Goal: Task Accomplishment & Management: Manage account settings

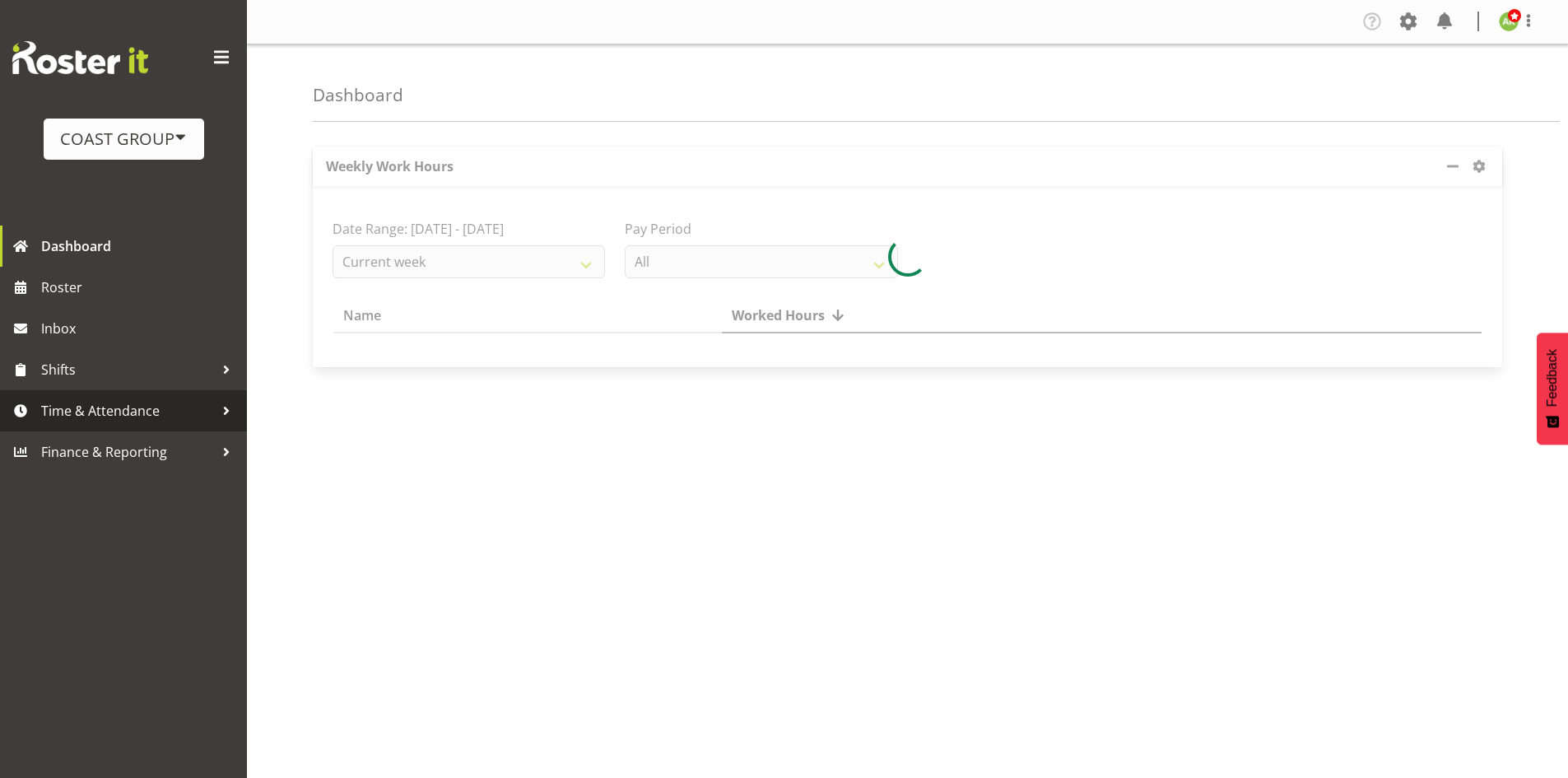
click at [156, 415] on span "Time & Attendance" at bounding box center [127, 411] width 173 height 25
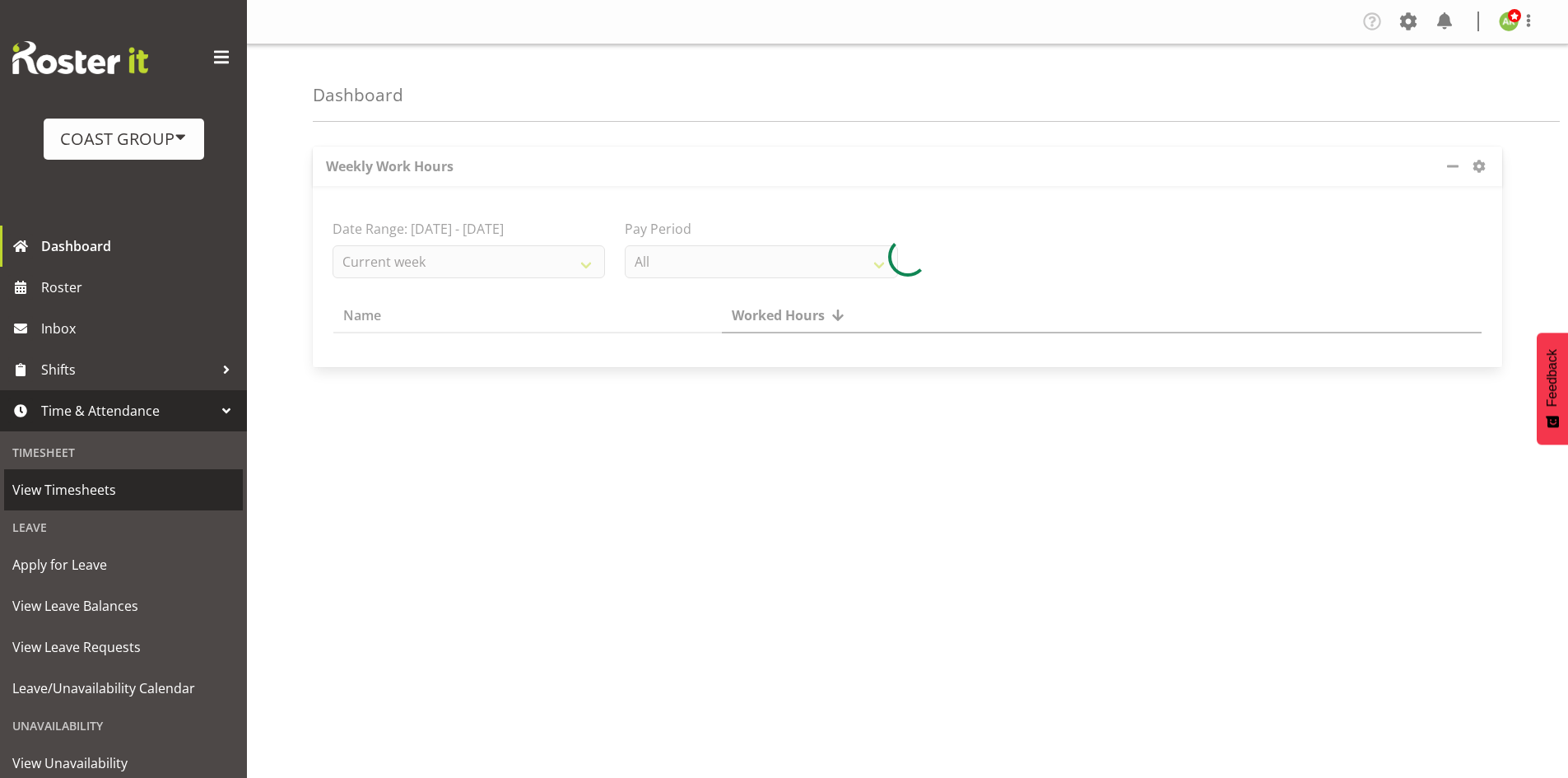
click at [84, 496] on span "View Timesheets" at bounding box center [124, 490] width 223 height 25
click at [94, 487] on span "View Timesheets" at bounding box center [124, 490] width 223 height 25
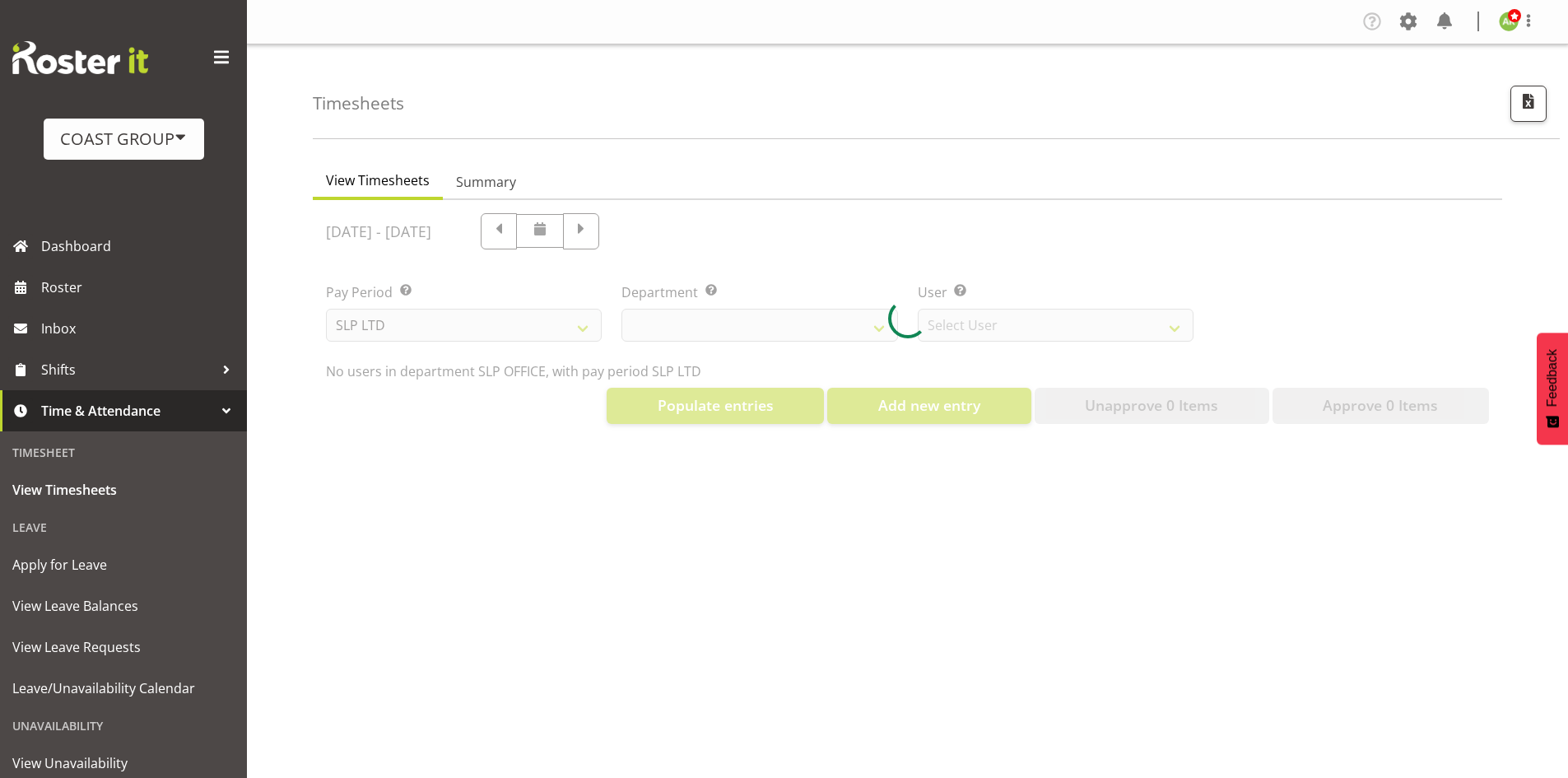
select select "25"
select select "7496"
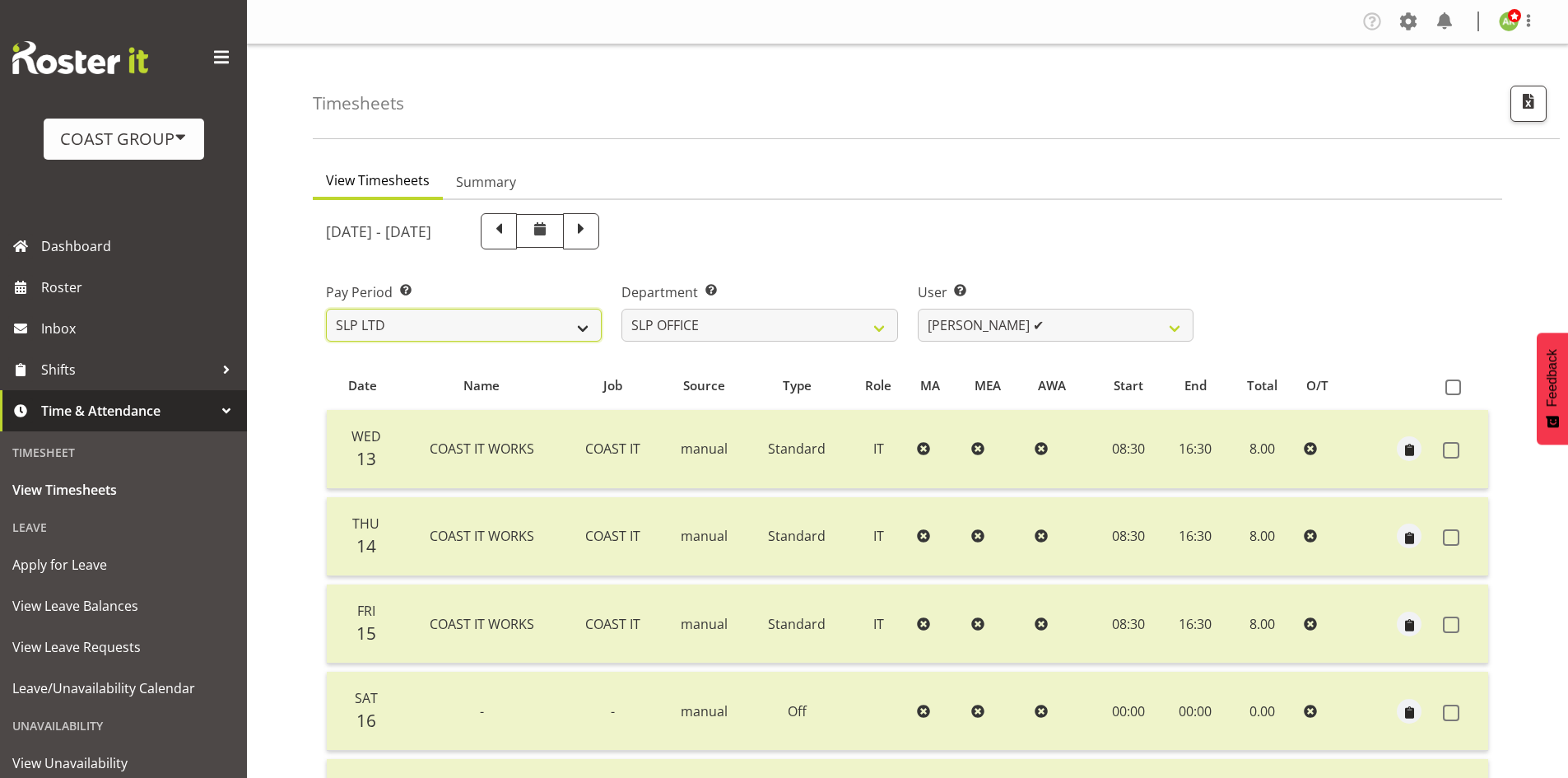
click at [527, 336] on select "SLP LTD EHS LTD DW LTD VEHICLES Carlton Events [PERSON_NAME] 120 Limited Wellin…" at bounding box center [464, 325] width 276 height 33
select select "7"
click at [326, 309] on select "SLP LTD EHS LTD DW LTD VEHICLES Carlton Events [PERSON_NAME] 120 Limited Wellin…" at bounding box center [464, 325] width 276 height 33
select select
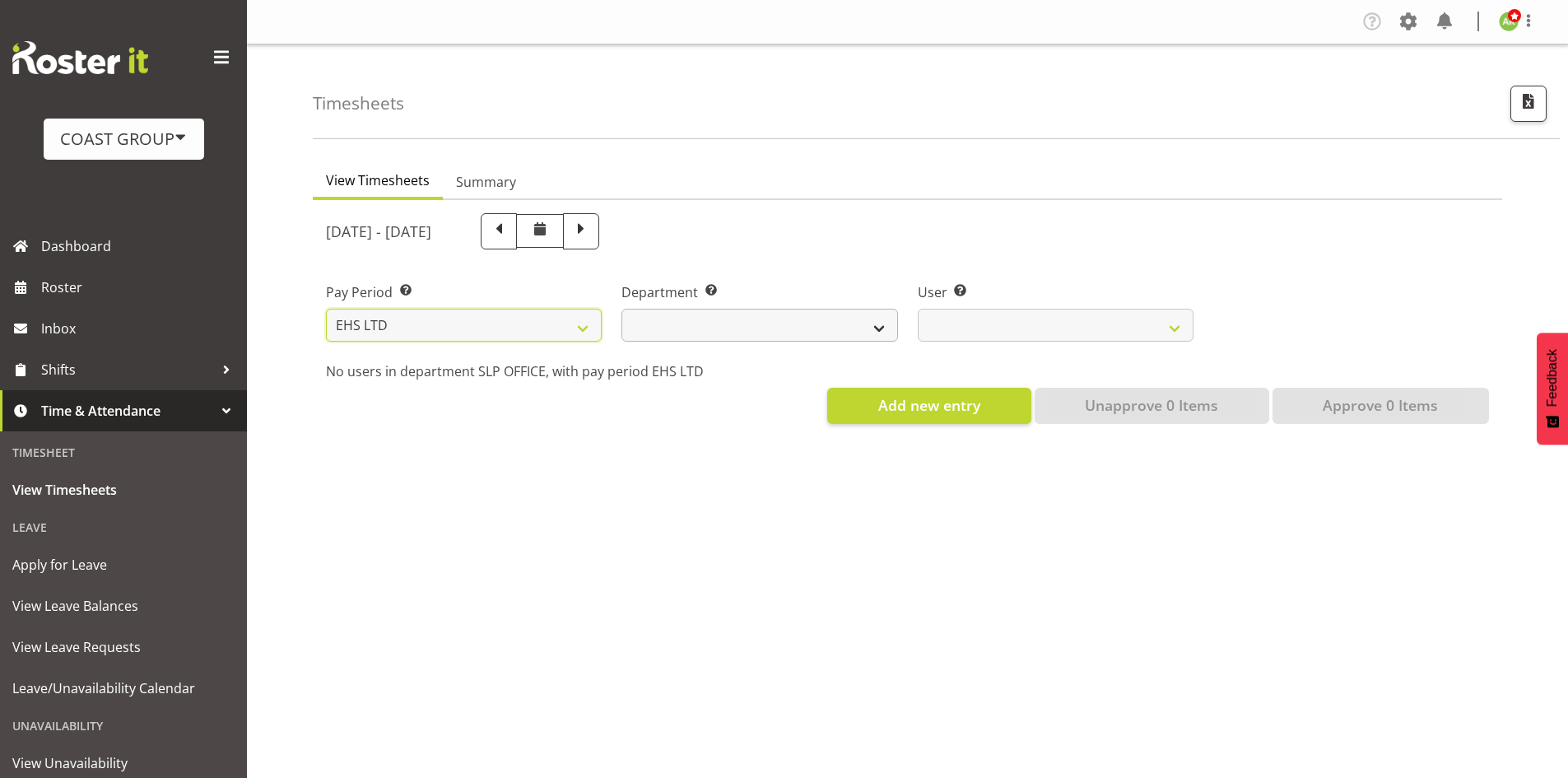
select select
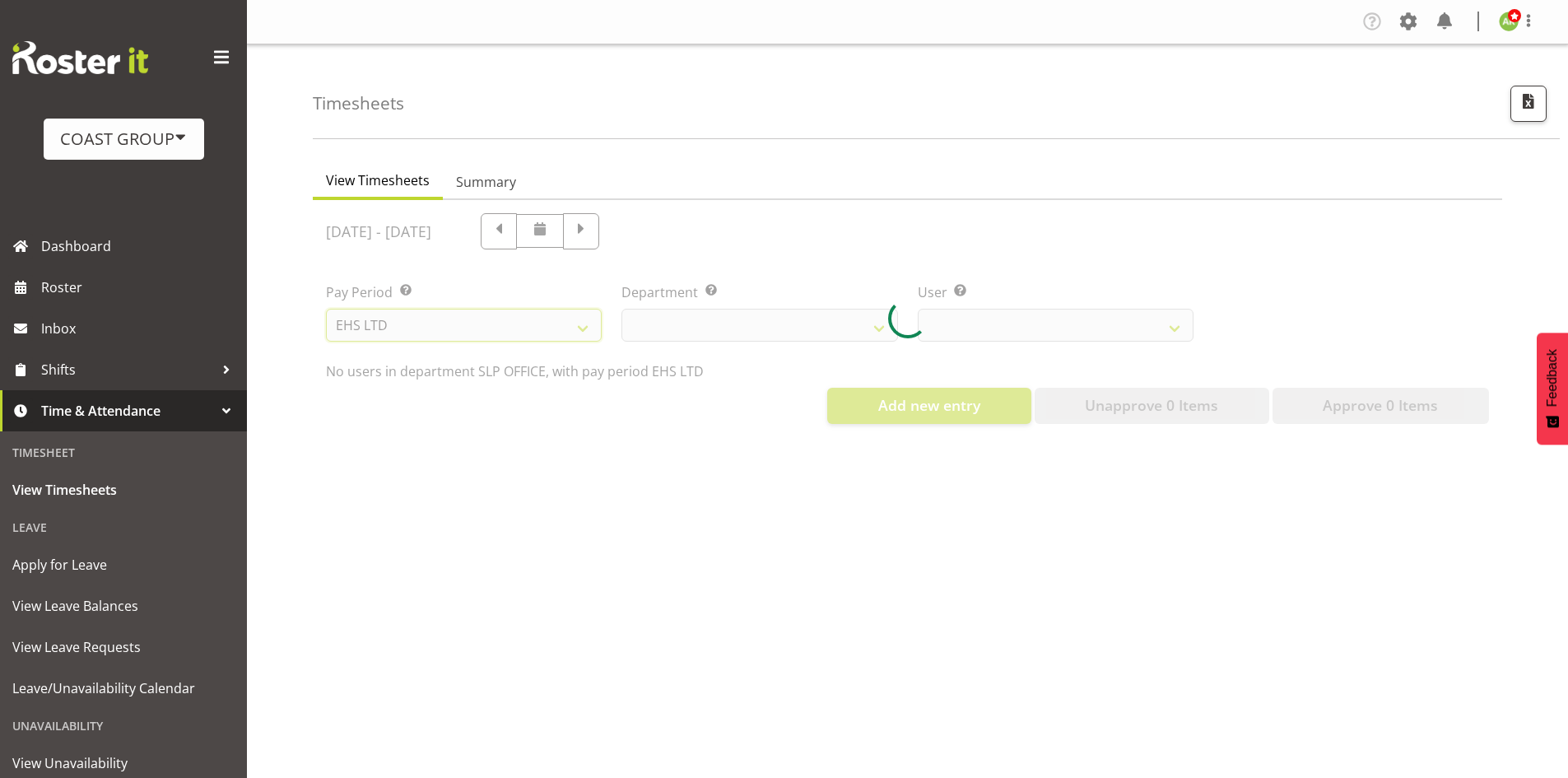
select select
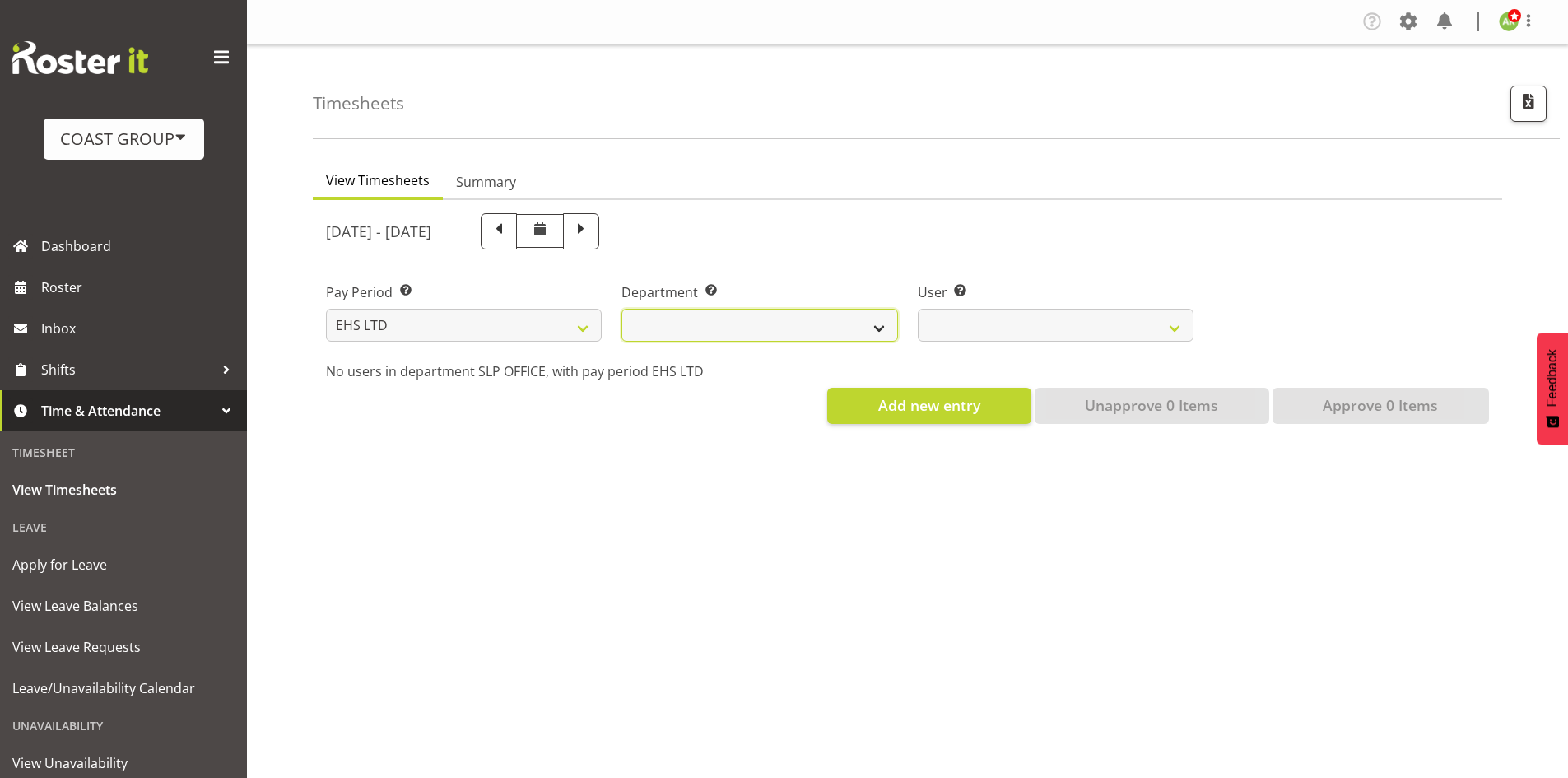
click at [810, 341] on select "EHS AKL ACCOUNTS EHS AKL CARPET EHS AKL D&B EHS AKL DESIGNER EHS AKL FURNITURE …" at bounding box center [759, 325] width 276 height 33
select select "34"
click at [621, 309] on select "EHS AKL ACCOUNTS EHS AKL CARPET EHS AKL D&B EHS AKL DESIGNER EHS AKL FURNITURE …" at bounding box center [759, 325] width 276 height 33
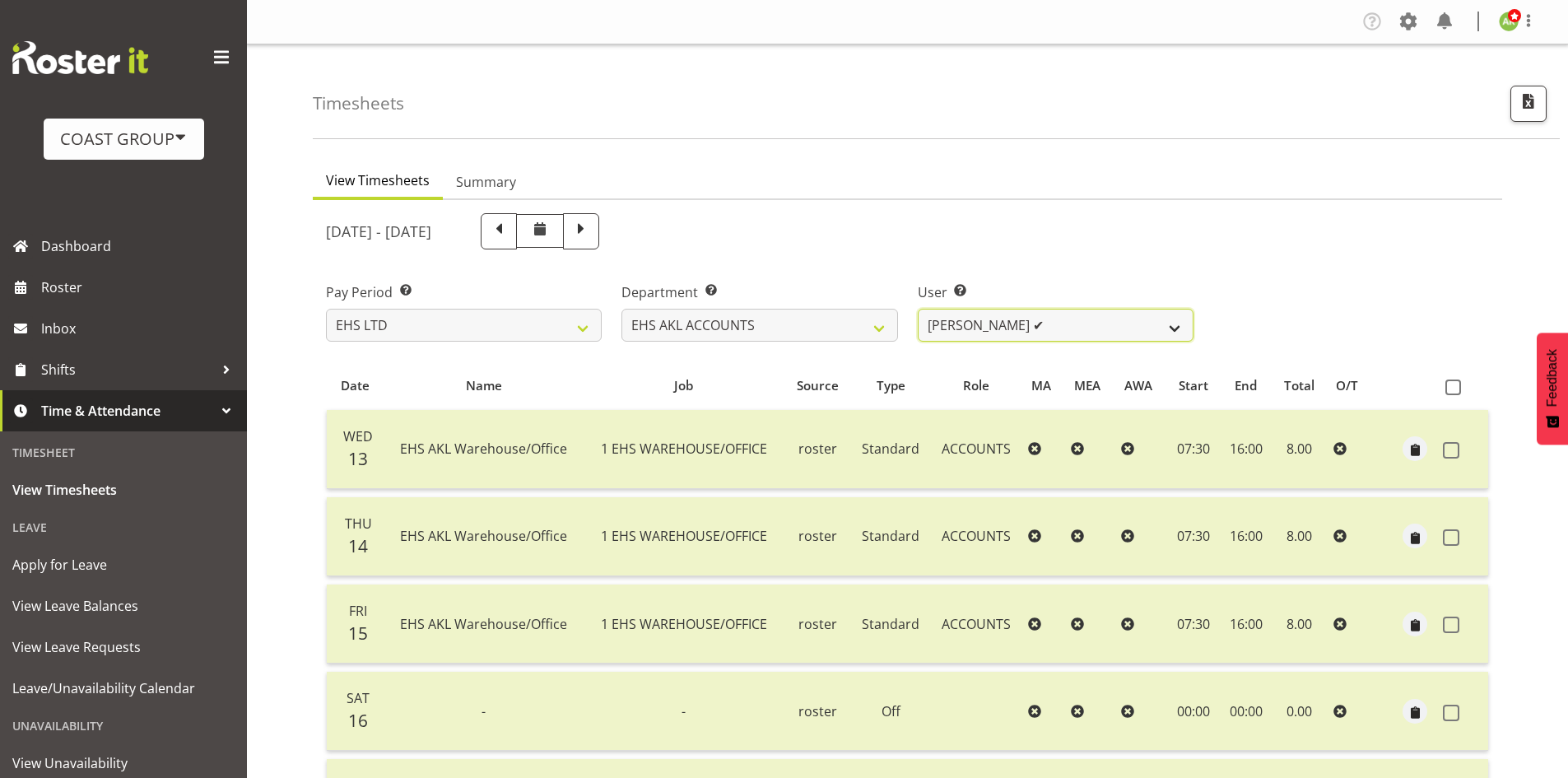
click at [1055, 335] on select "[PERSON_NAME] ✔ [PERSON_NAME] ✔ [PERSON_NAME] (Thitiphat) Preecharujiroj ✔ [PER…" at bounding box center [1056, 325] width 276 height 33
select select "11283"
click at [918, 309] on select "[PERSON_NAME] ✔ [PERSON_NAME] ✔ [PERSON_NAME] (Thitiphat) Preecharujiroj ✔ [PER…" at bounding box center [1056, 325] width 276 height 33
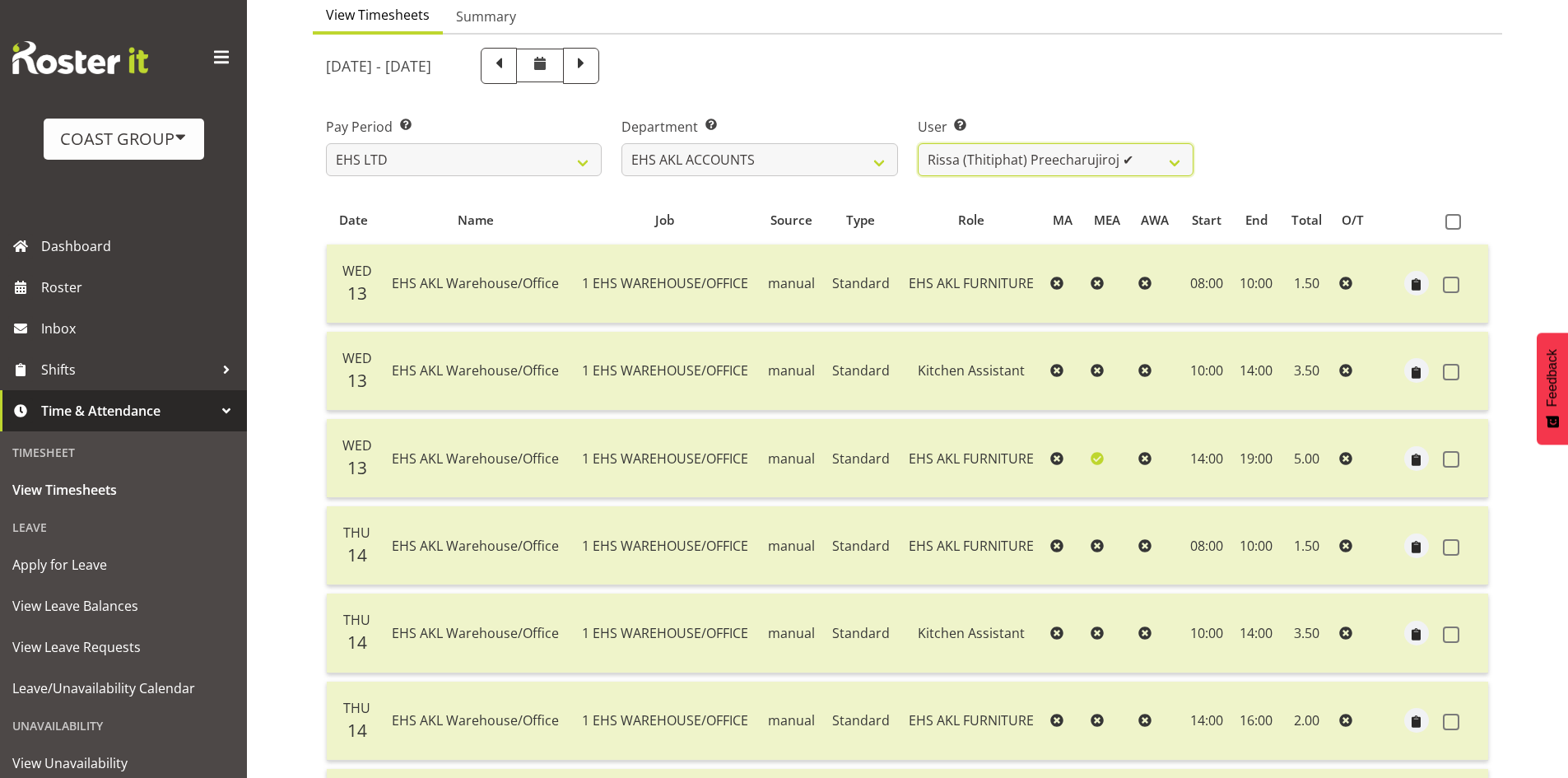
scroll to position [165, 0]
click at [1464, 230] on label at bounding box center [1457, 223] width 24 height 15
click at [1456, 228] on input "checkbox" at bounding box center [1451, 223] width 11 height 11
checkbox input "true"
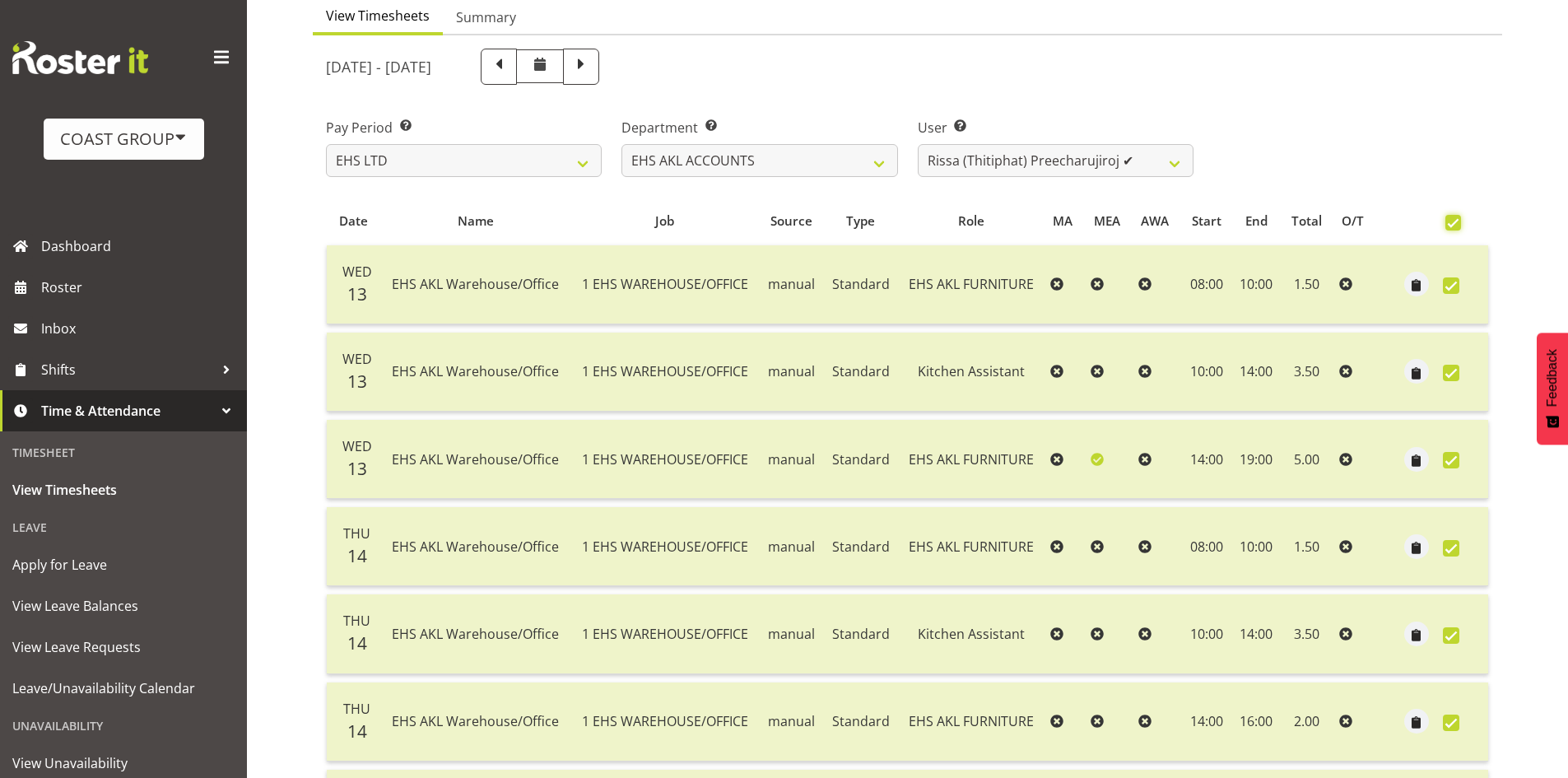
checkbox input "true"
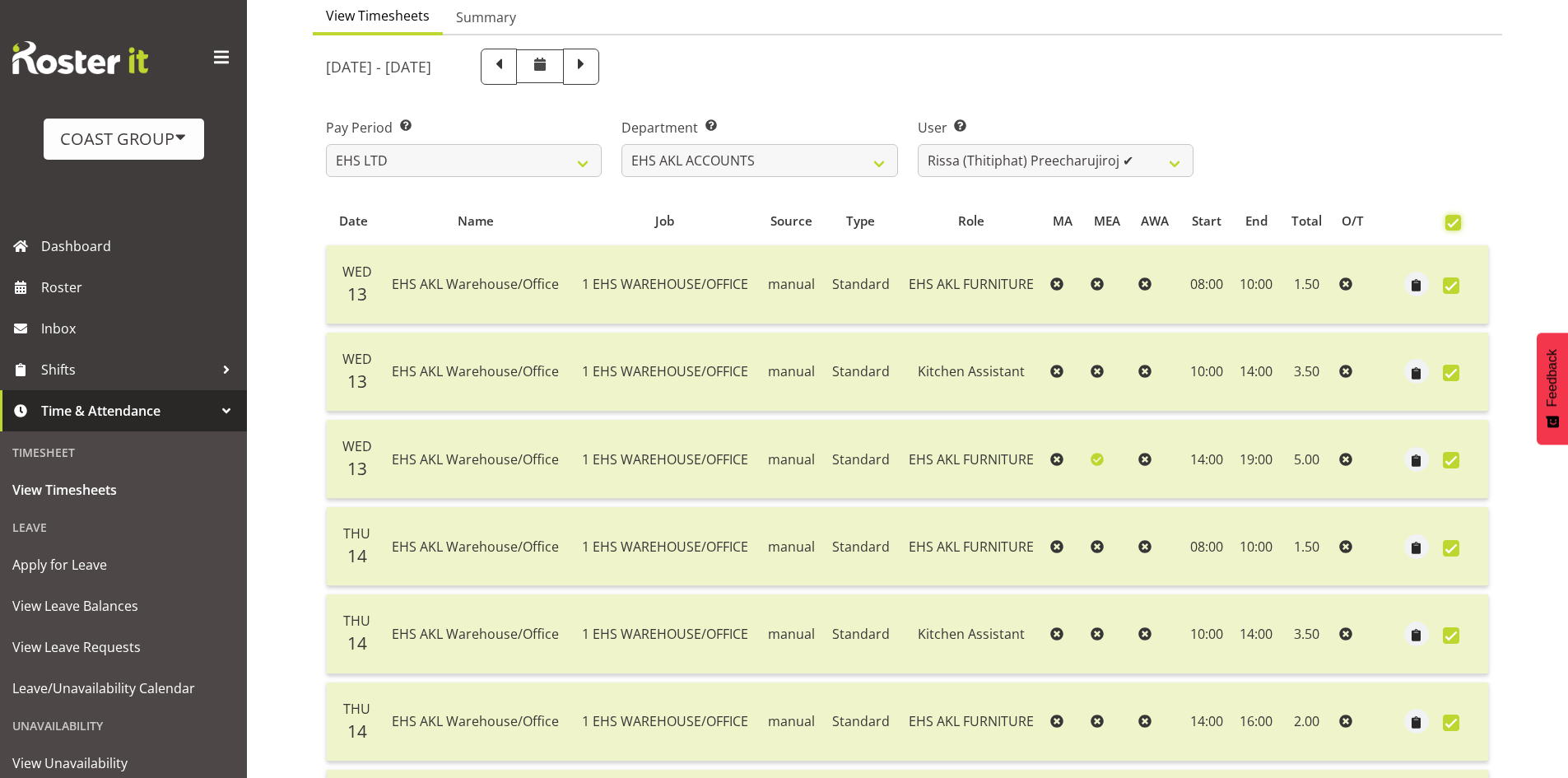
checkbox input "true"
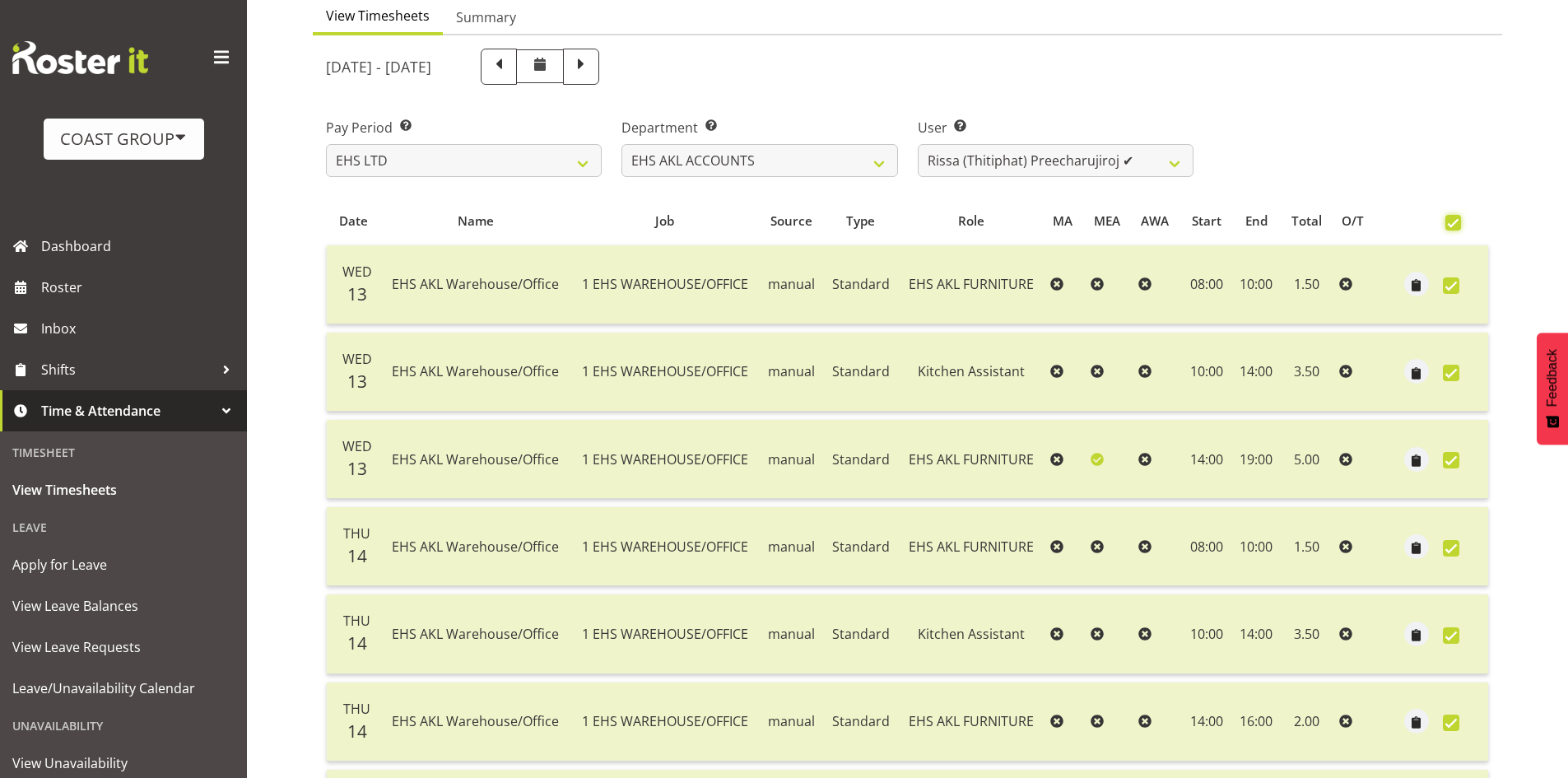
checkbox input "true"
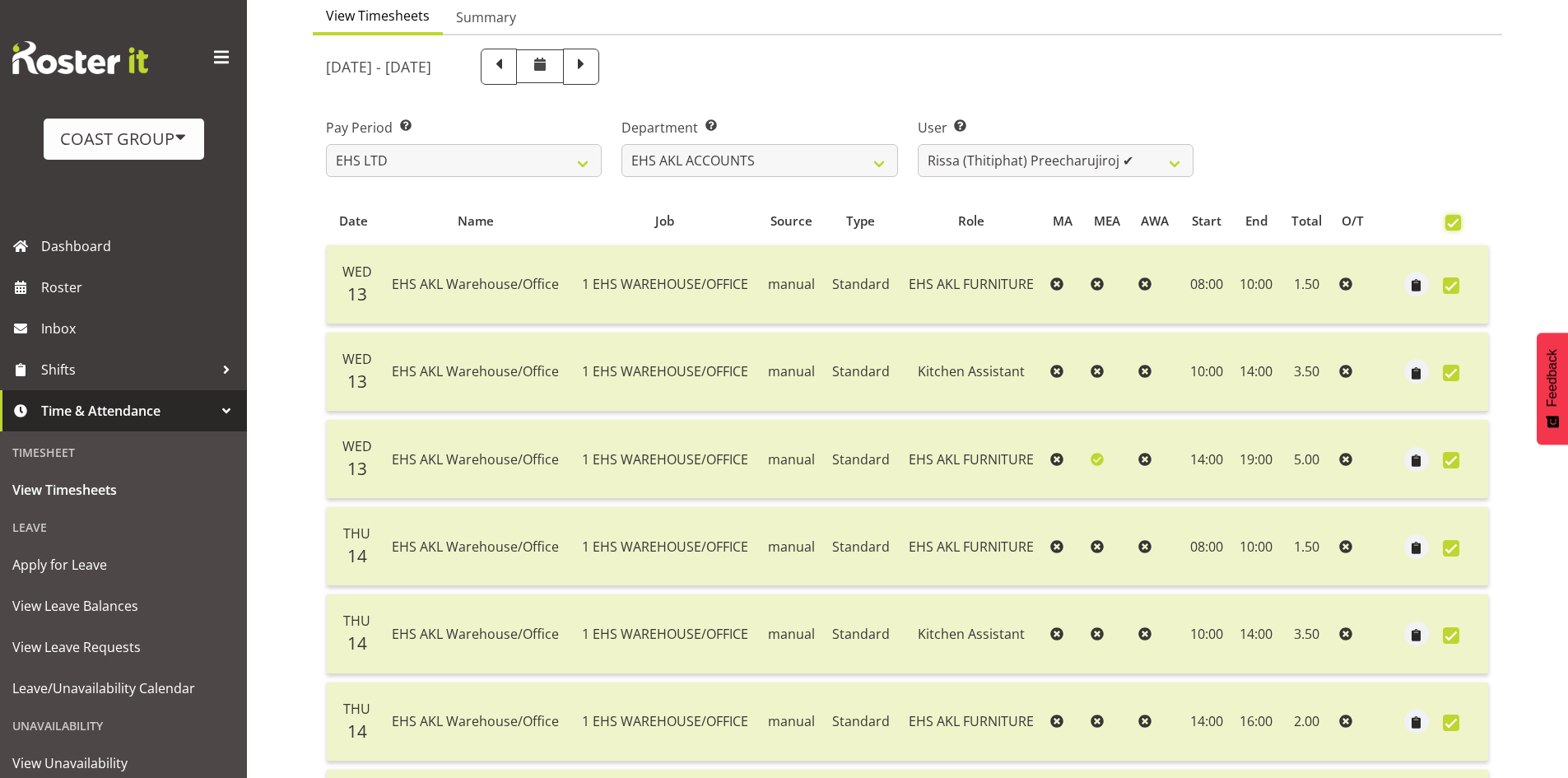
checkbox input "true"
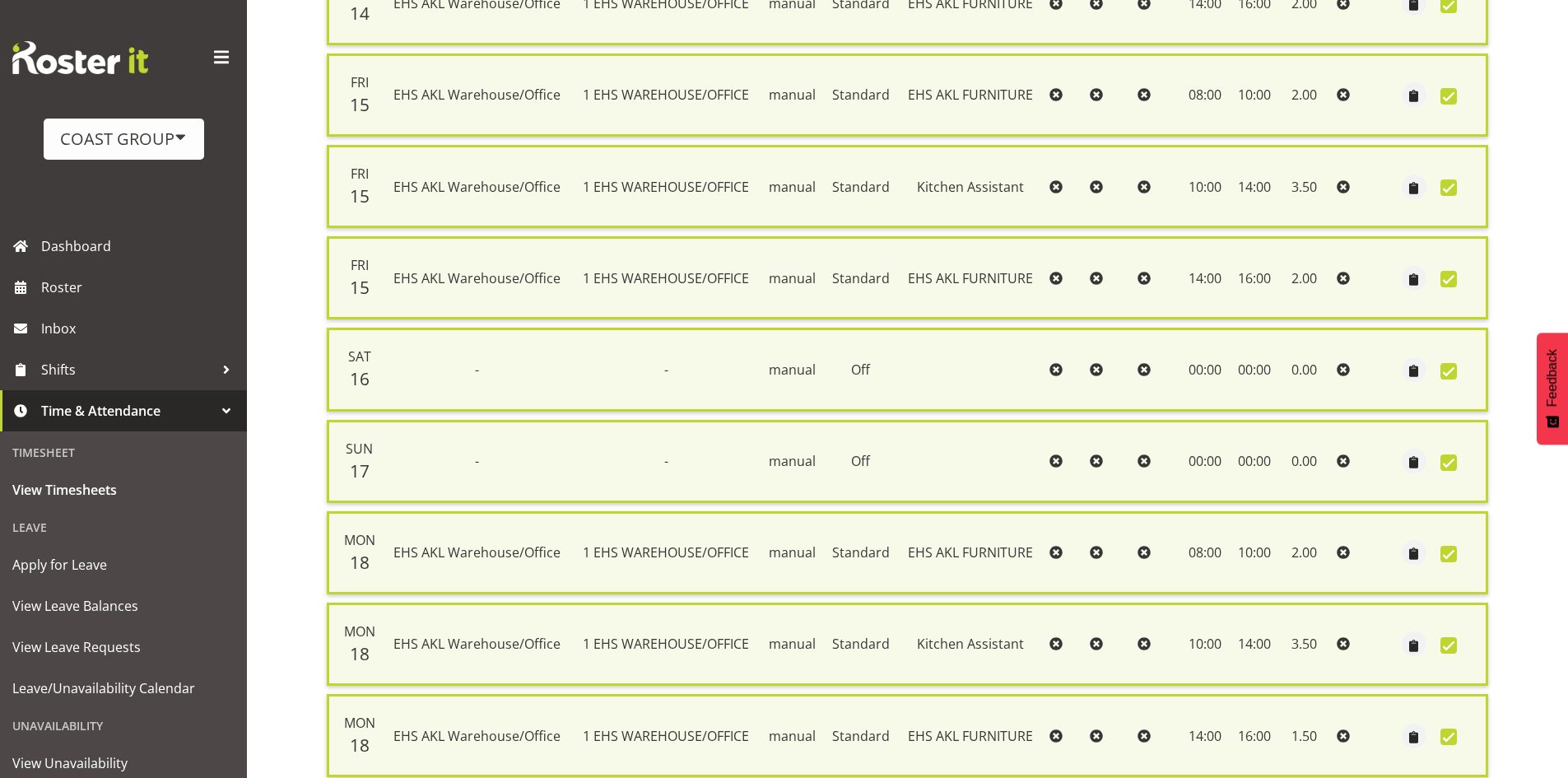
scroll to position [1311, 0]
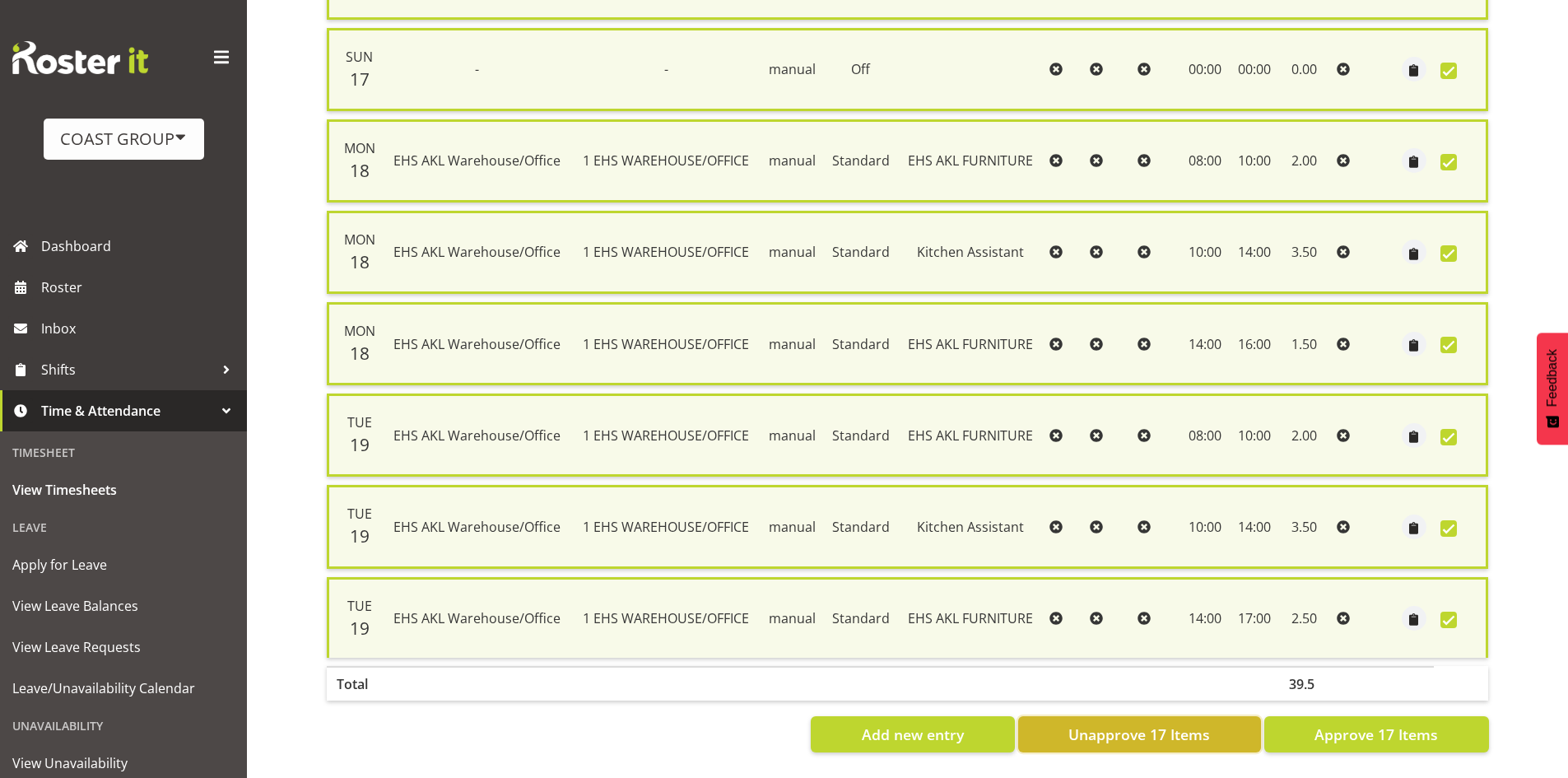
click at [1180, 724] on span "Unapprove 17 Items" at bounding box center [1139, 735] width 142 height 22
checkbox input "false"
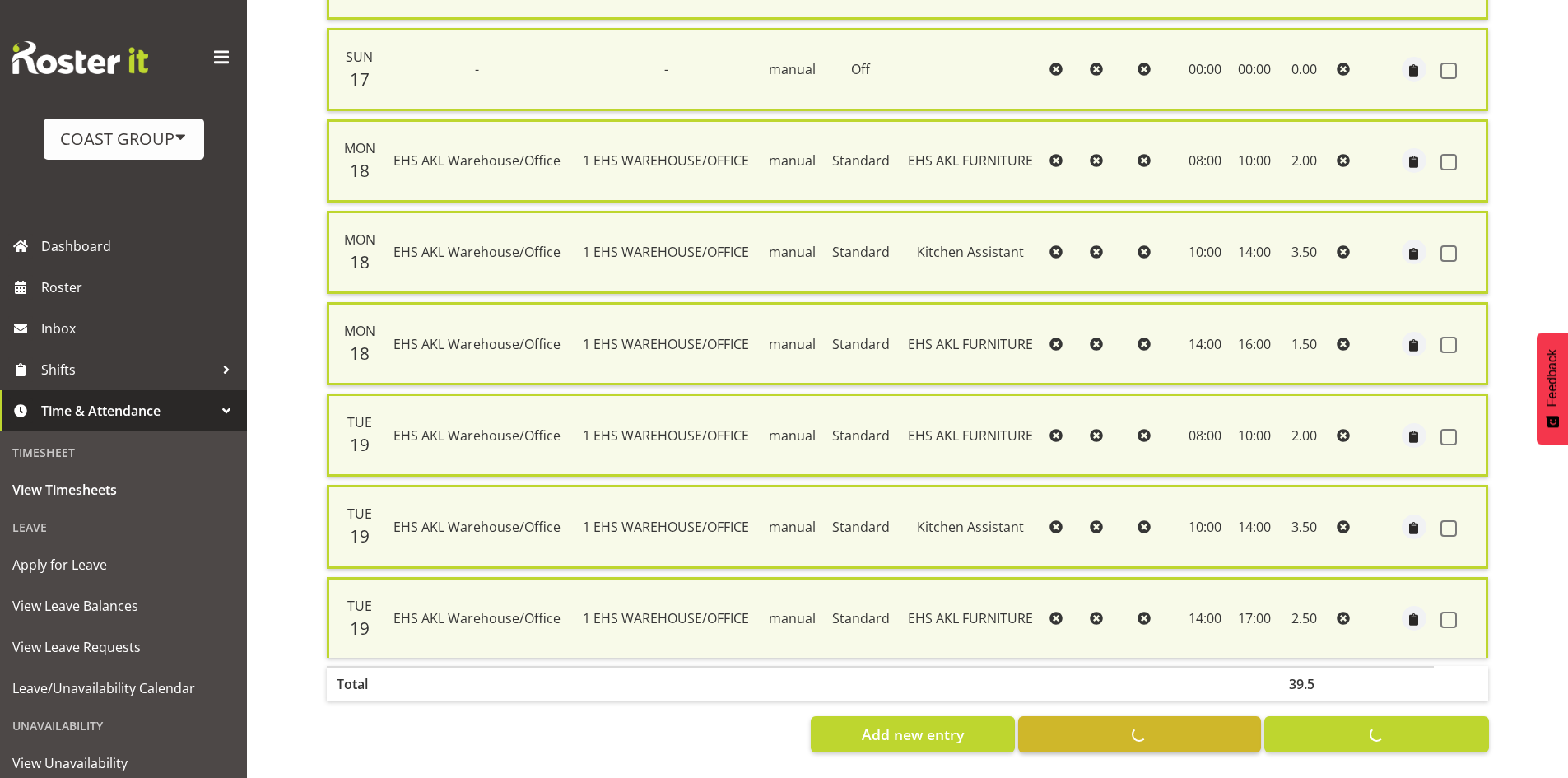
checkbox input "false"
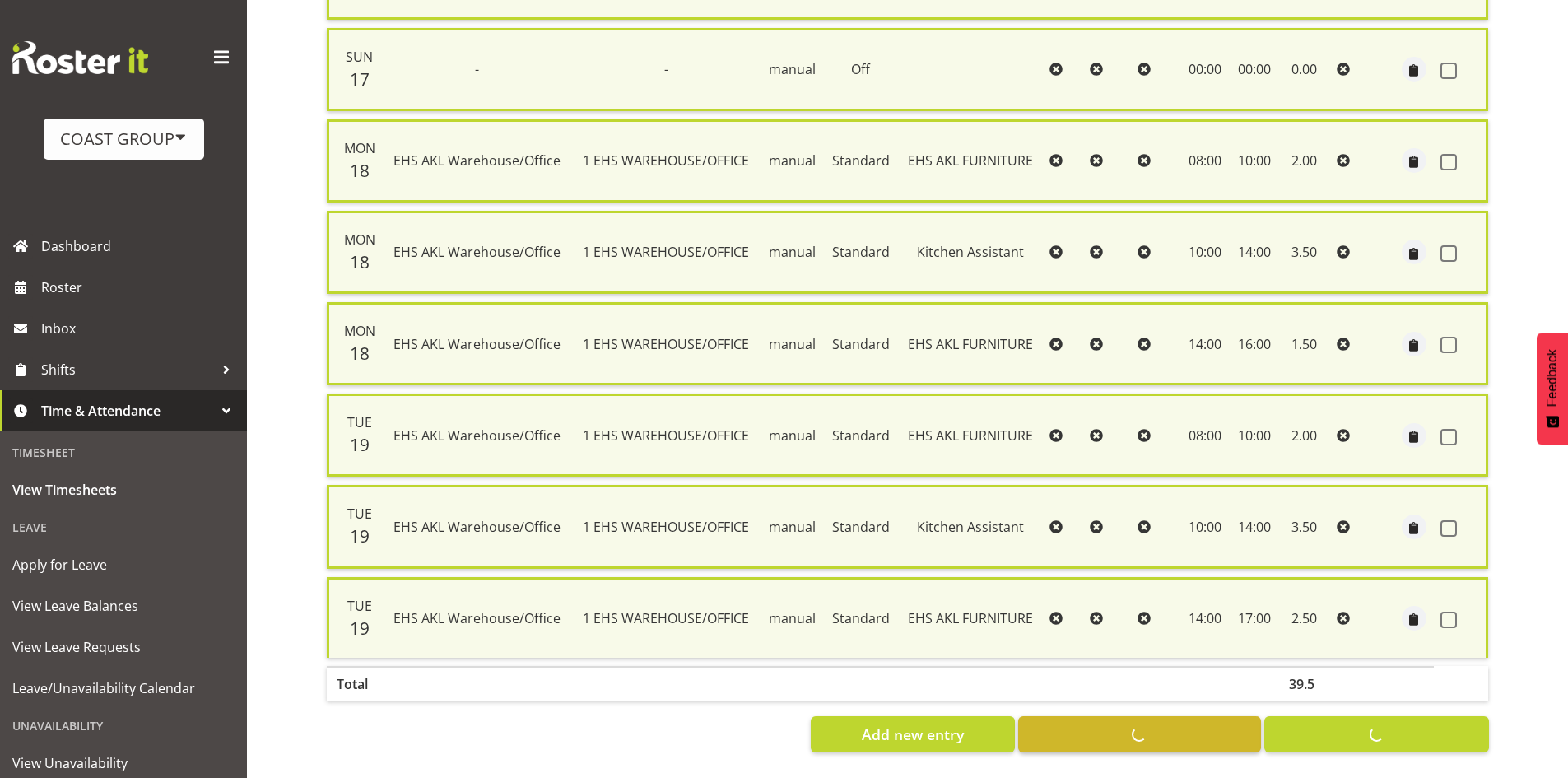
checkbox input "false"
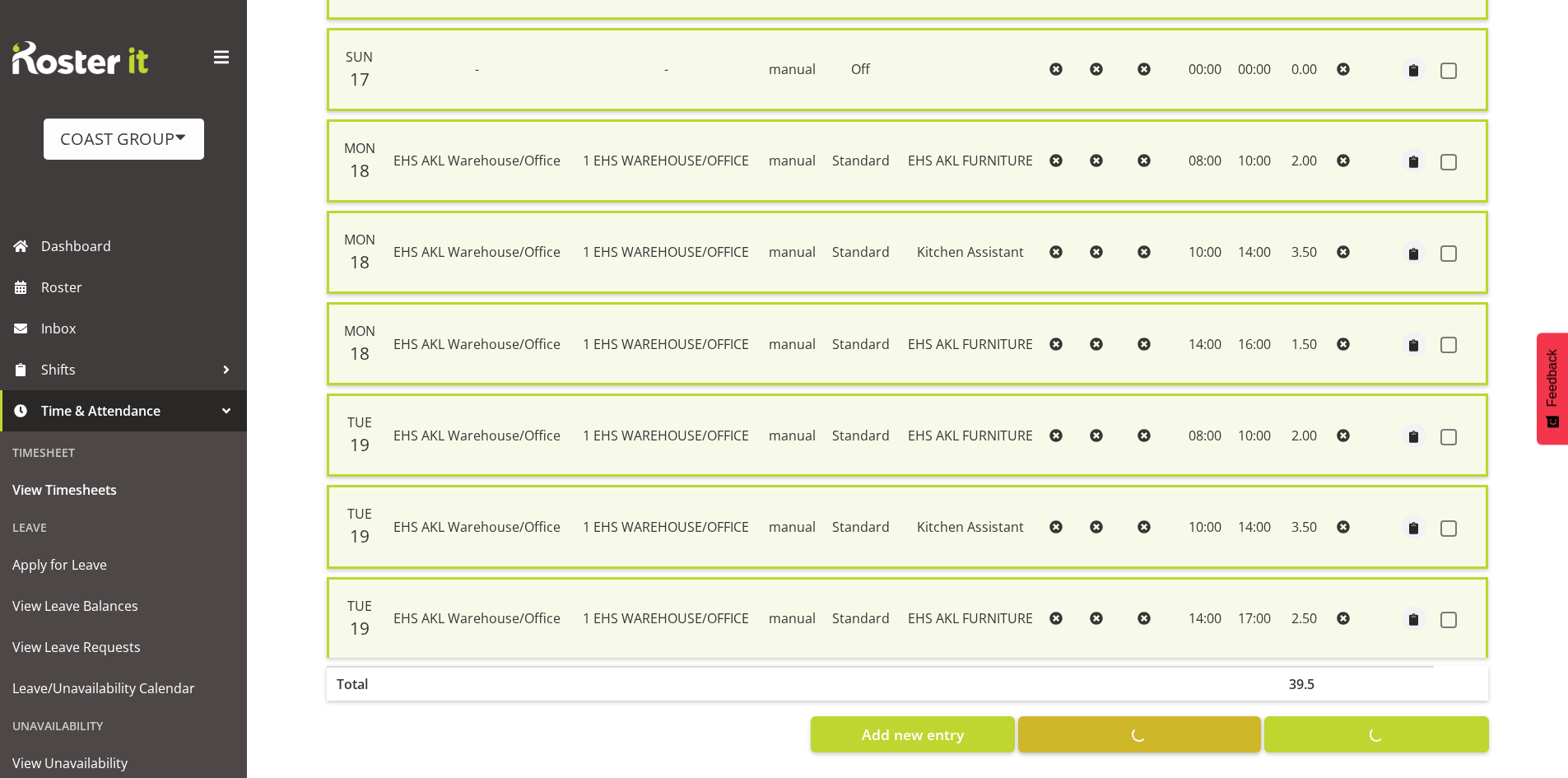
checkbox input "false"
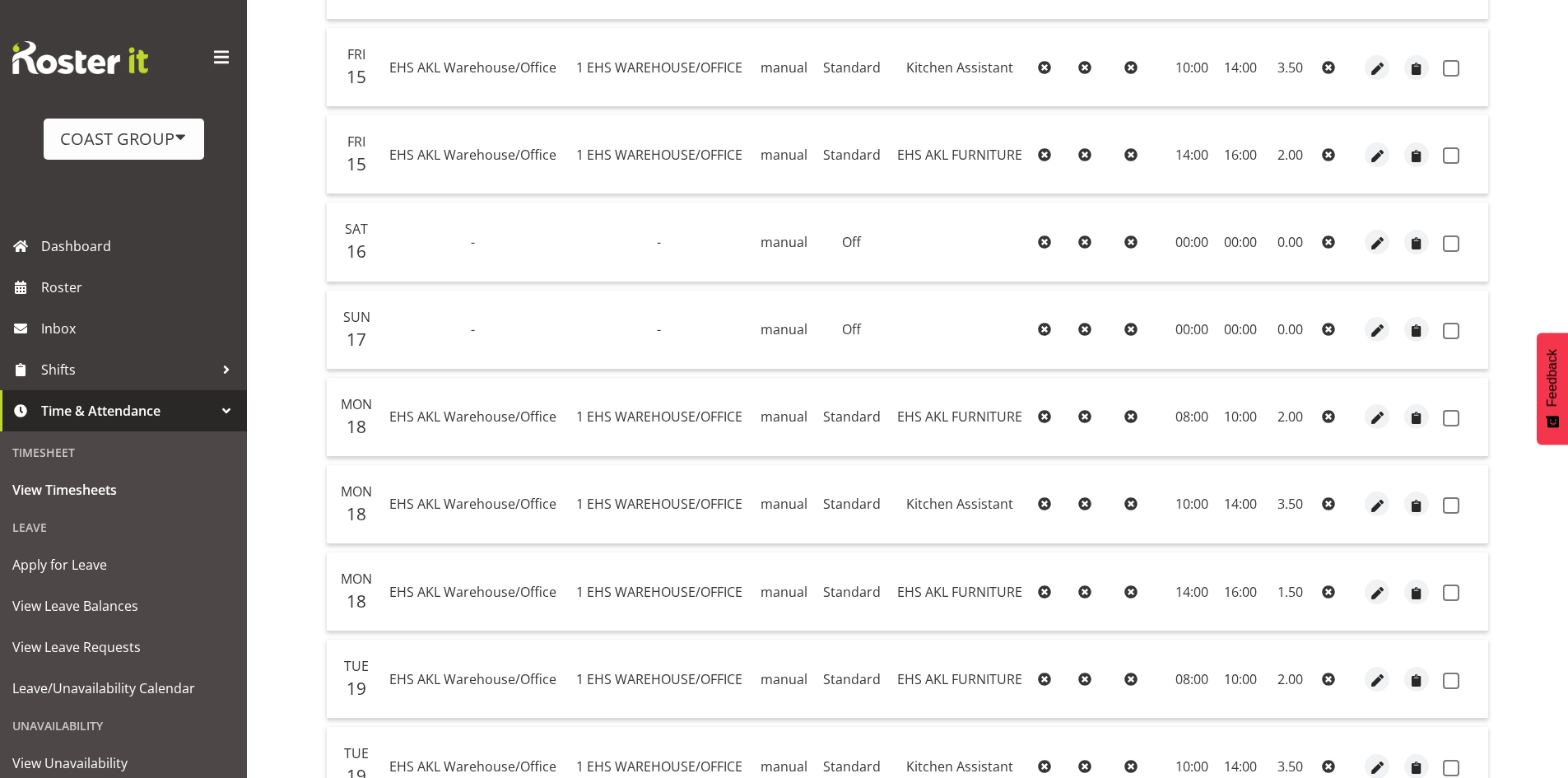
scroll to position [995, 0]
click at [1376, 504] on span "button" at bounding box center [1377, 505] width 19 height 19
select select "Standard"
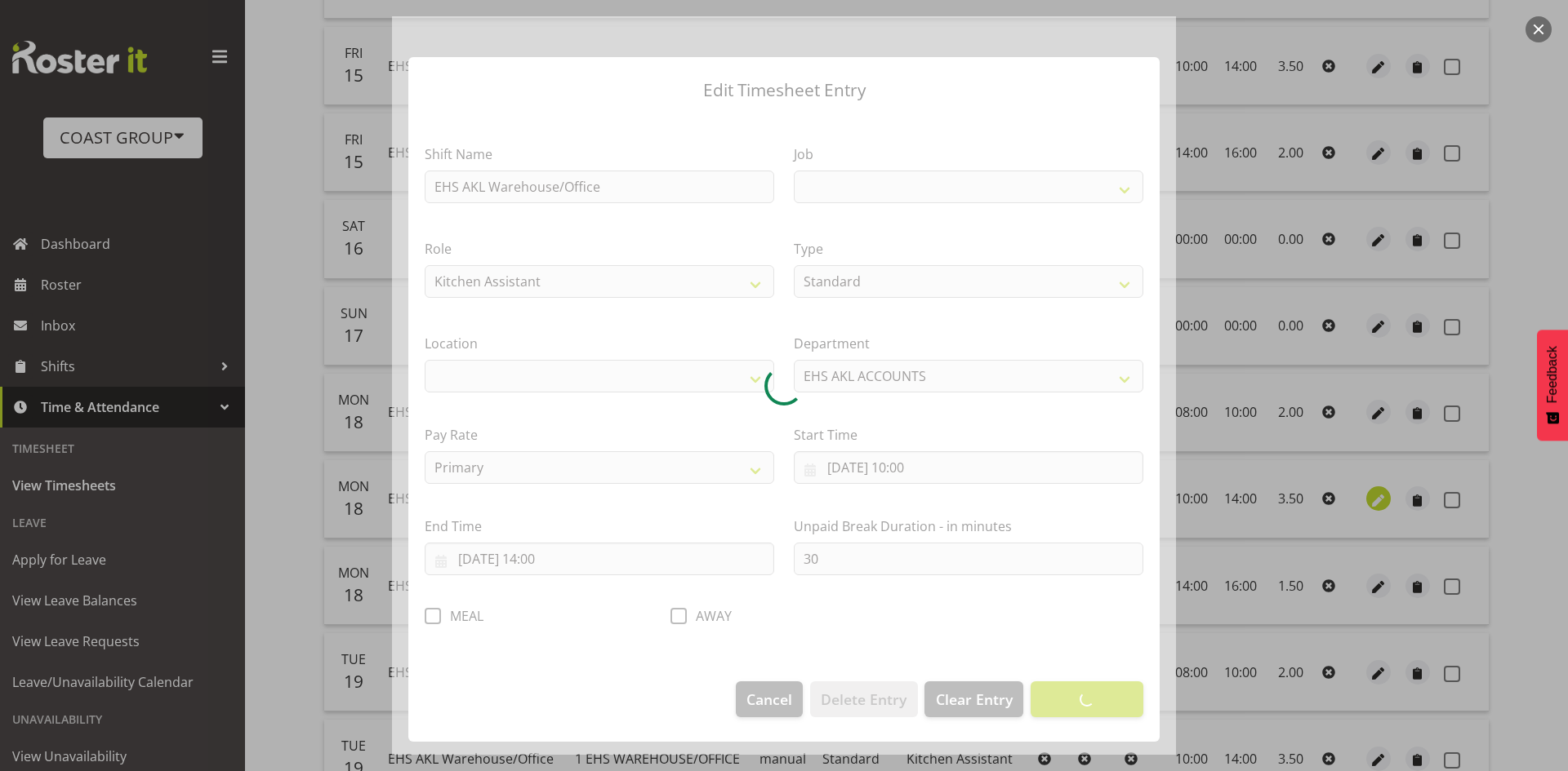
select select
select select "69"
select select "35"
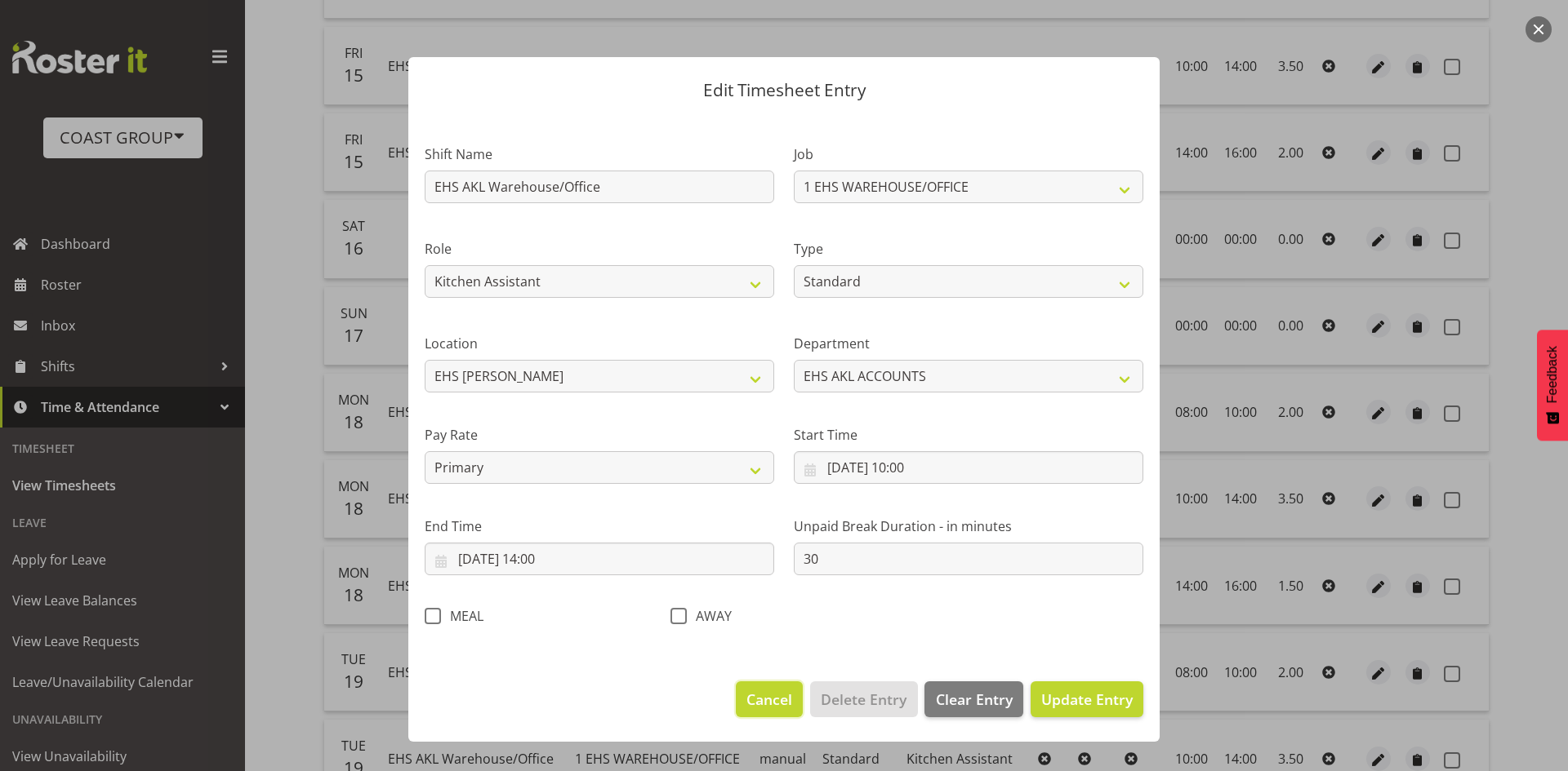
click at [788, 703] on span "Cancel" at bounding box center [769, 700] width 46 height 22
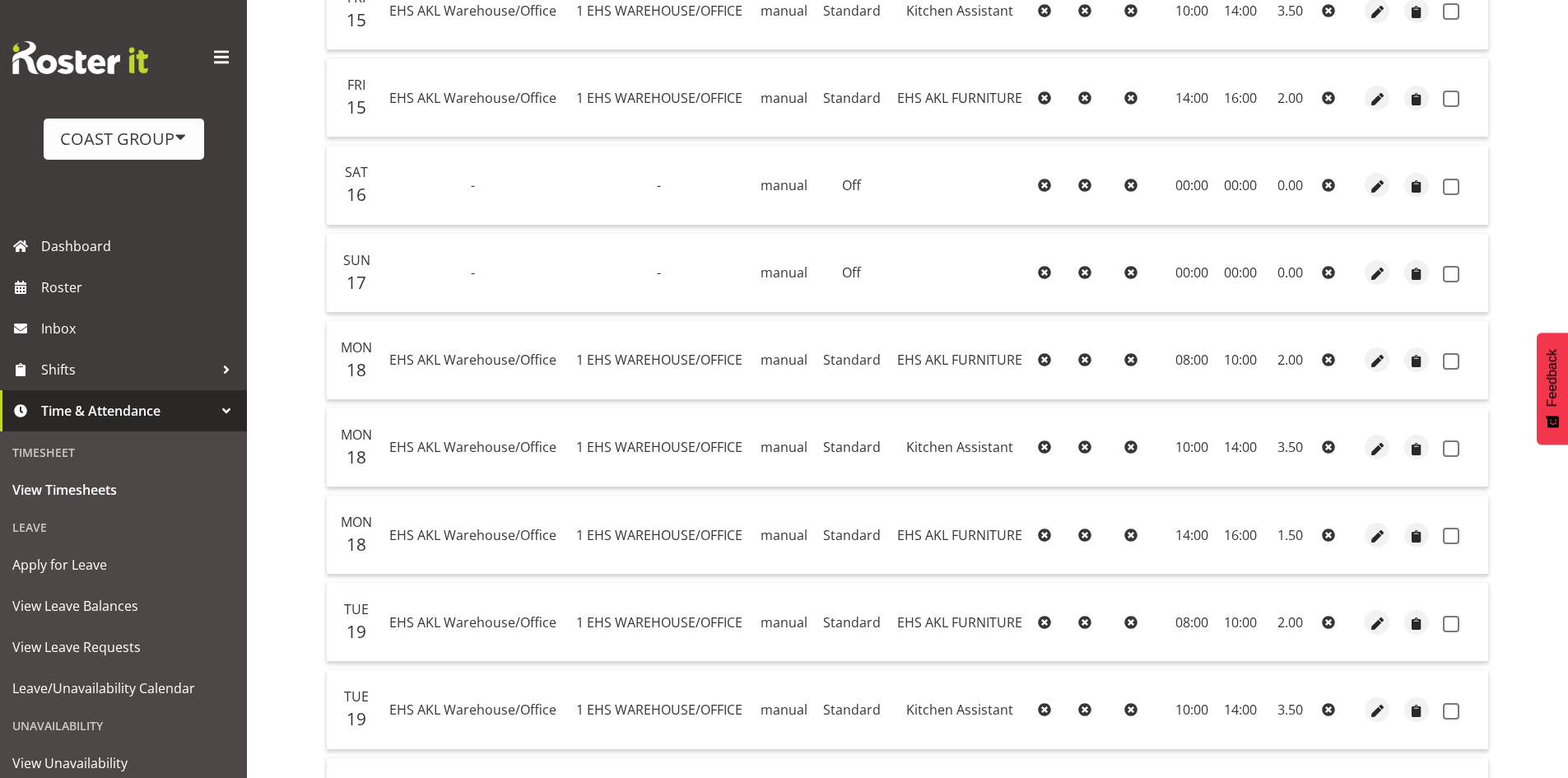
scroll to position [1160, 0]
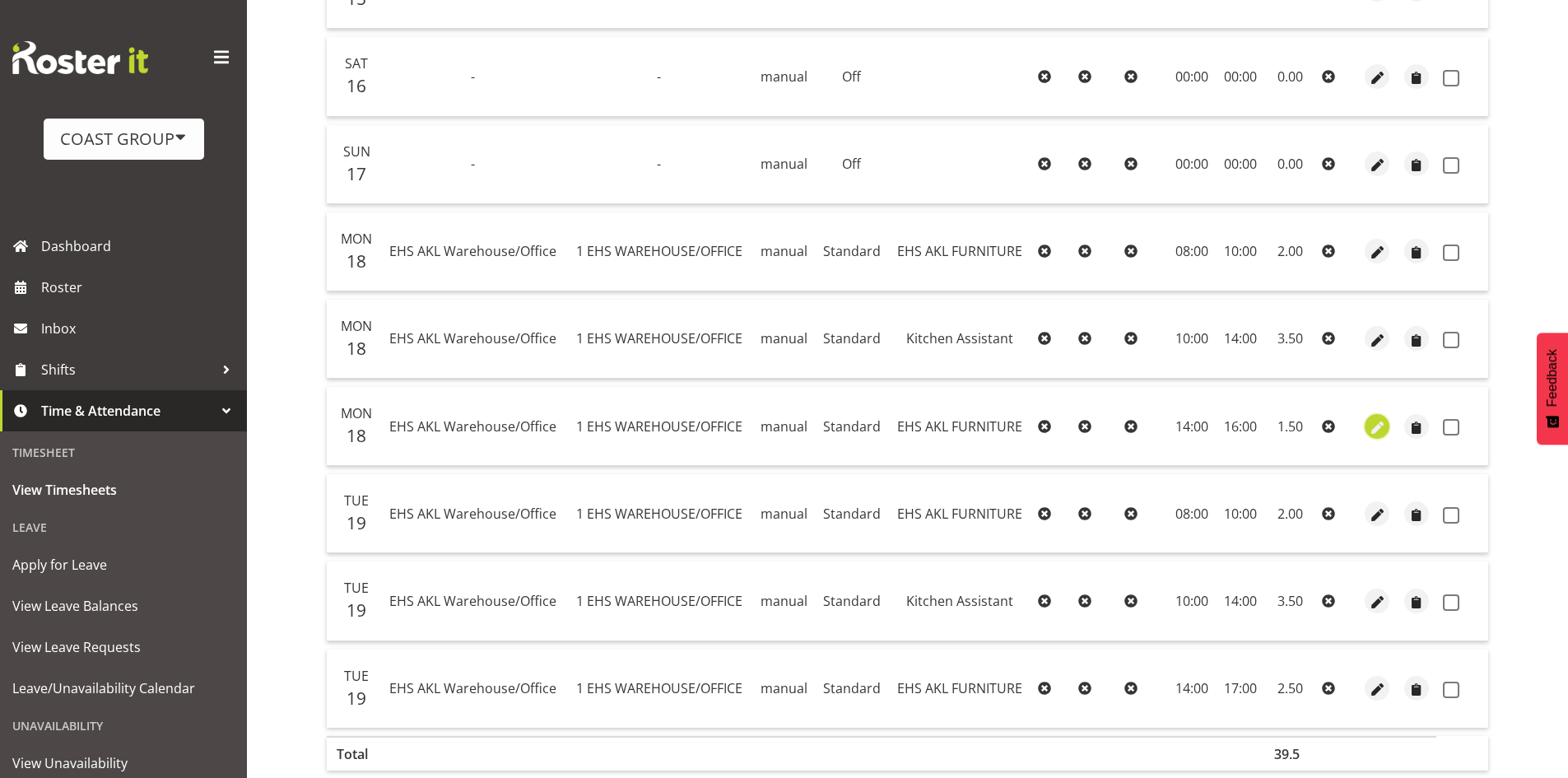
click at [1377, 431] on span "button" at bounding box center [1377, 427] width 19 height 19
select select "189"
select select "Standard"
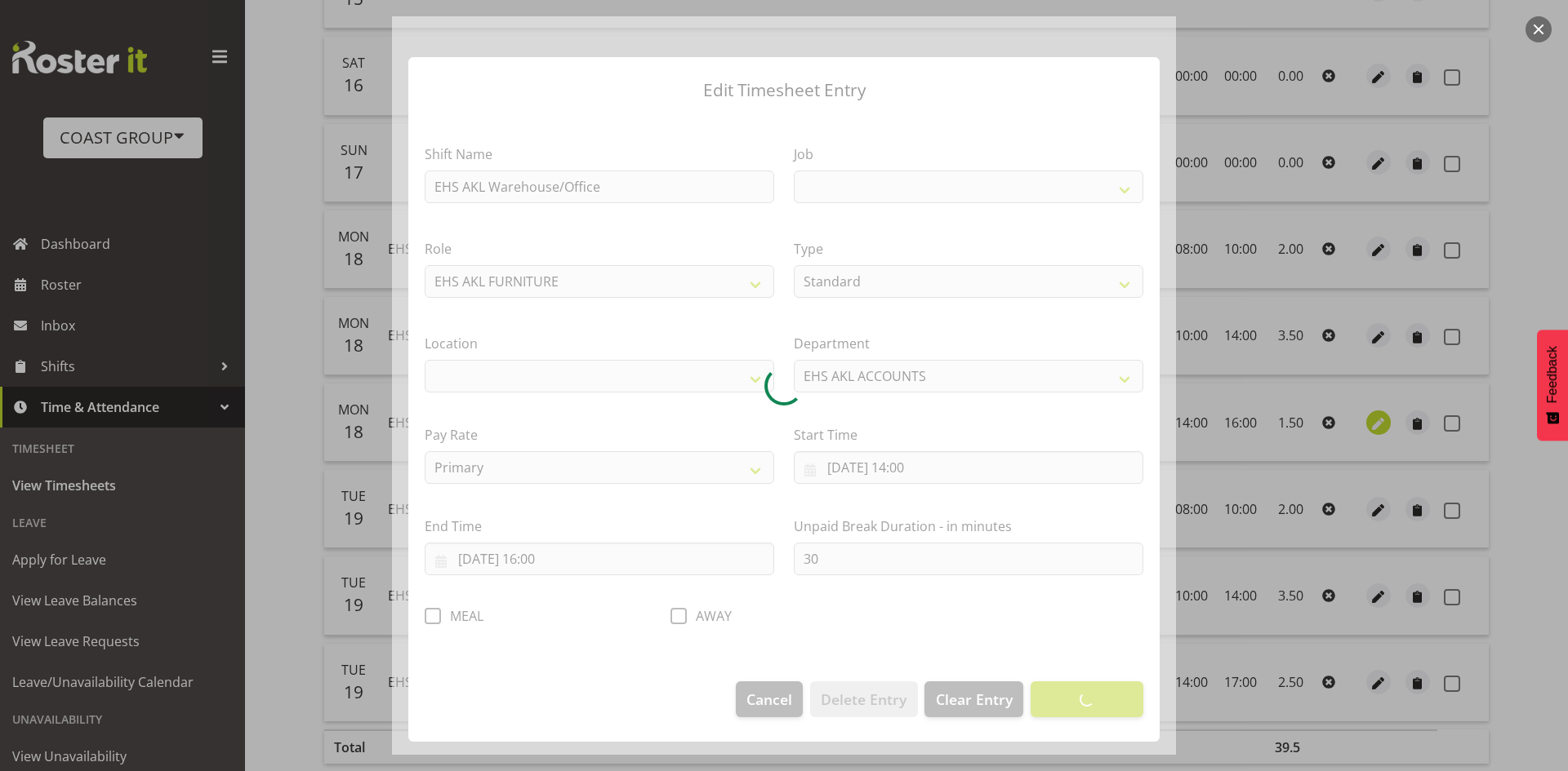
select select
select select "69"
select select "35"
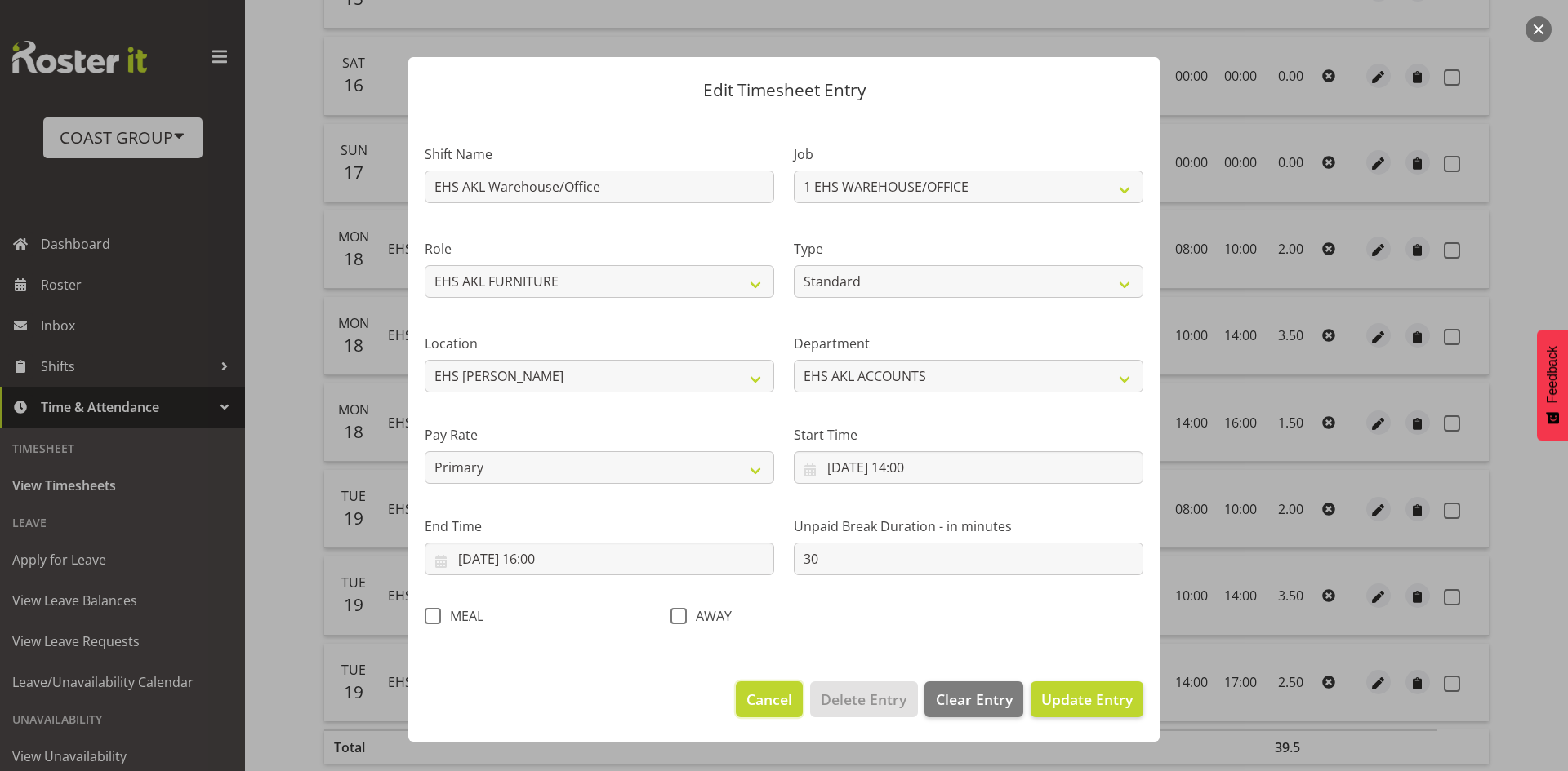
click at [779, 705] on span "Cancel" at bounding box center [769, 700] width 46 height 22
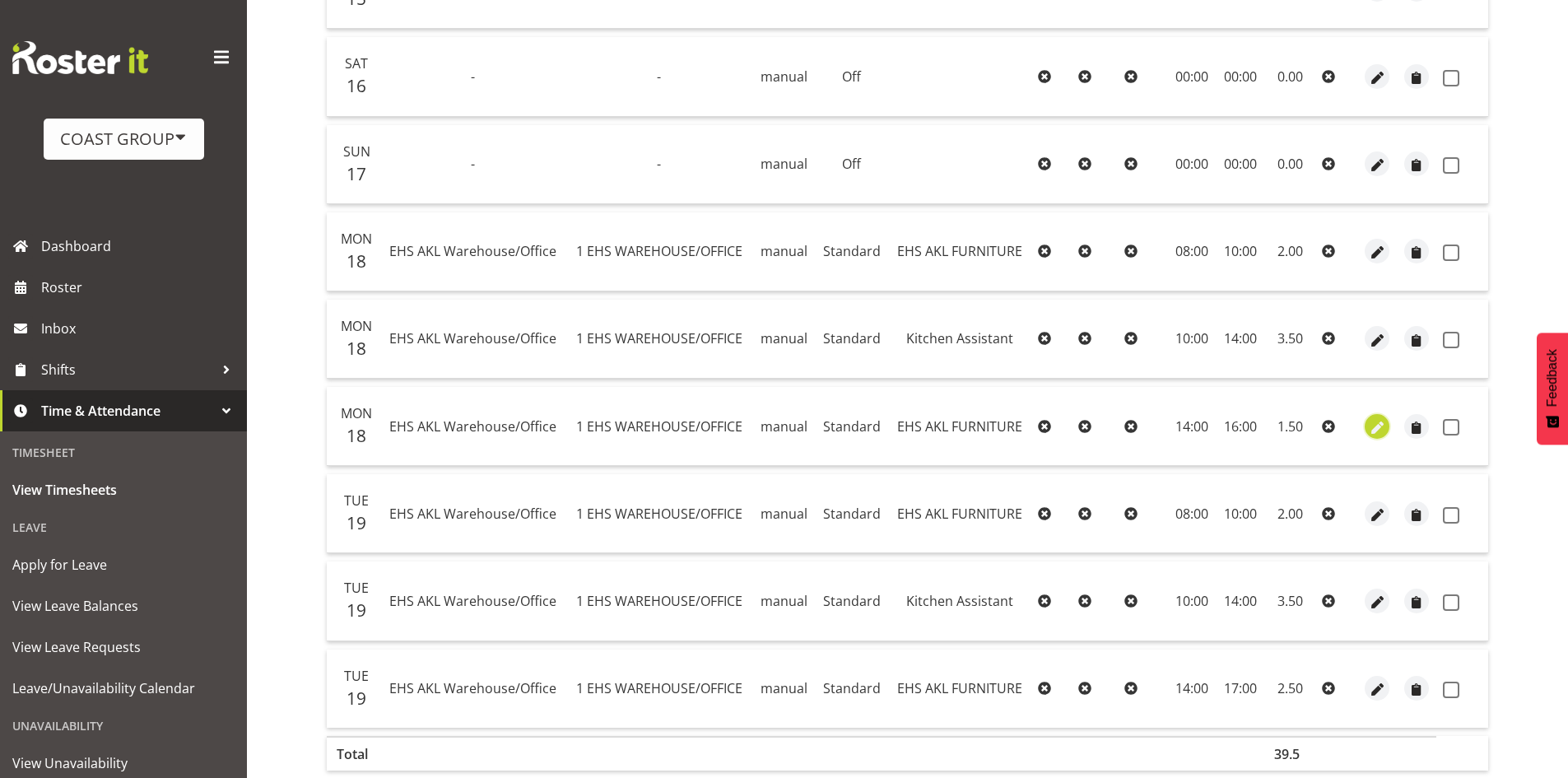
click at [1381, 429] on span "button" at bounding box center [1377, 427] width 19 height 19
select select "189"
select select "Standard"
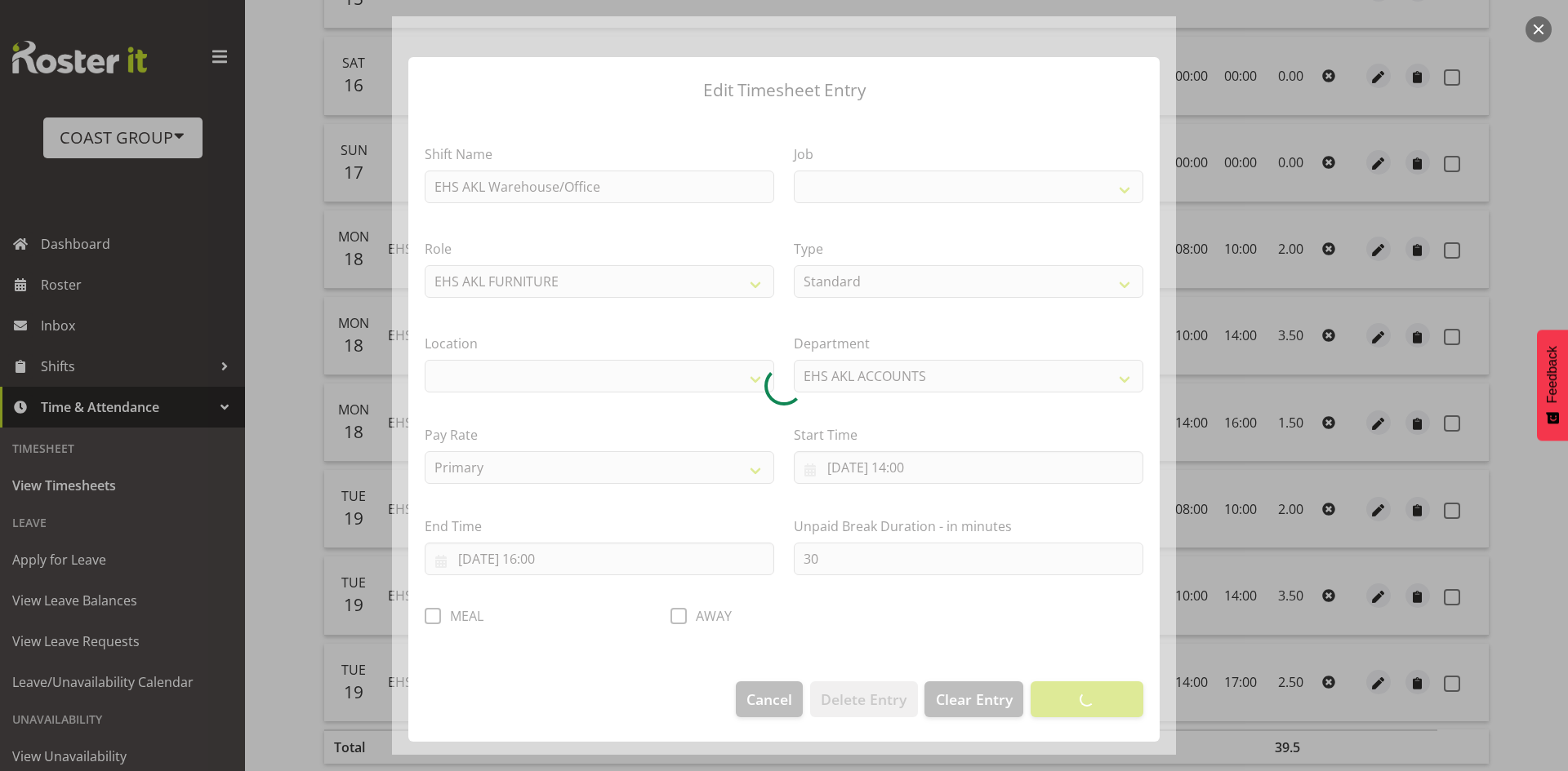
select select
select select "69"
select select "35"
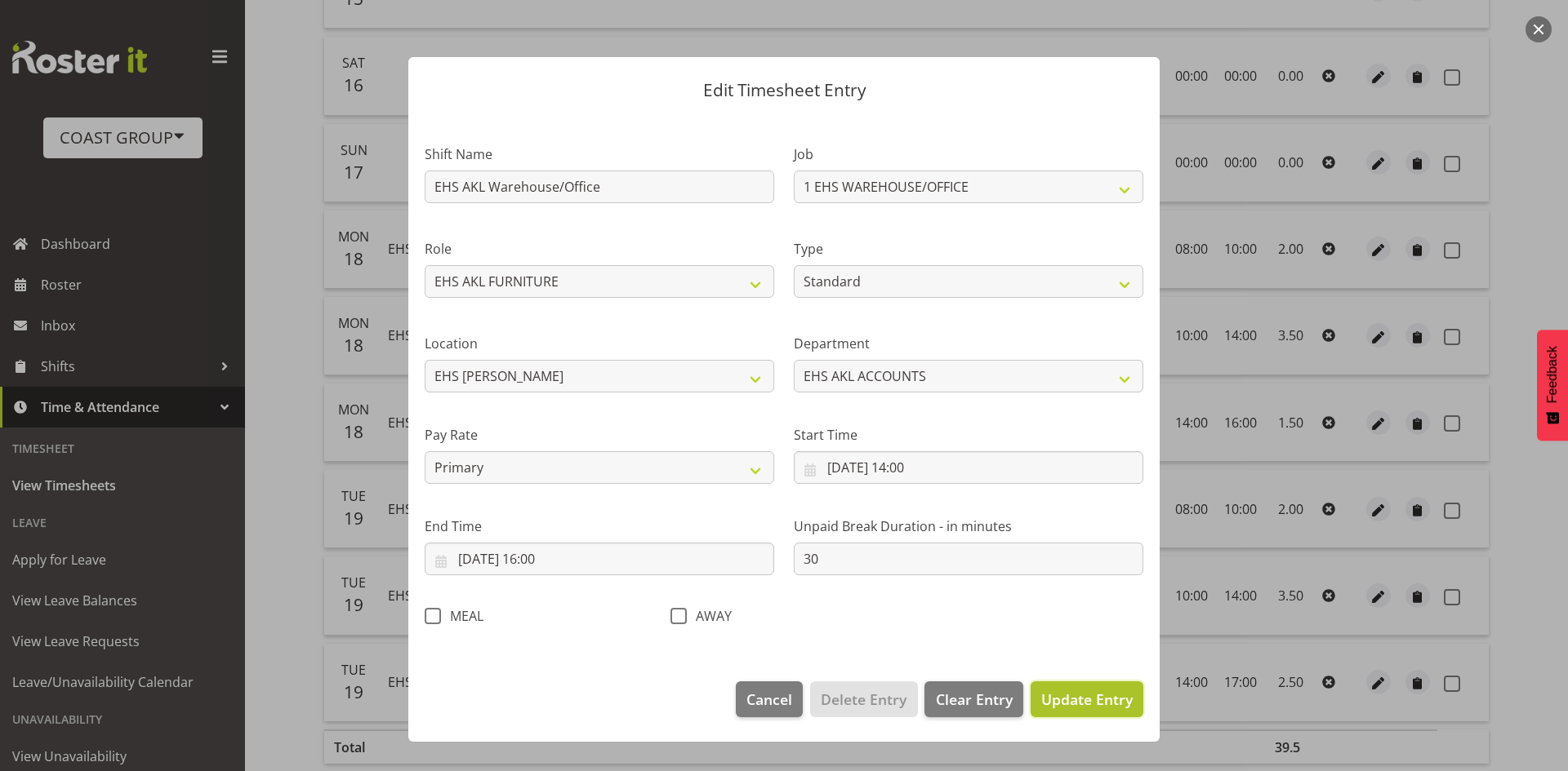
click at [1112, 698] on span "Update Entry" at bounding box center [1086, 700] width 91 height 20
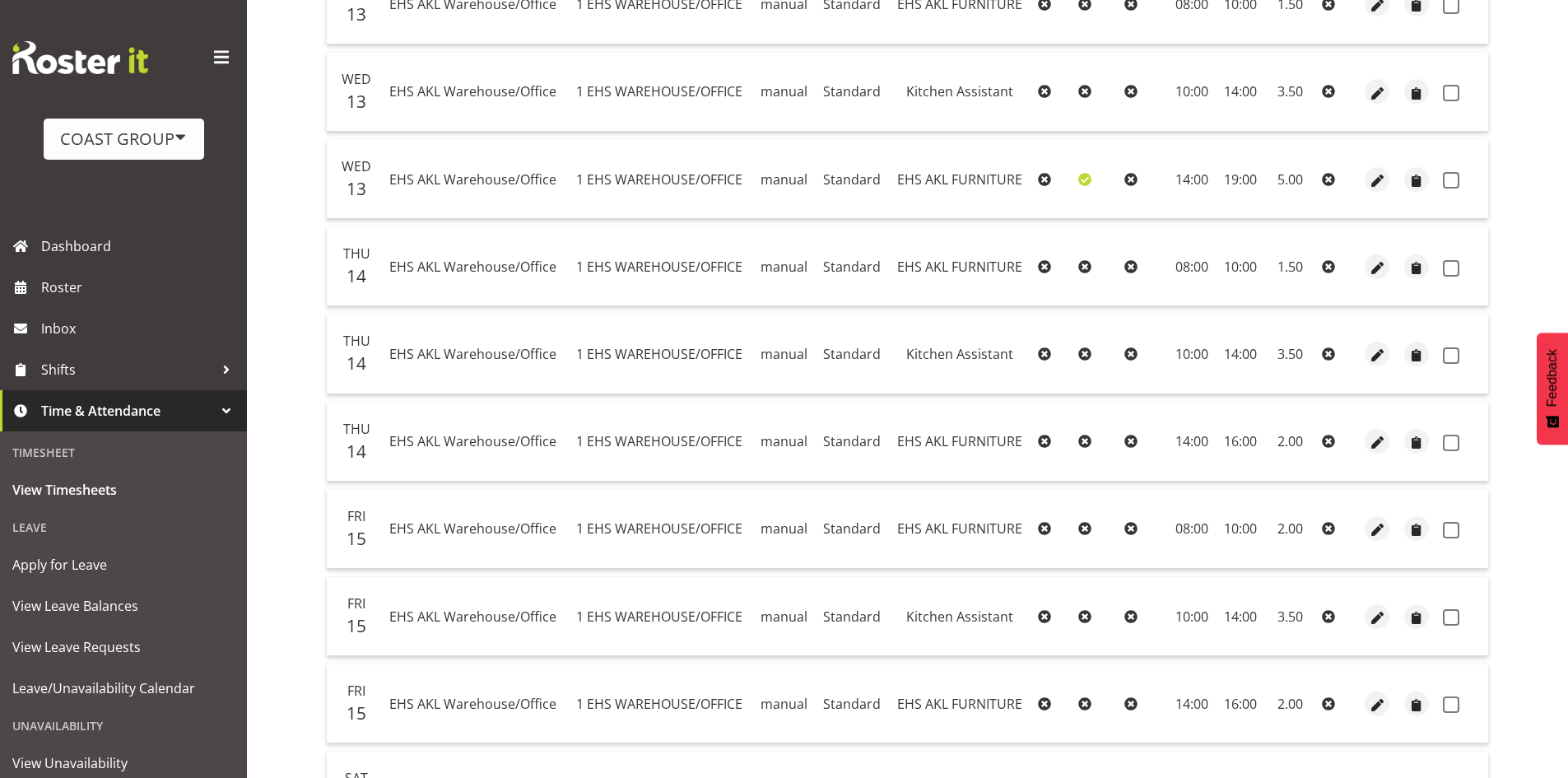
scroll to position [254, 0]
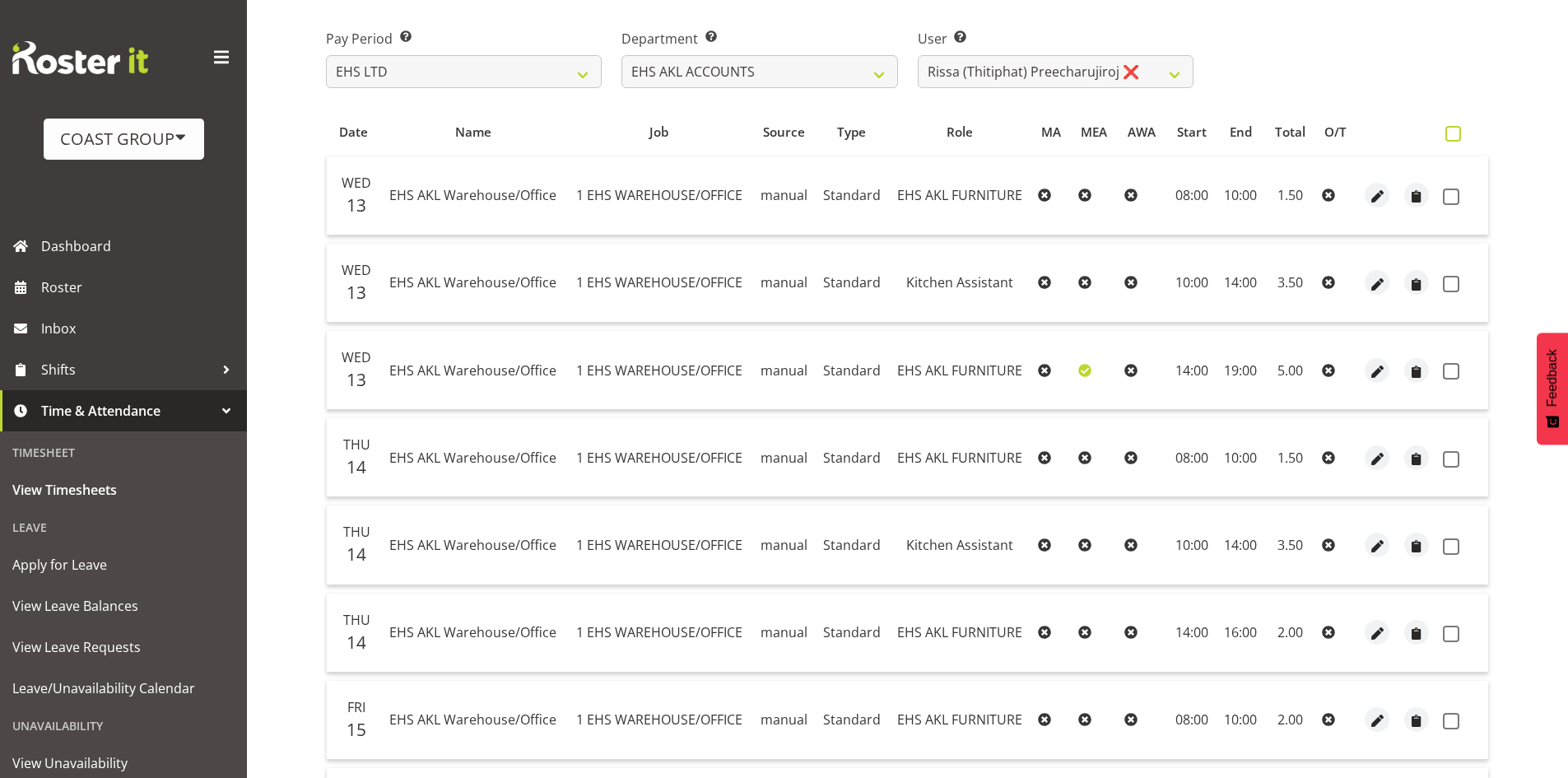
click at [1460, 130] on span at bounding box center [1453, 134] width 15 height 15
click at [1456, 130] on input "checkbox" at bounding box center [1451, 134] width 11 height 11
checkbox input "true"
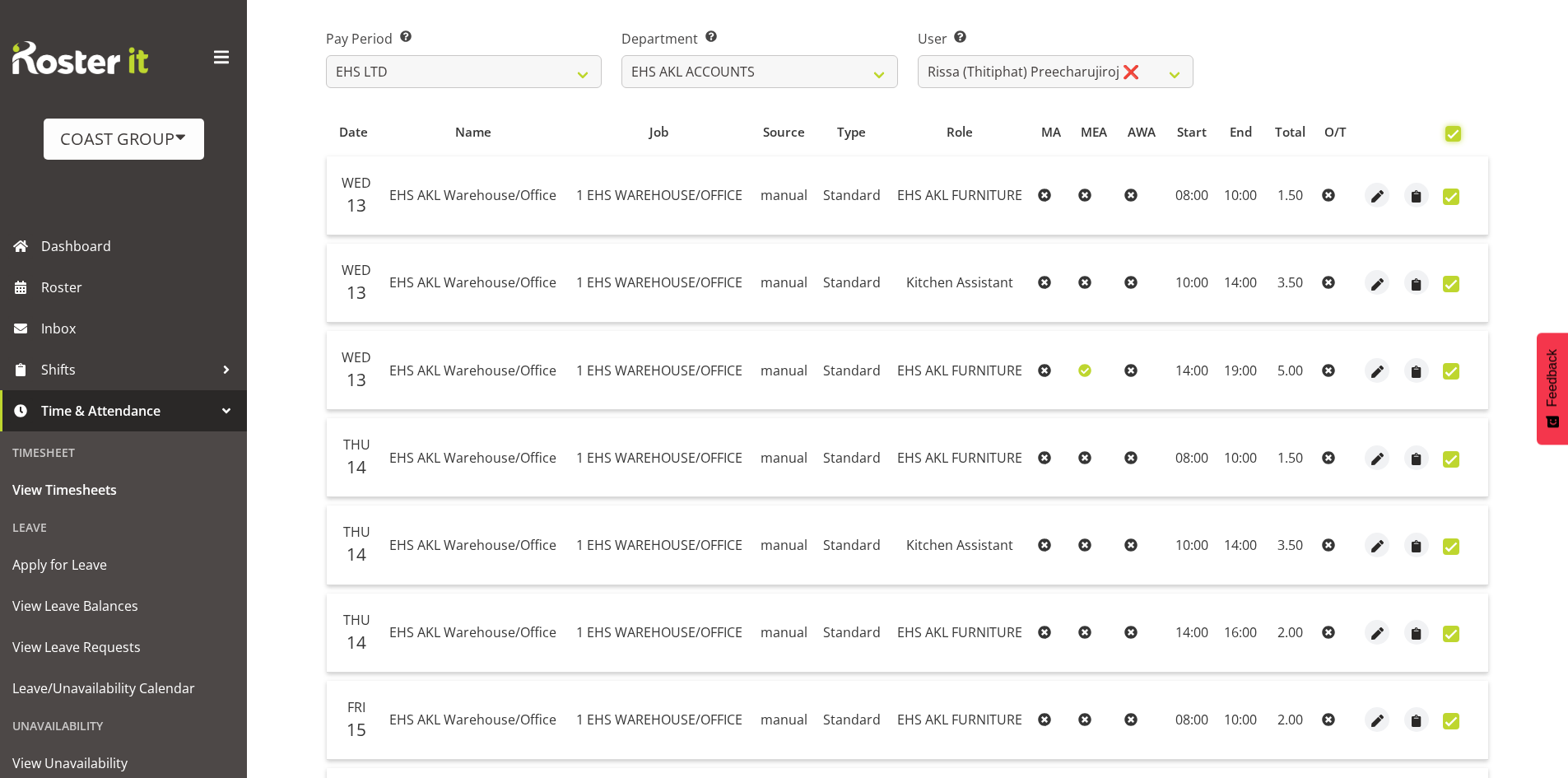
checkbox input "true"
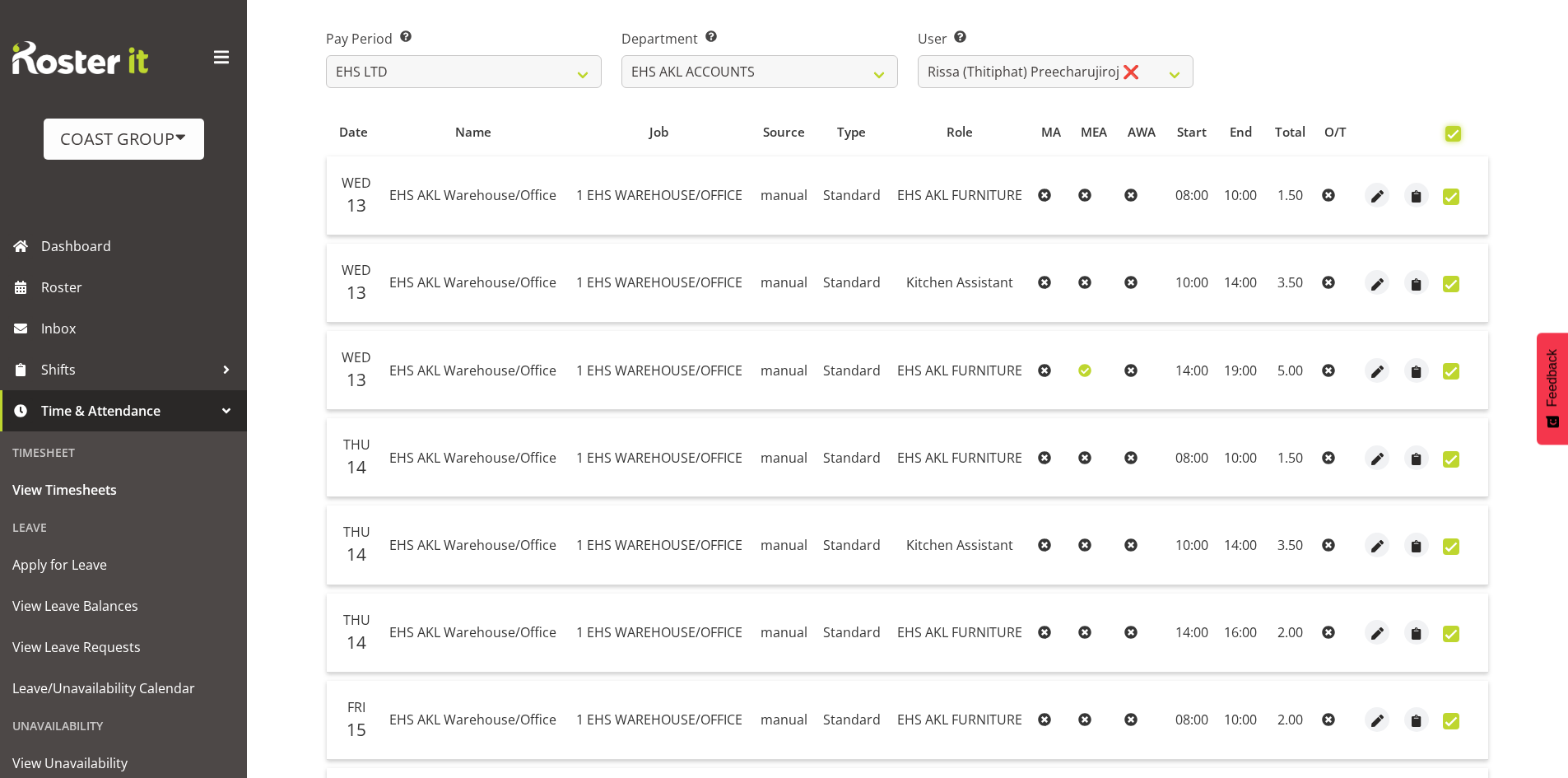
checkbox input "true"
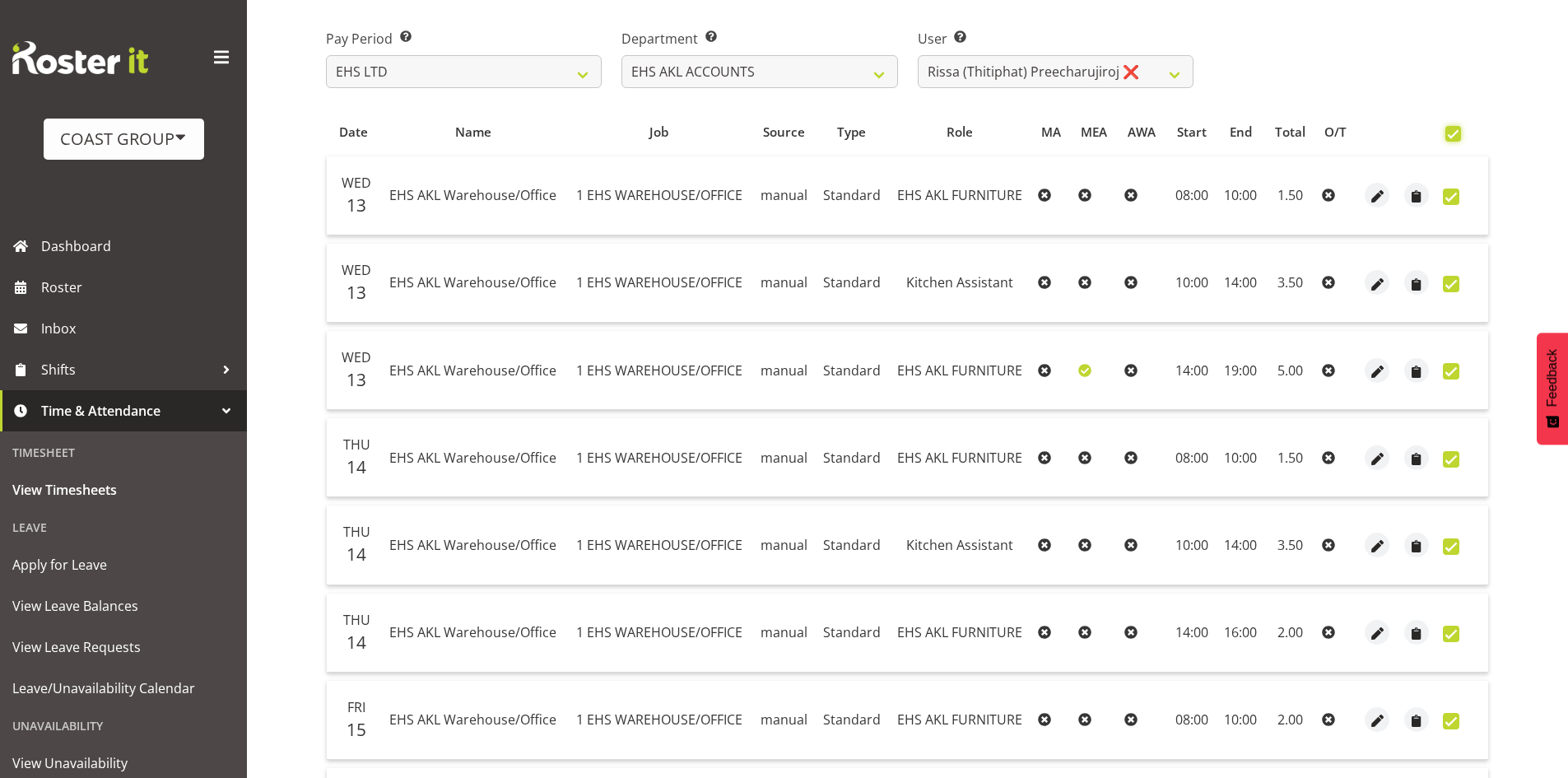
checkbox input "true"
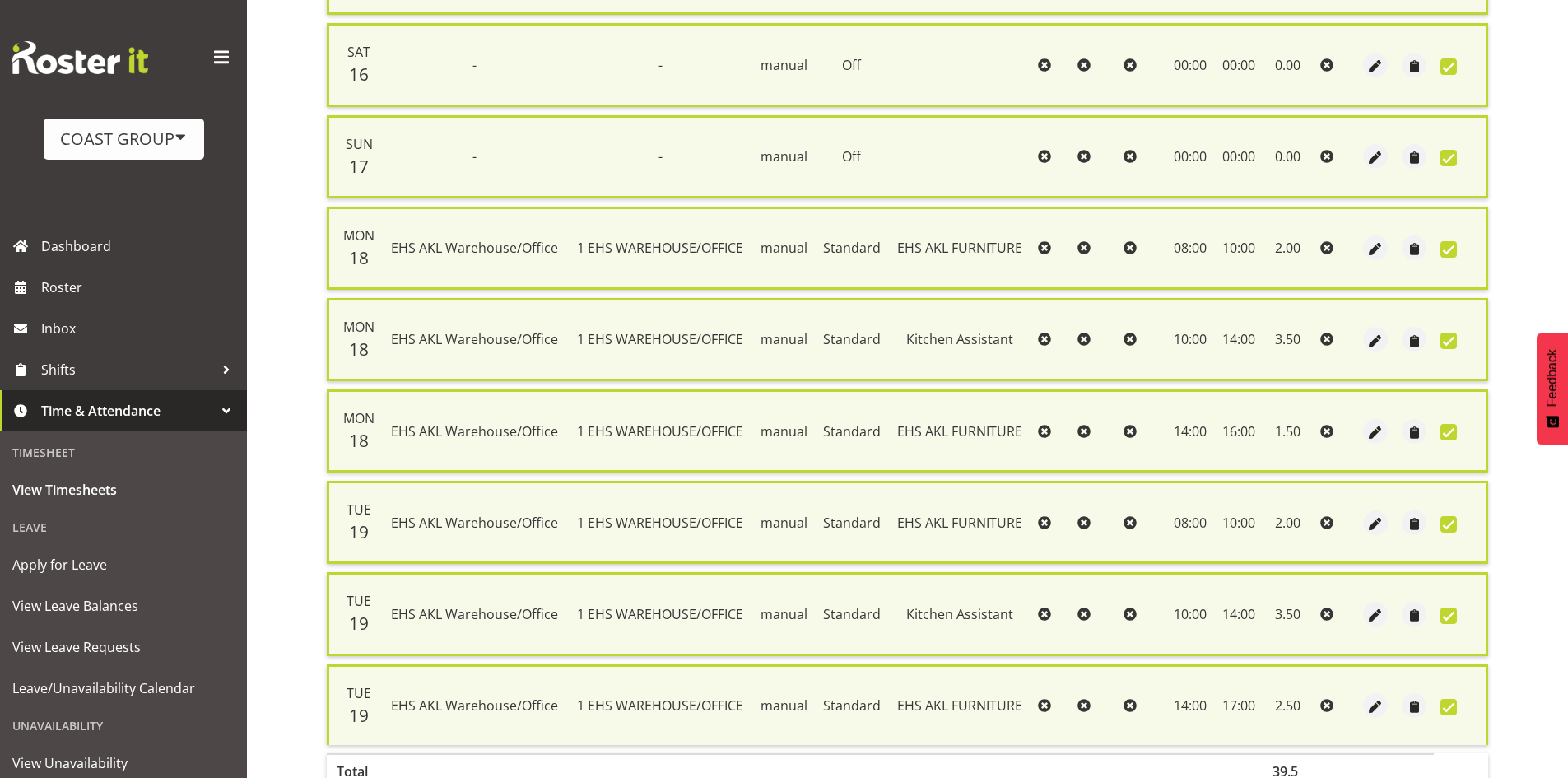
scroll to position [1311, 0]
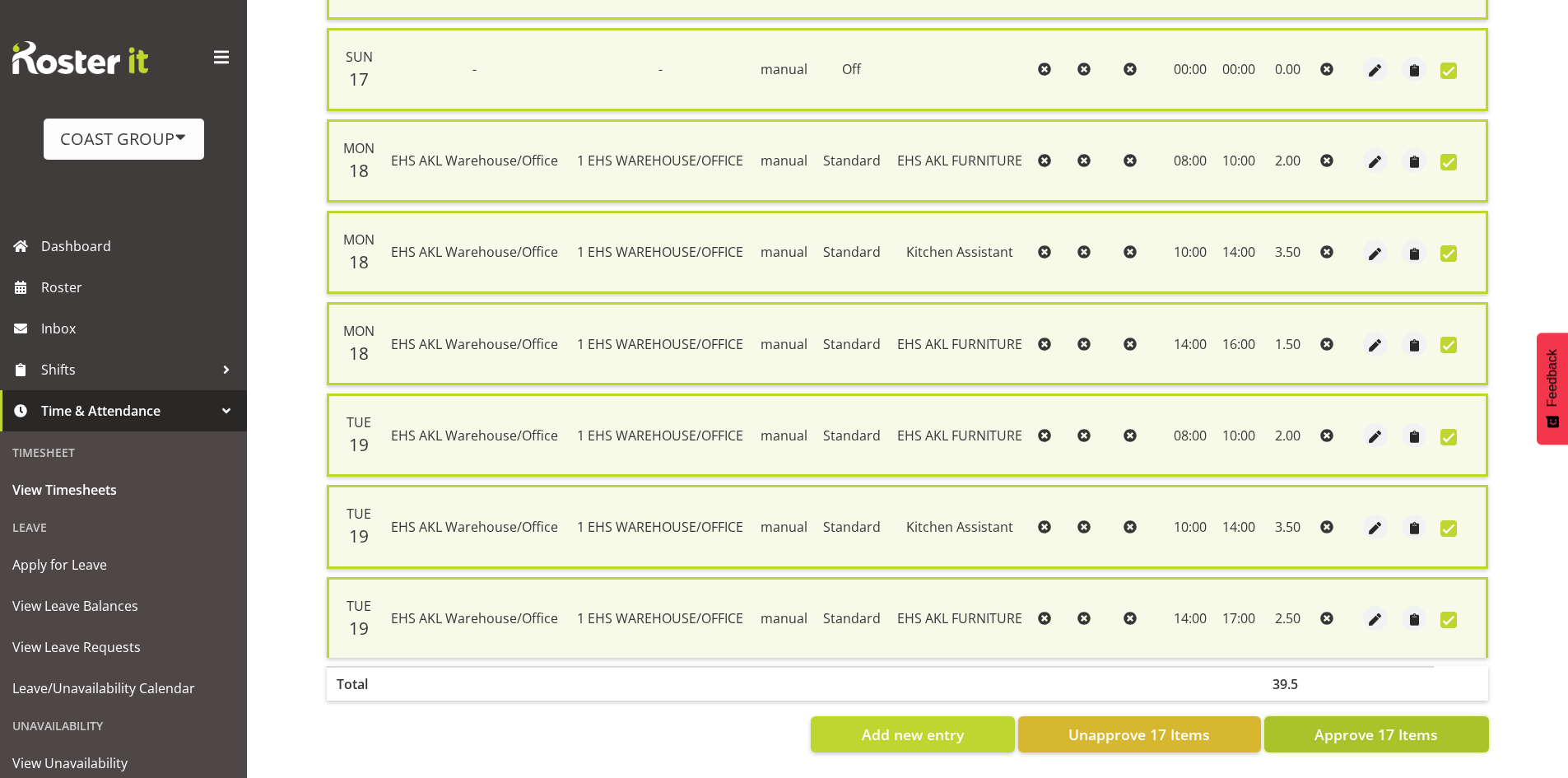
click at [1444, 723] on button "Approve 17 Items" at bounding box center [1376, 734] width 224 height 36
checkbox input "false"
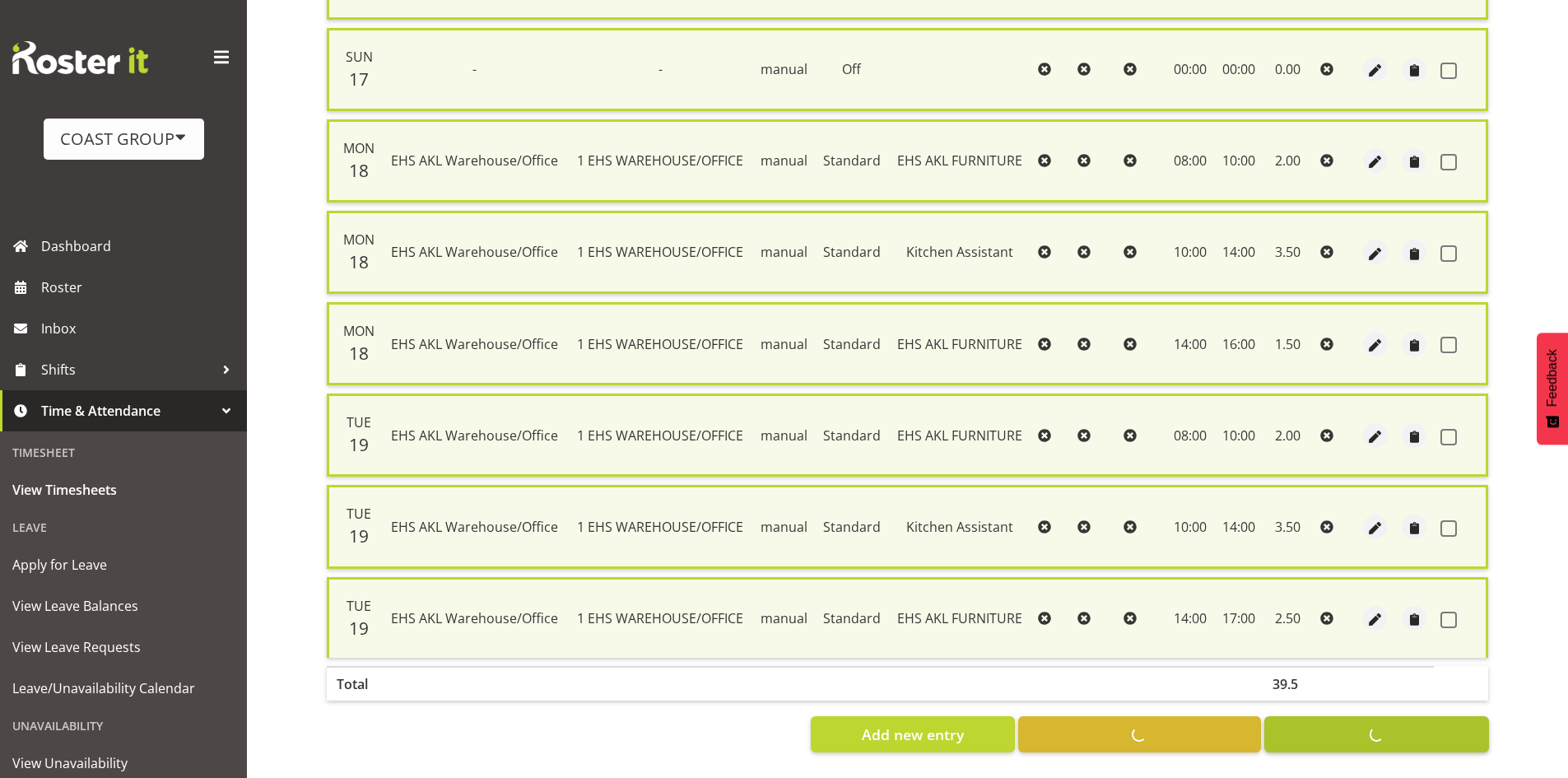
checkbox input "false"
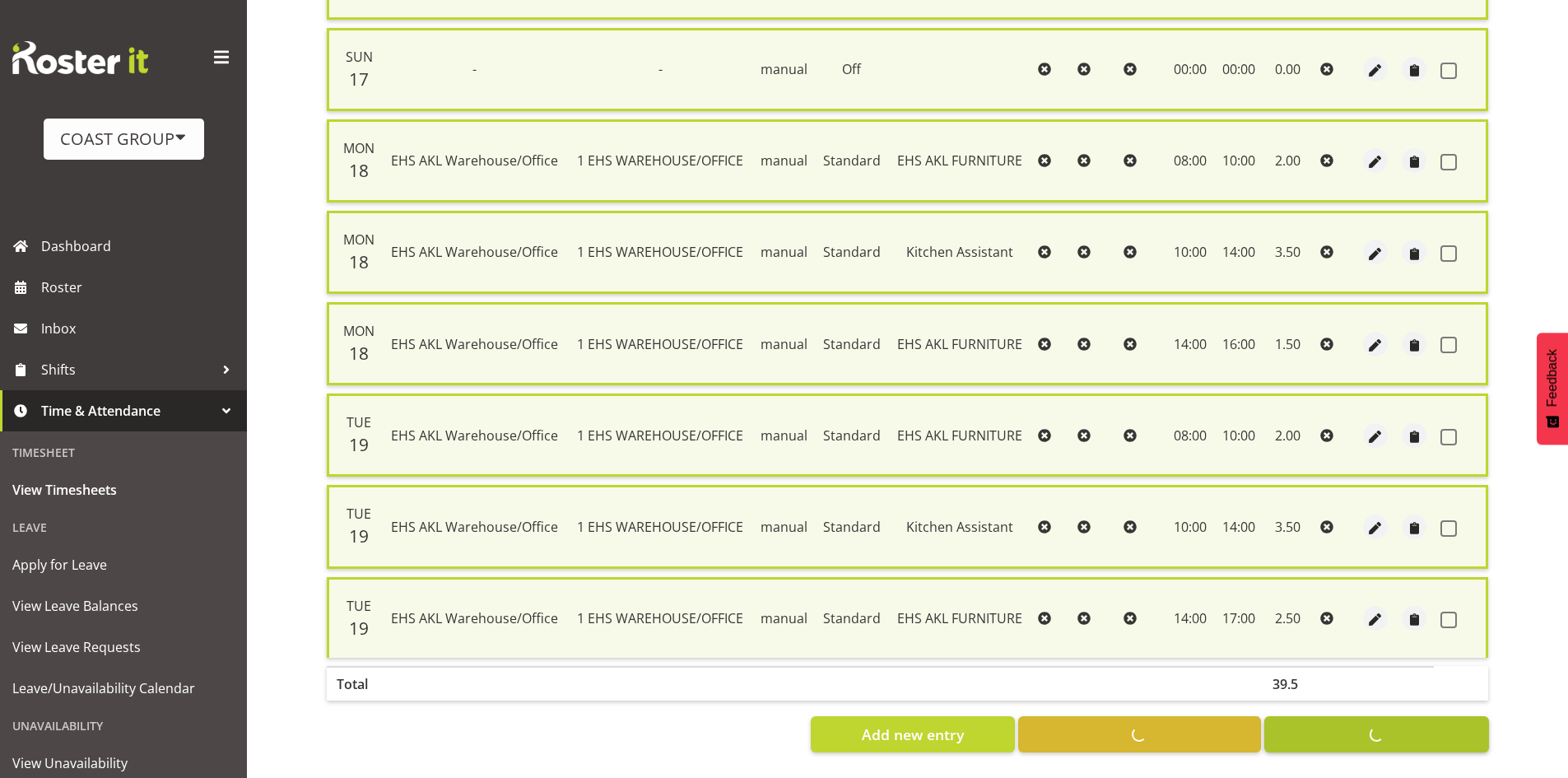
checkbox input "false"
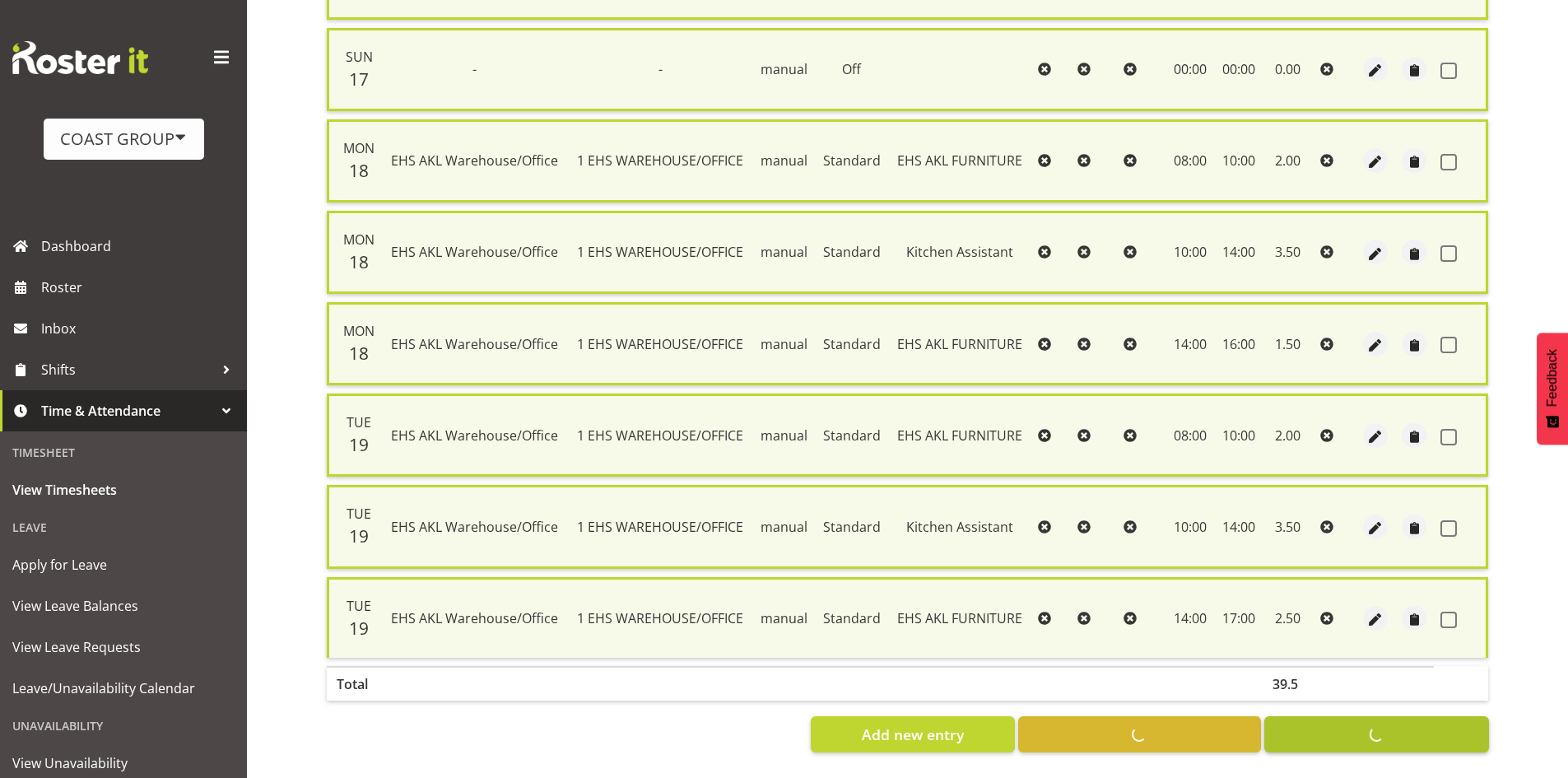
checkbox input "false"
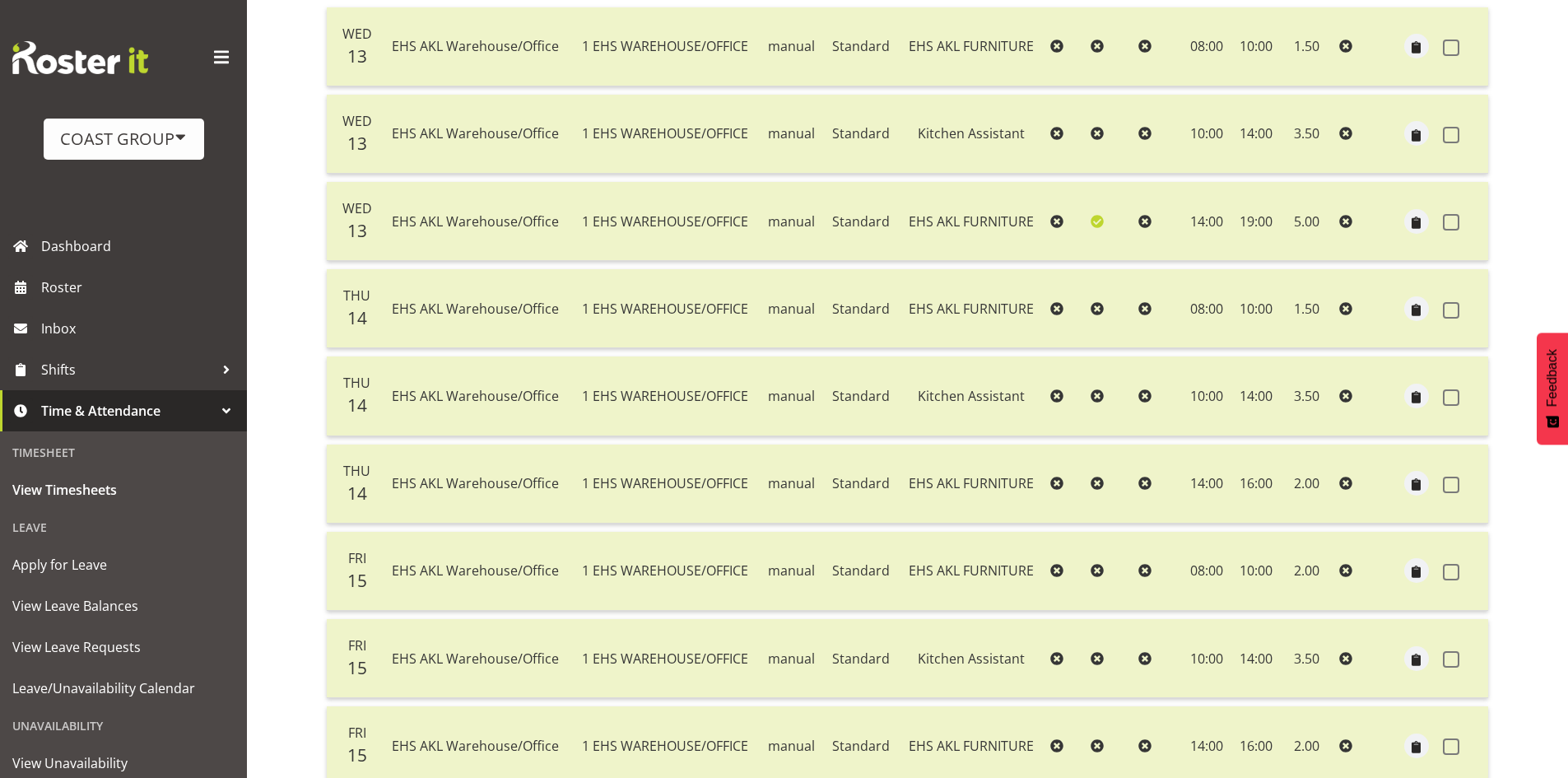
scroll to position [171, 0]
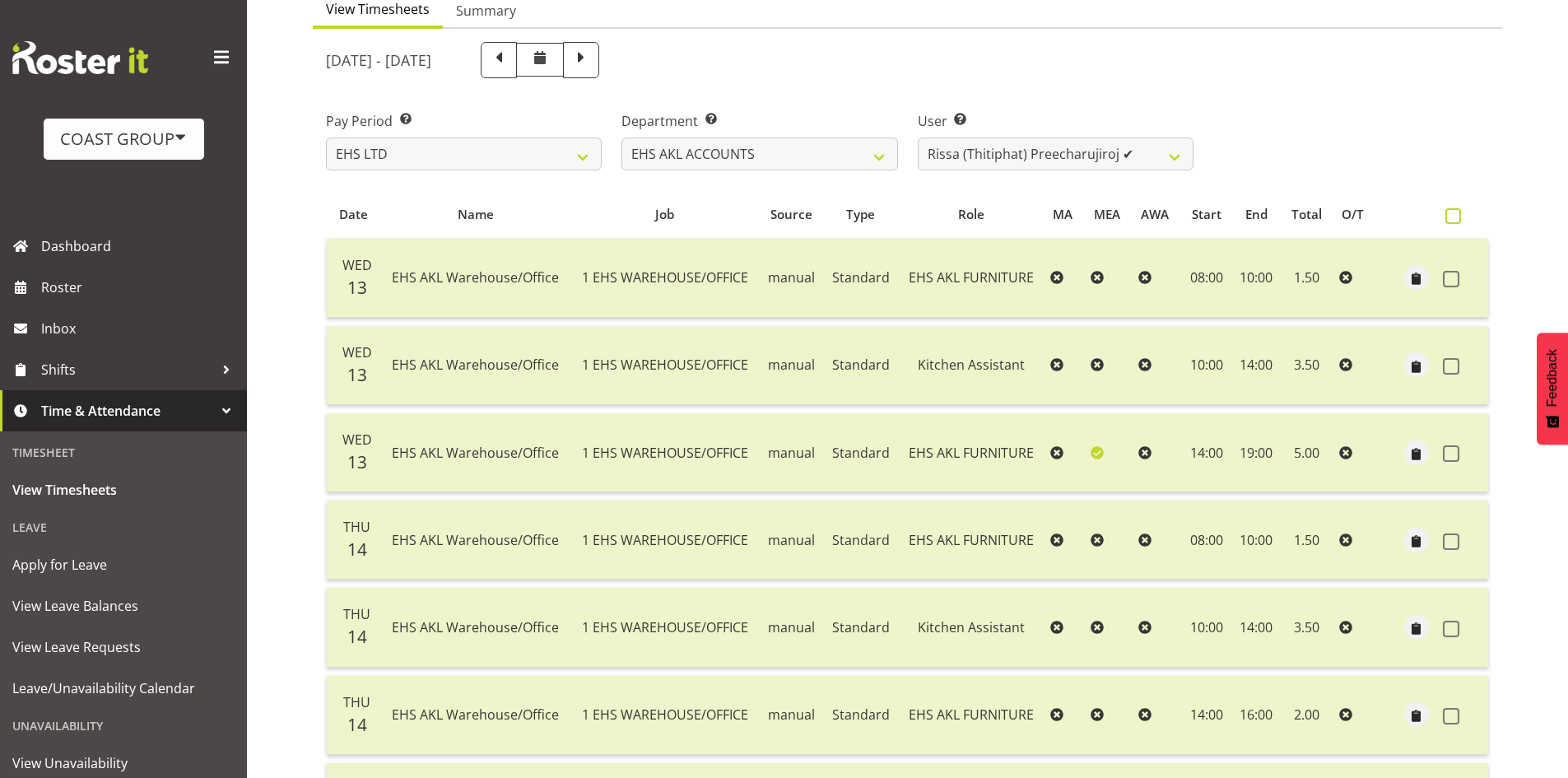
click at [1450, 223] on span at bounding box center [1453, 215] width 15 height 15
click at [1450, 222] on input "checkbox" at bounding box center [1451, 216] width 11 height 11
checkbox input "true"
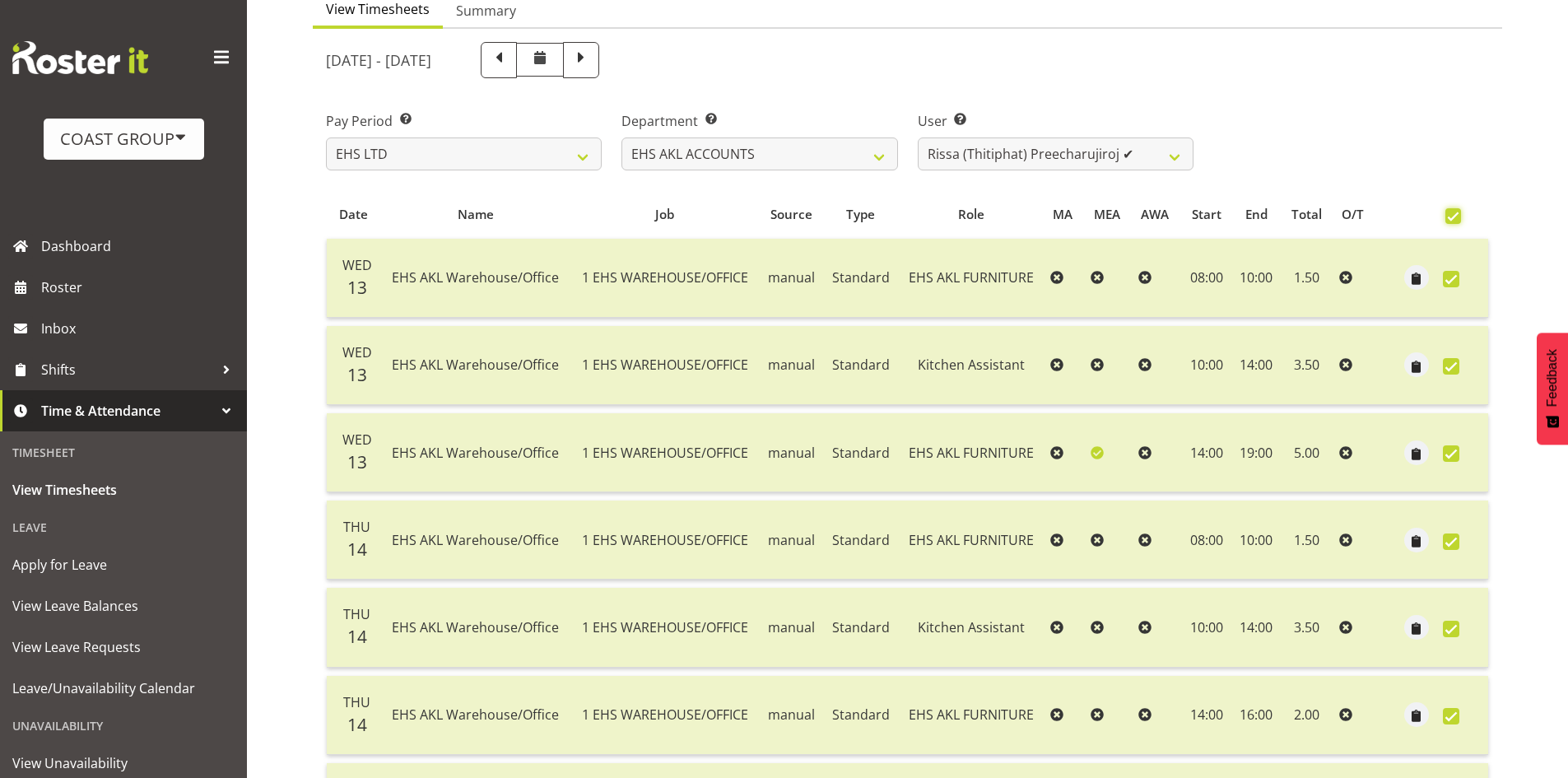
checkbox input "true"
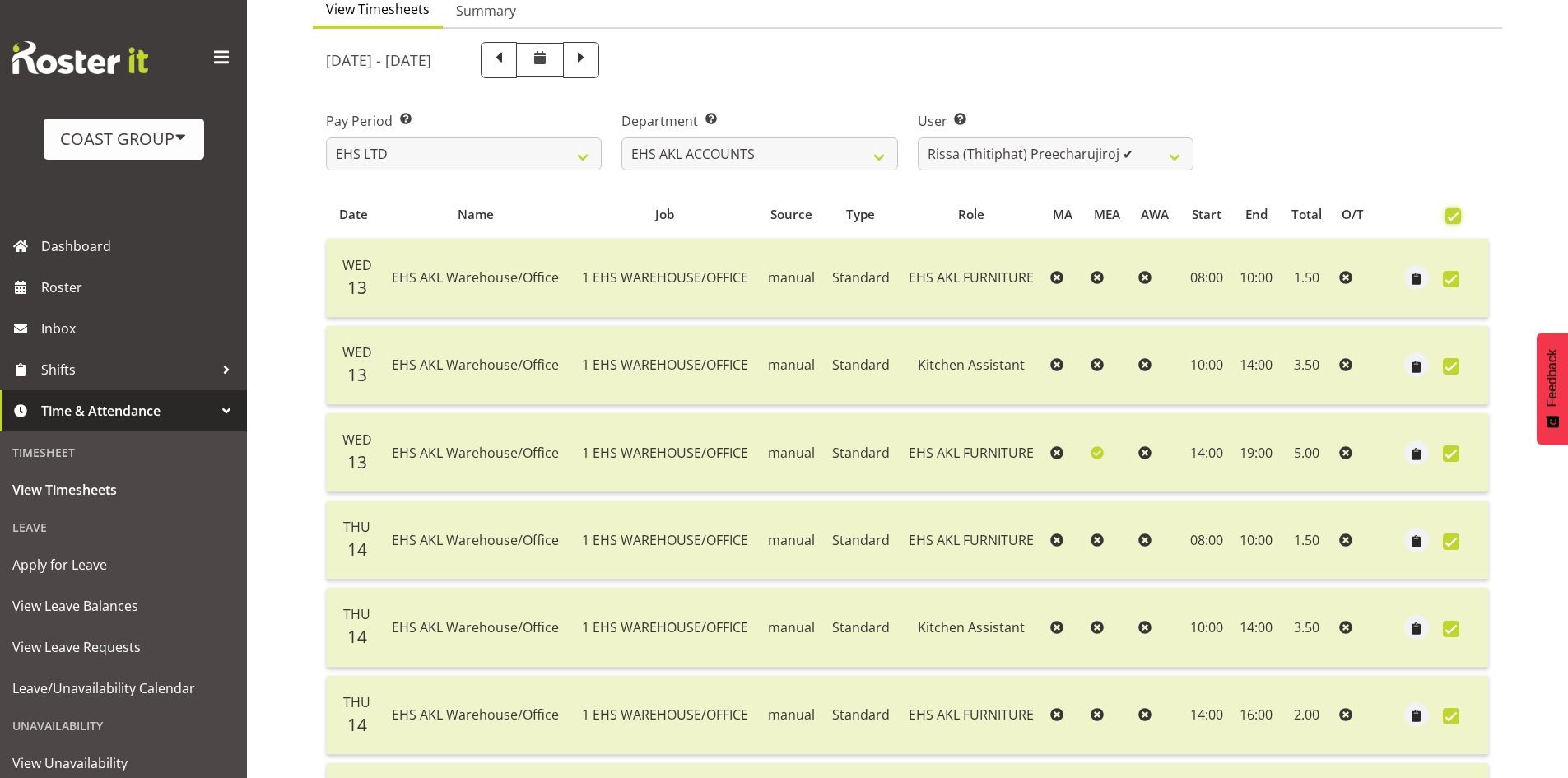
checkbox input "true"
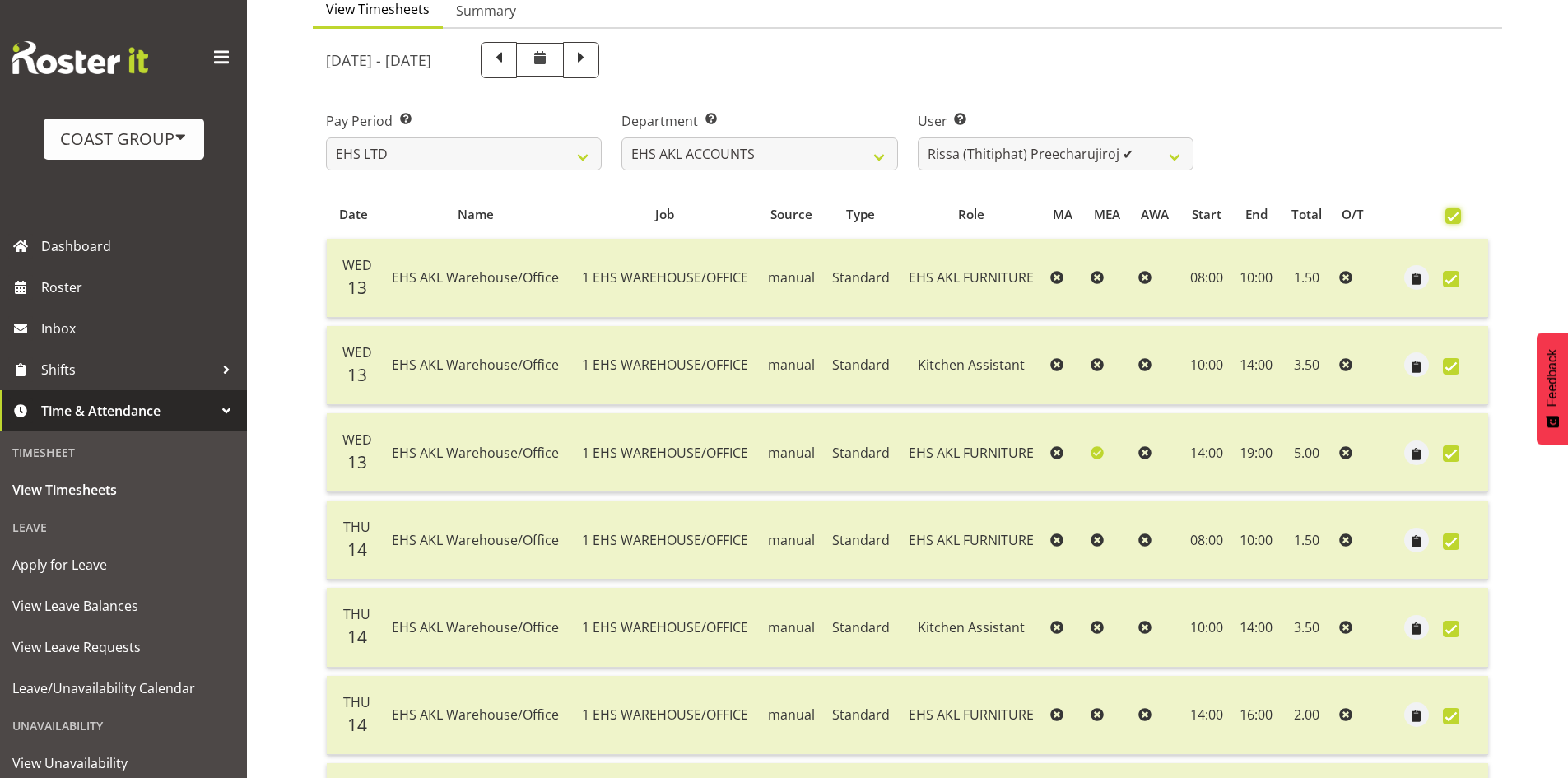
checkbox input "true"
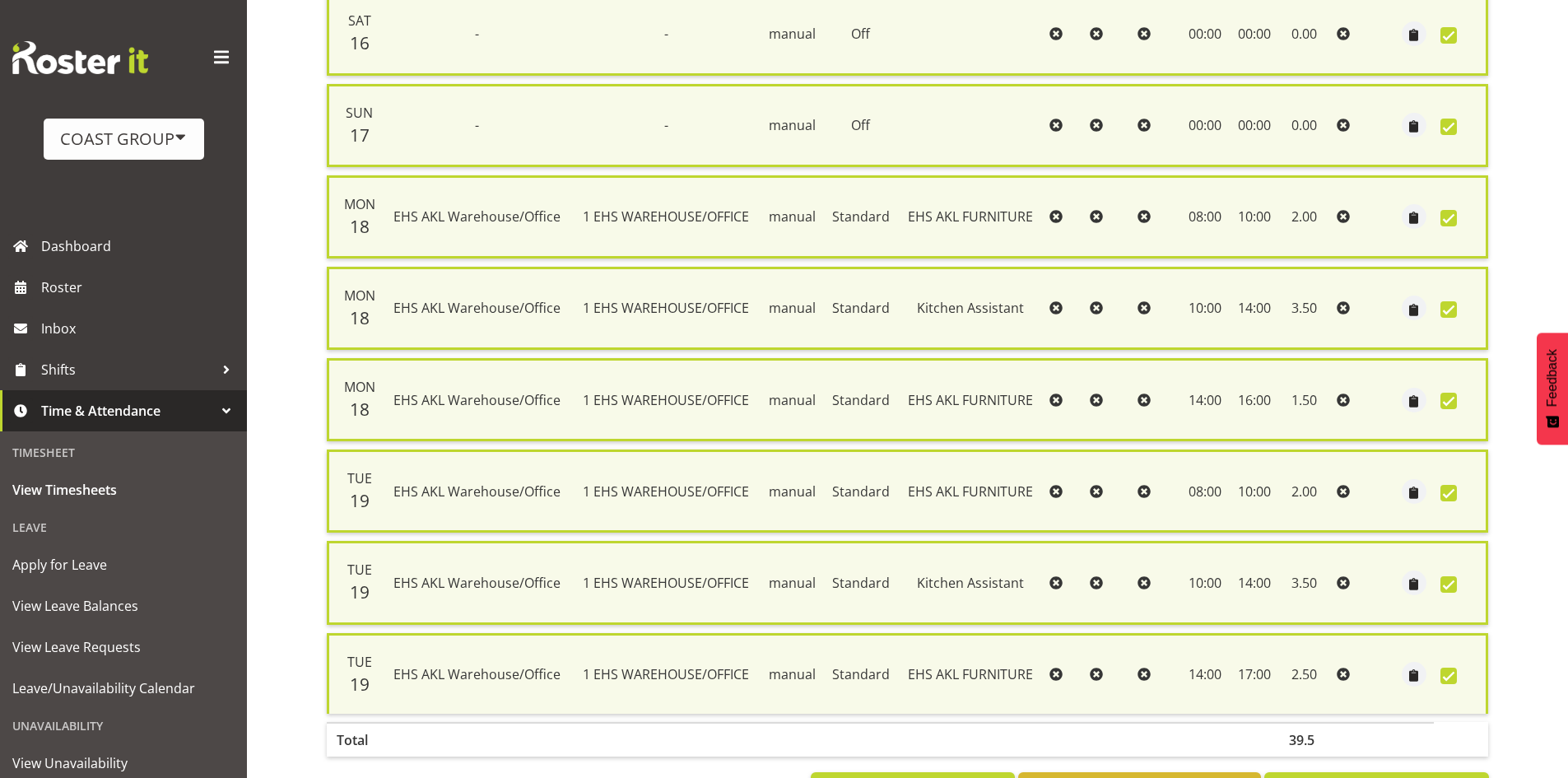
scroll to position [1311, 0]
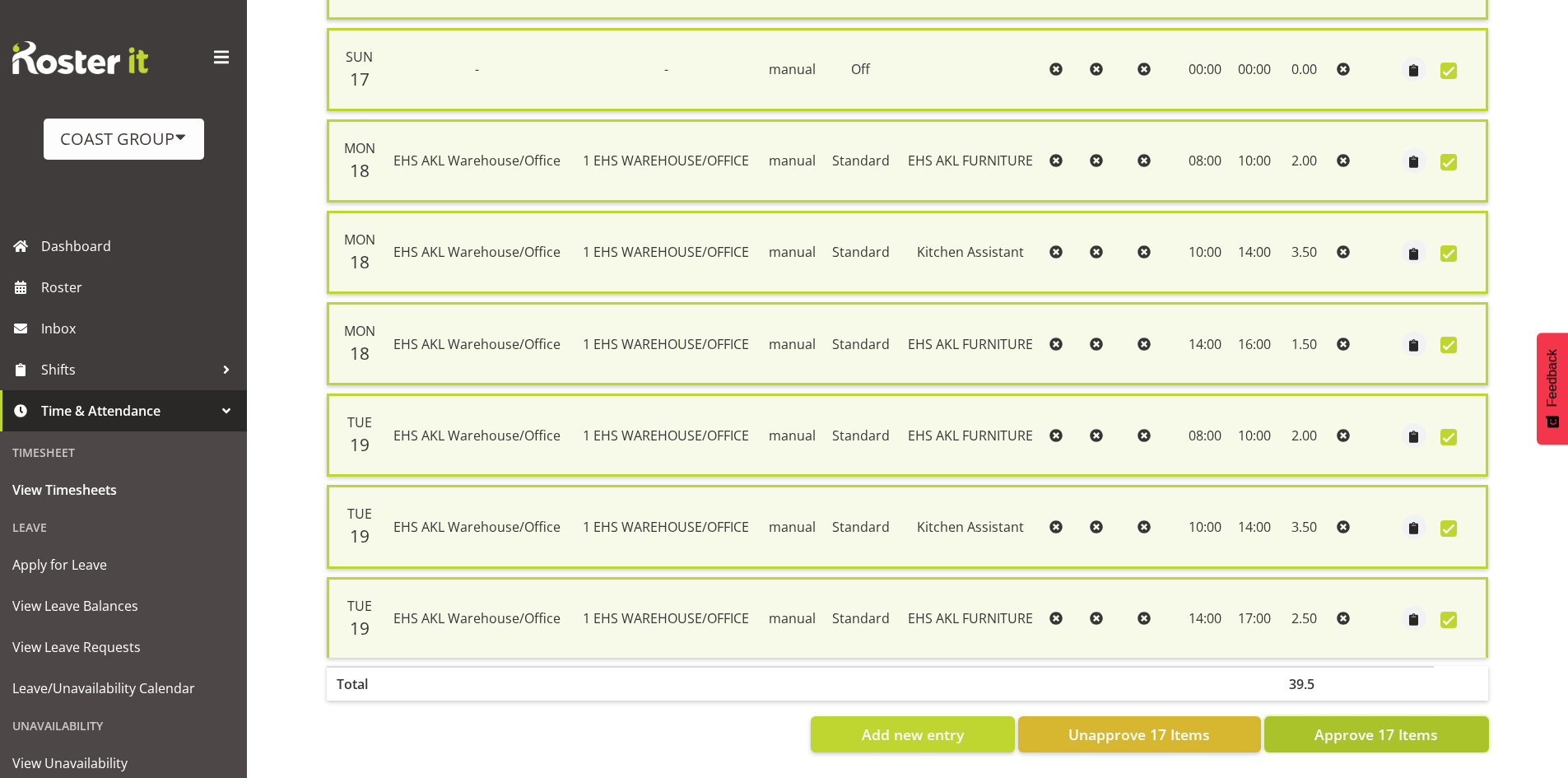
click at [1336, 724] on span "Approve 17 Items" at bounding box center [1376, 735] width 124 height 22
checkbox input "false"
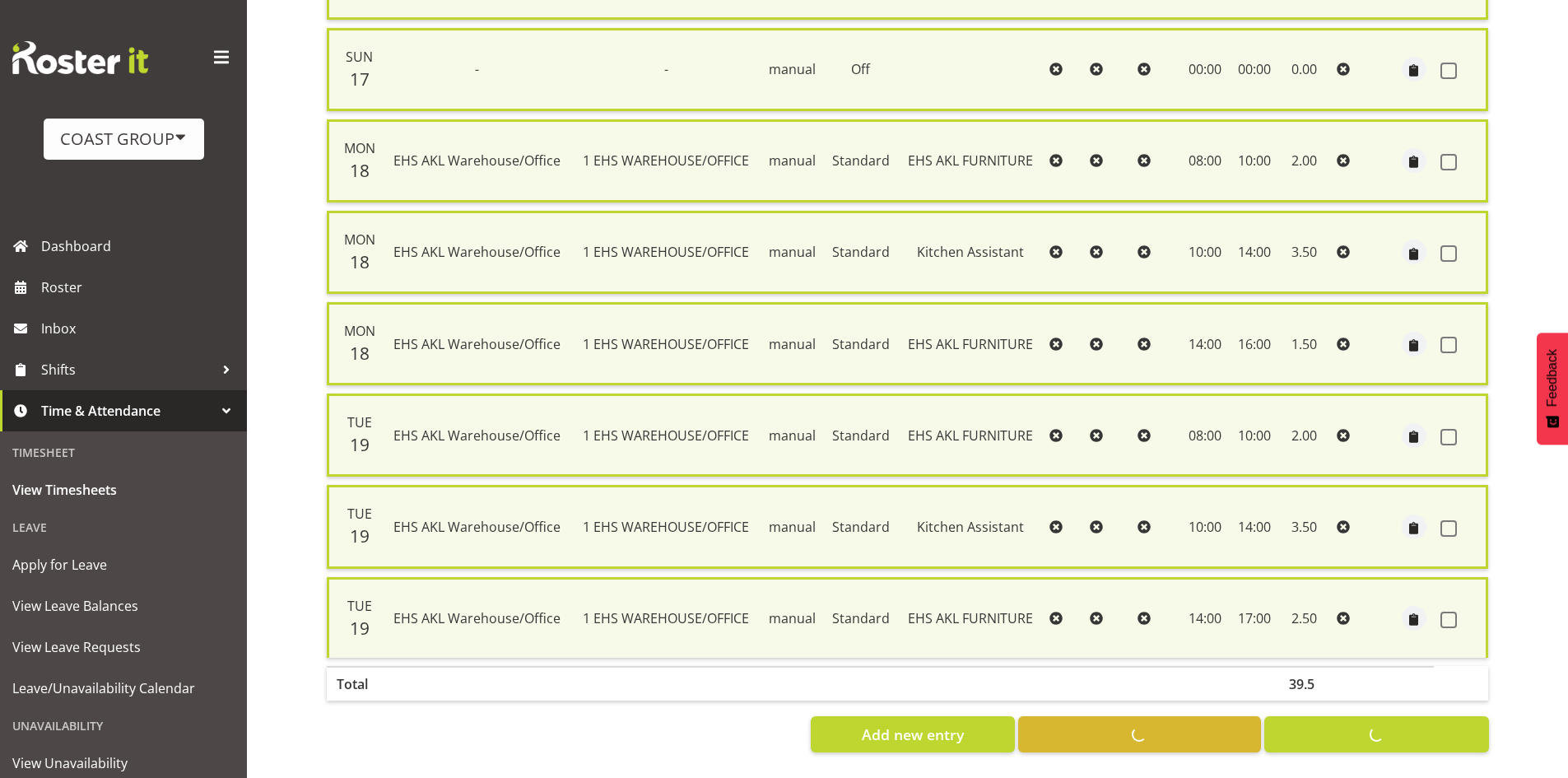
checkbox input "false"
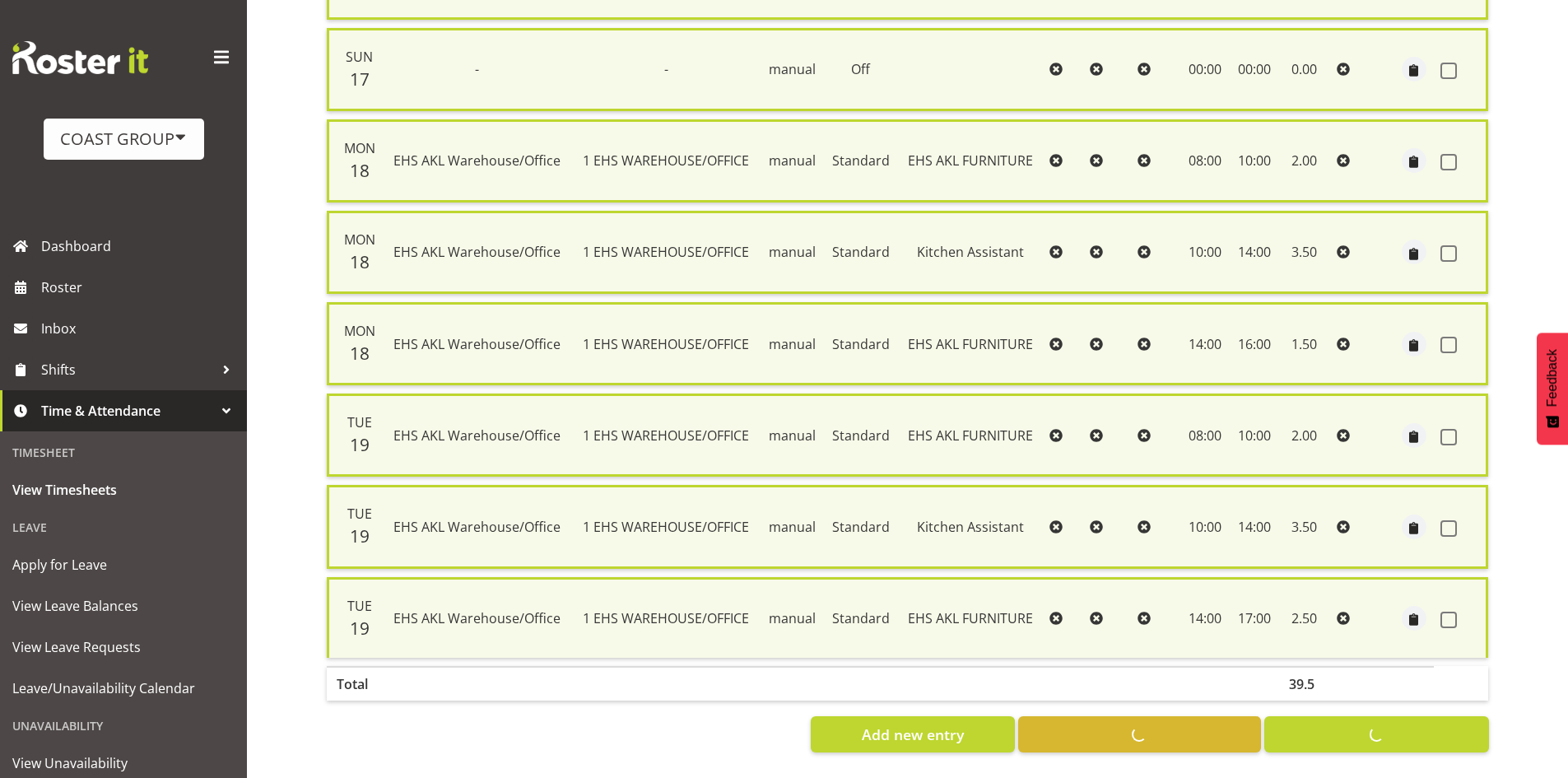
checkbox input "false"
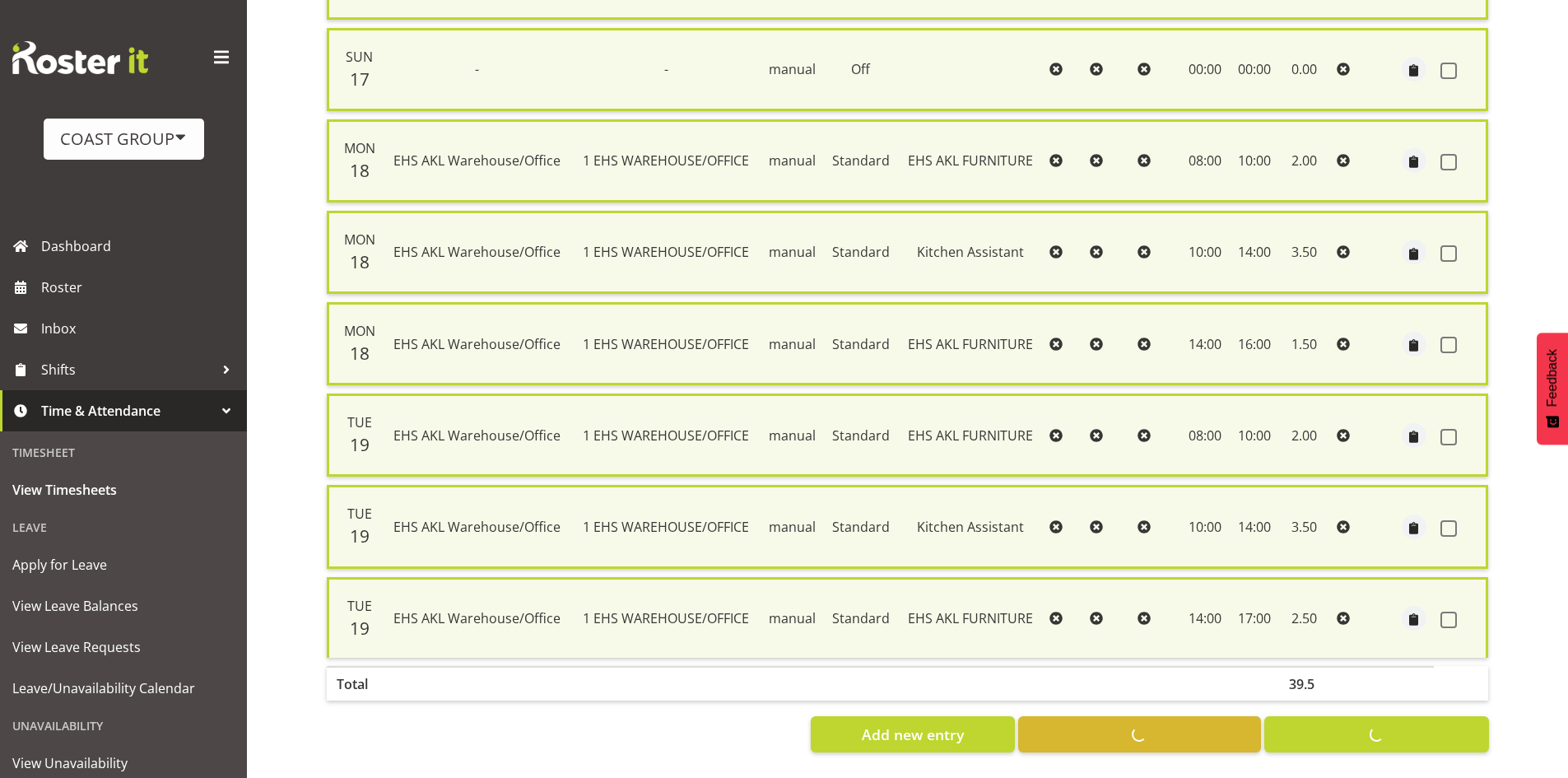
checkbox input "false"
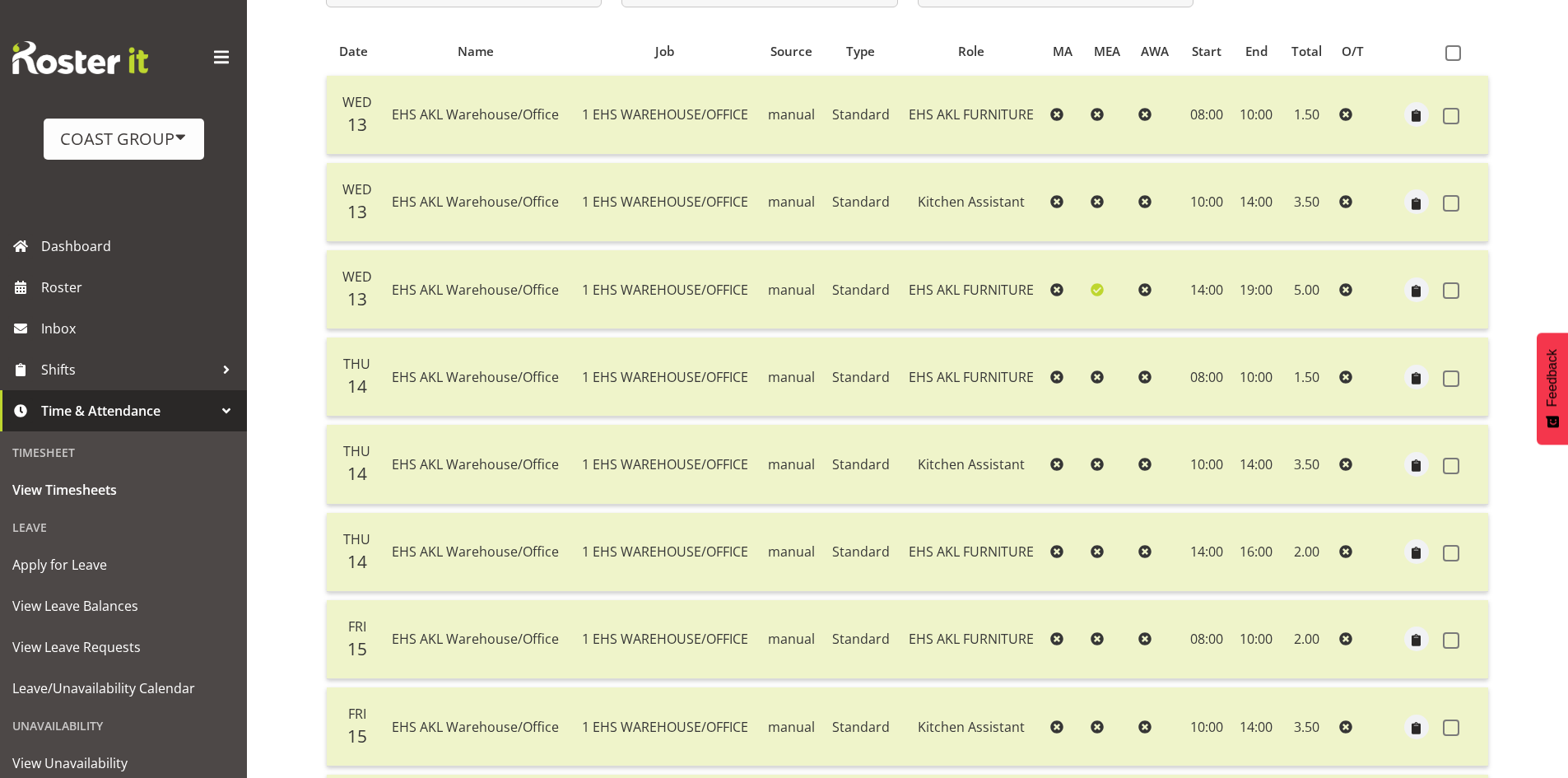
scroll to position [171, 0]
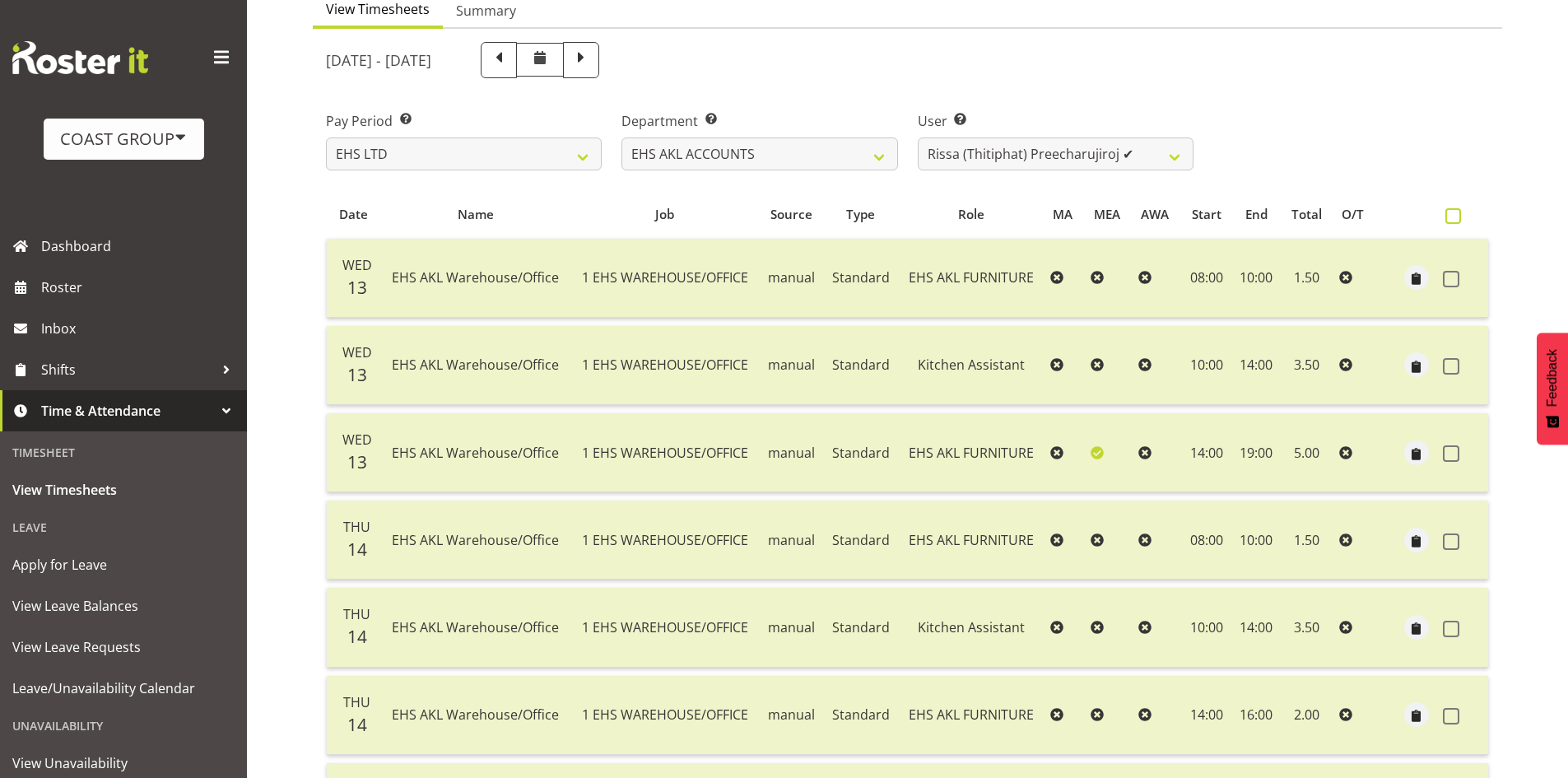
click at [1457, 216] on span at bounding box center [1453, 215] width 15 height 15
click at [1456, 216] on input "checkbox" at bounding box center [1451, 216] width 11 height 11
checkbox input "true"
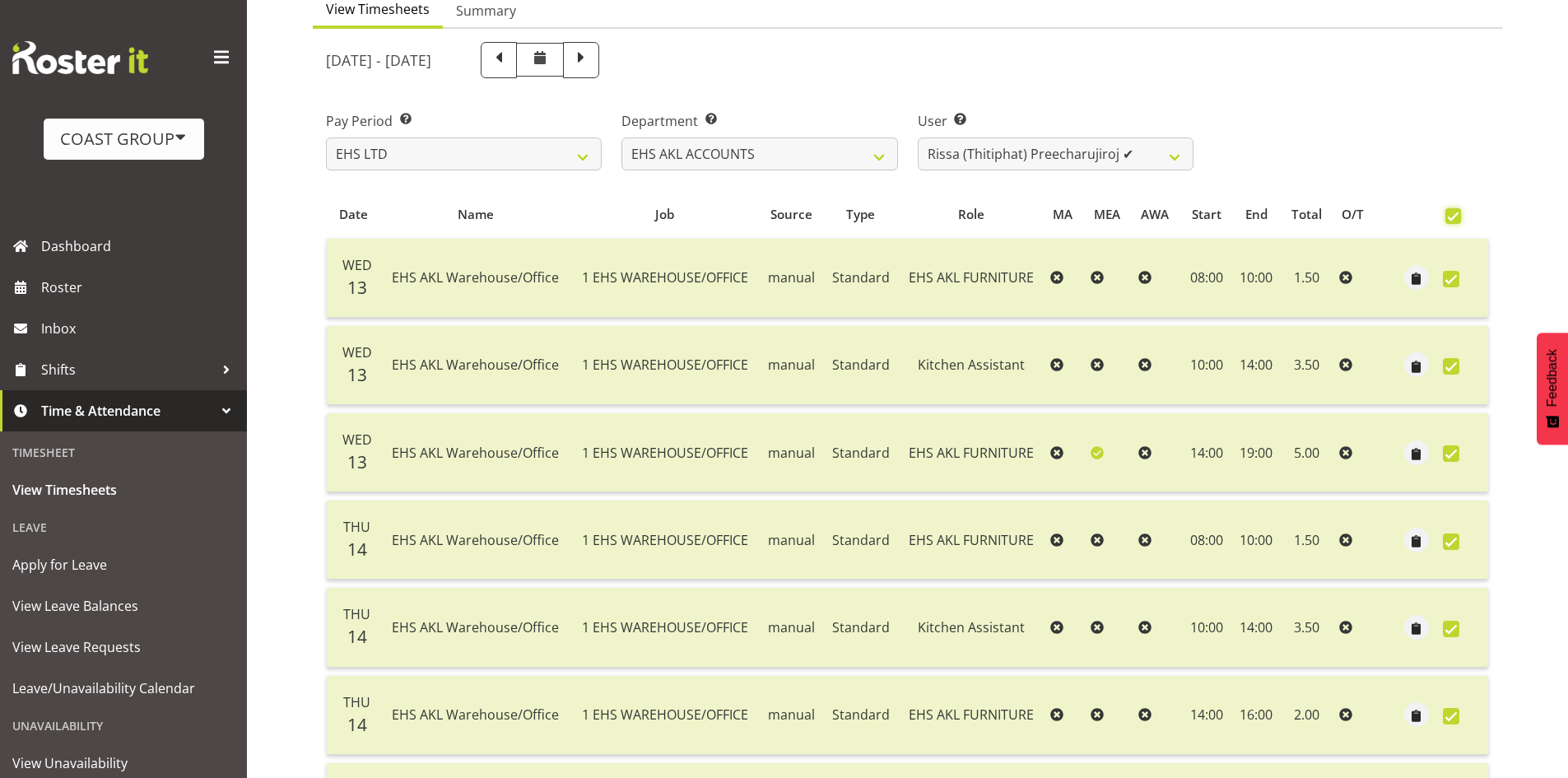
checkbox input "true"
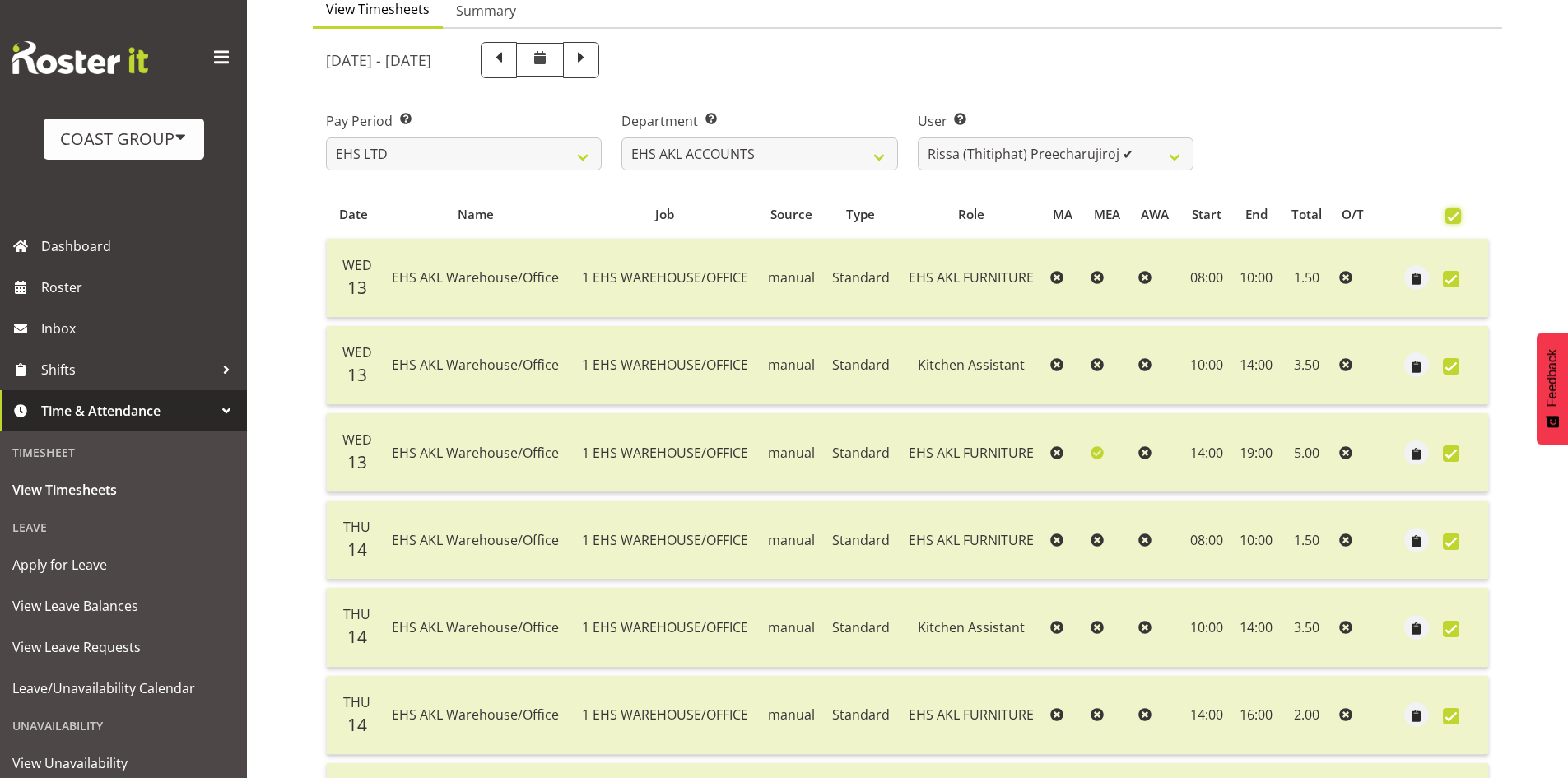
checkbox input "true"
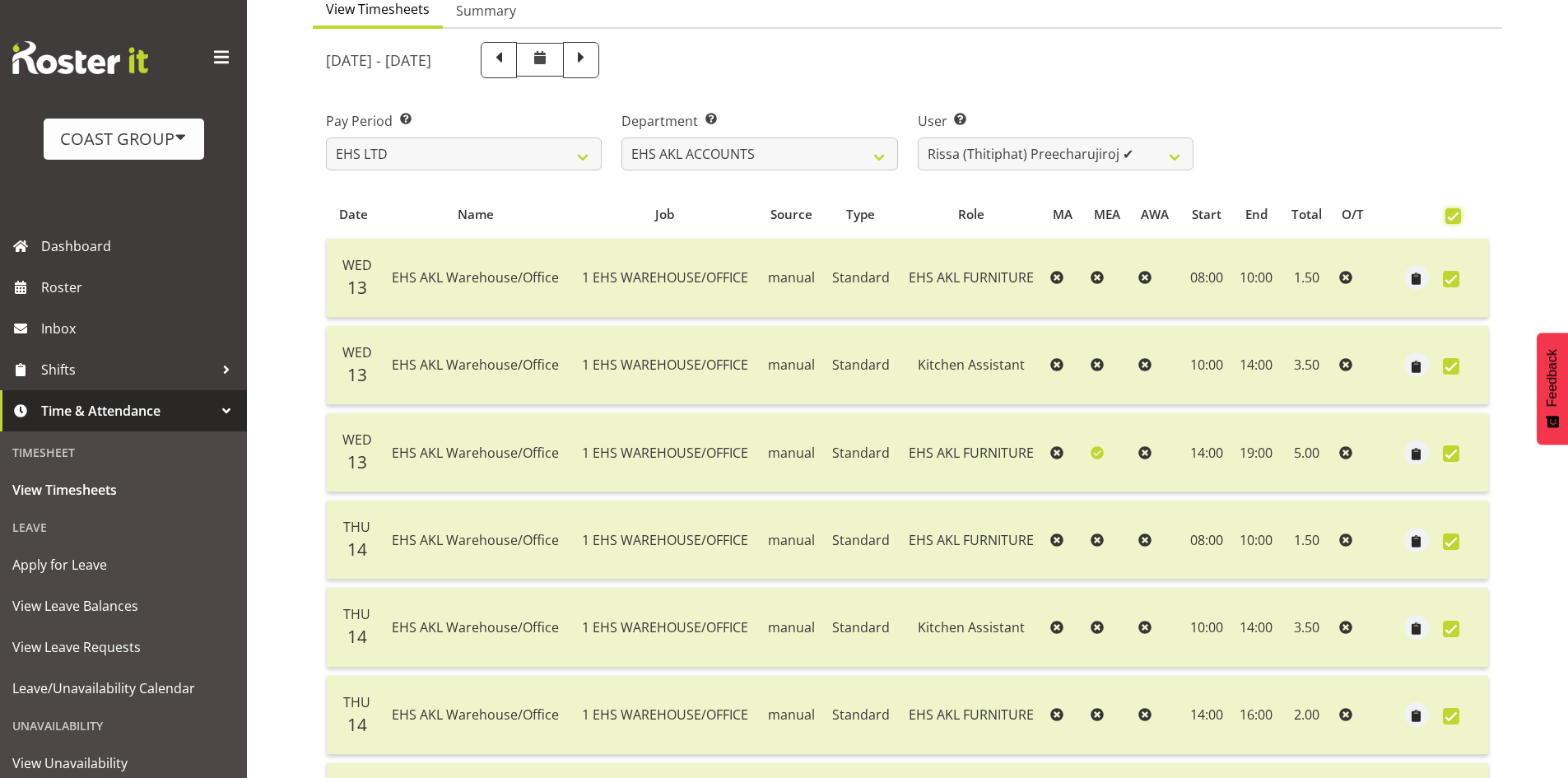
checkbox input "true"
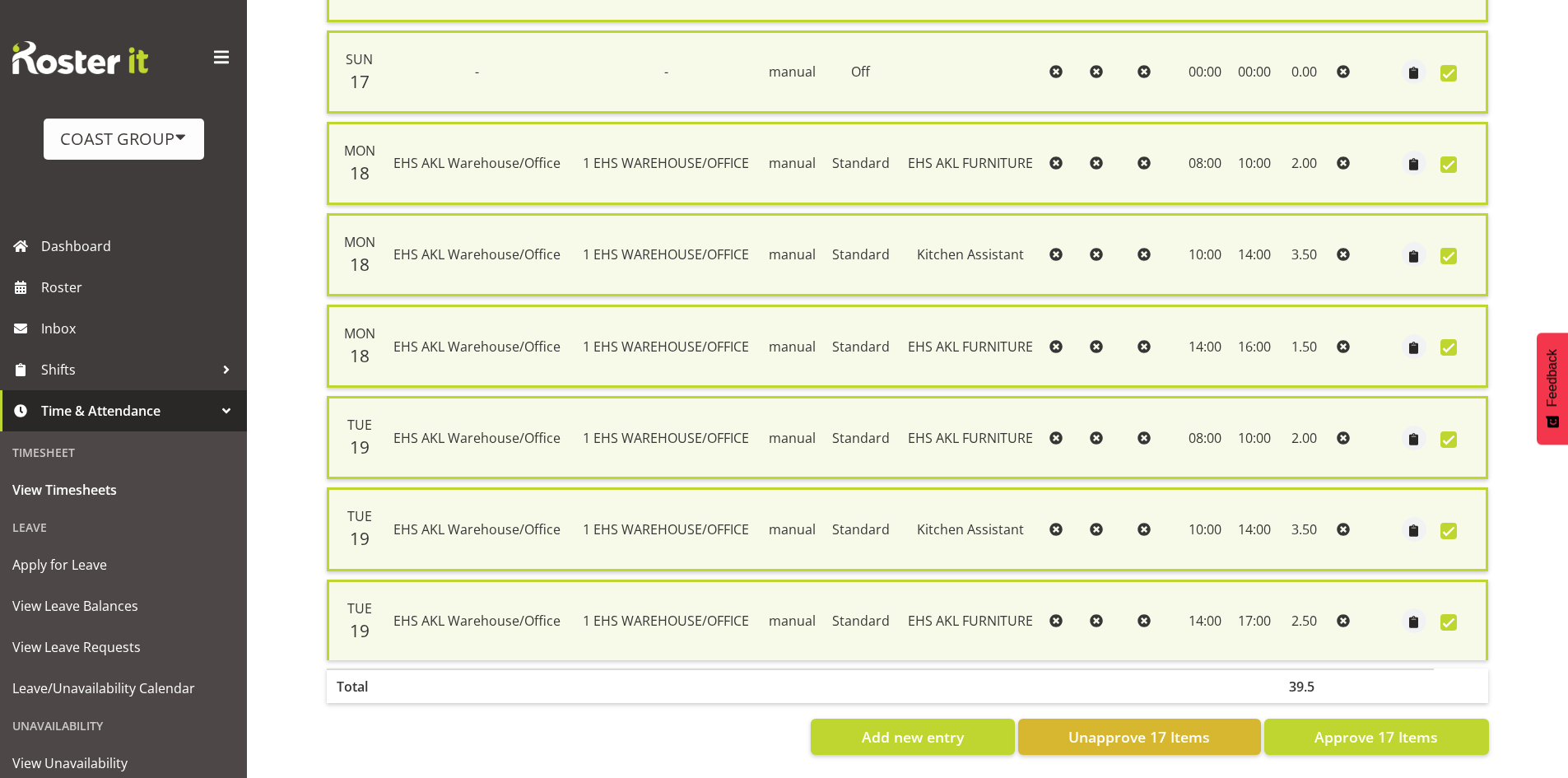
scroll to position [1311, 0]
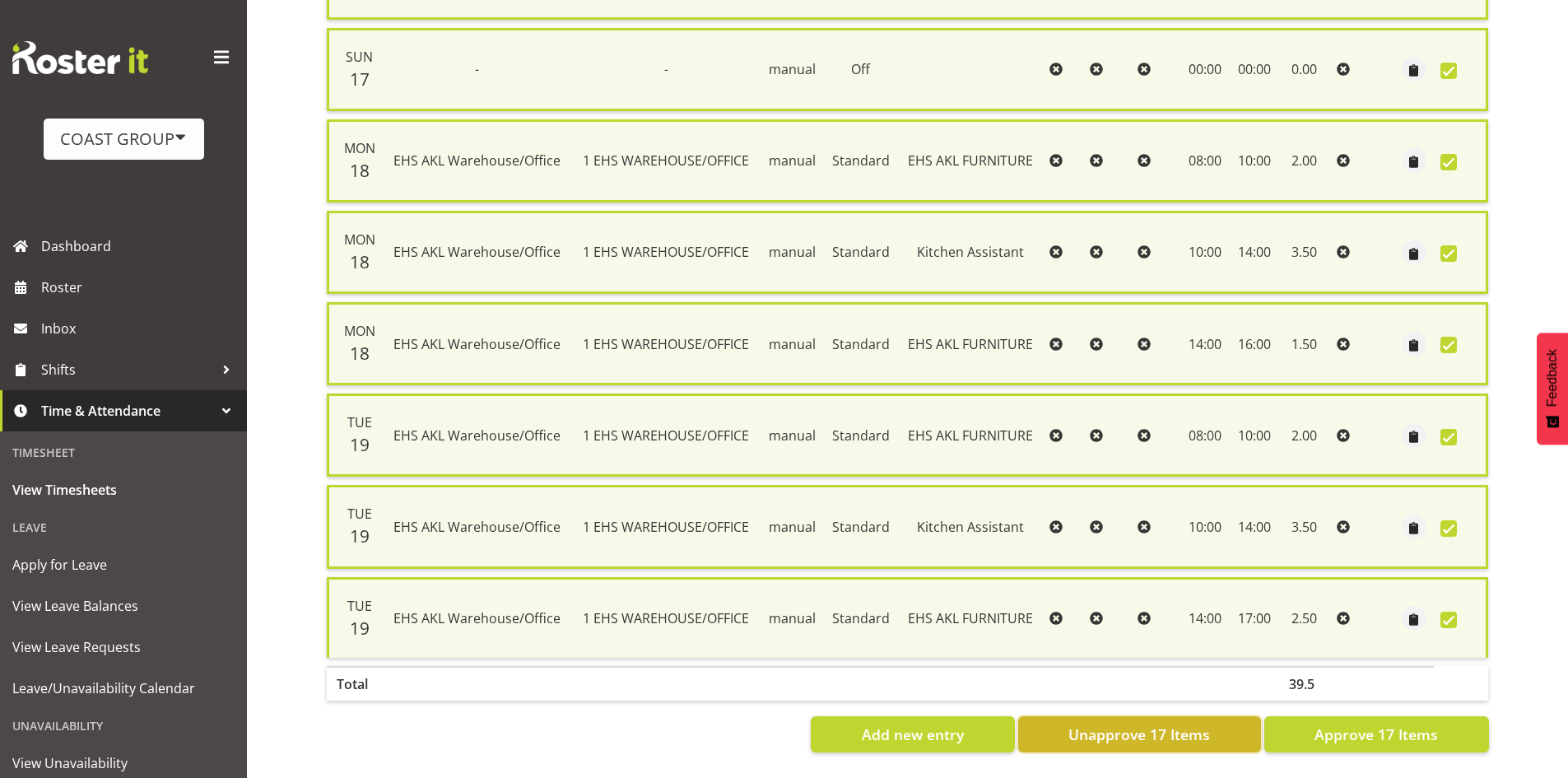
click at [1190, 724] on span "Unapprove 17 Items" at bounding box center [1139, 735] width 142 height 22
checkbox input "false"
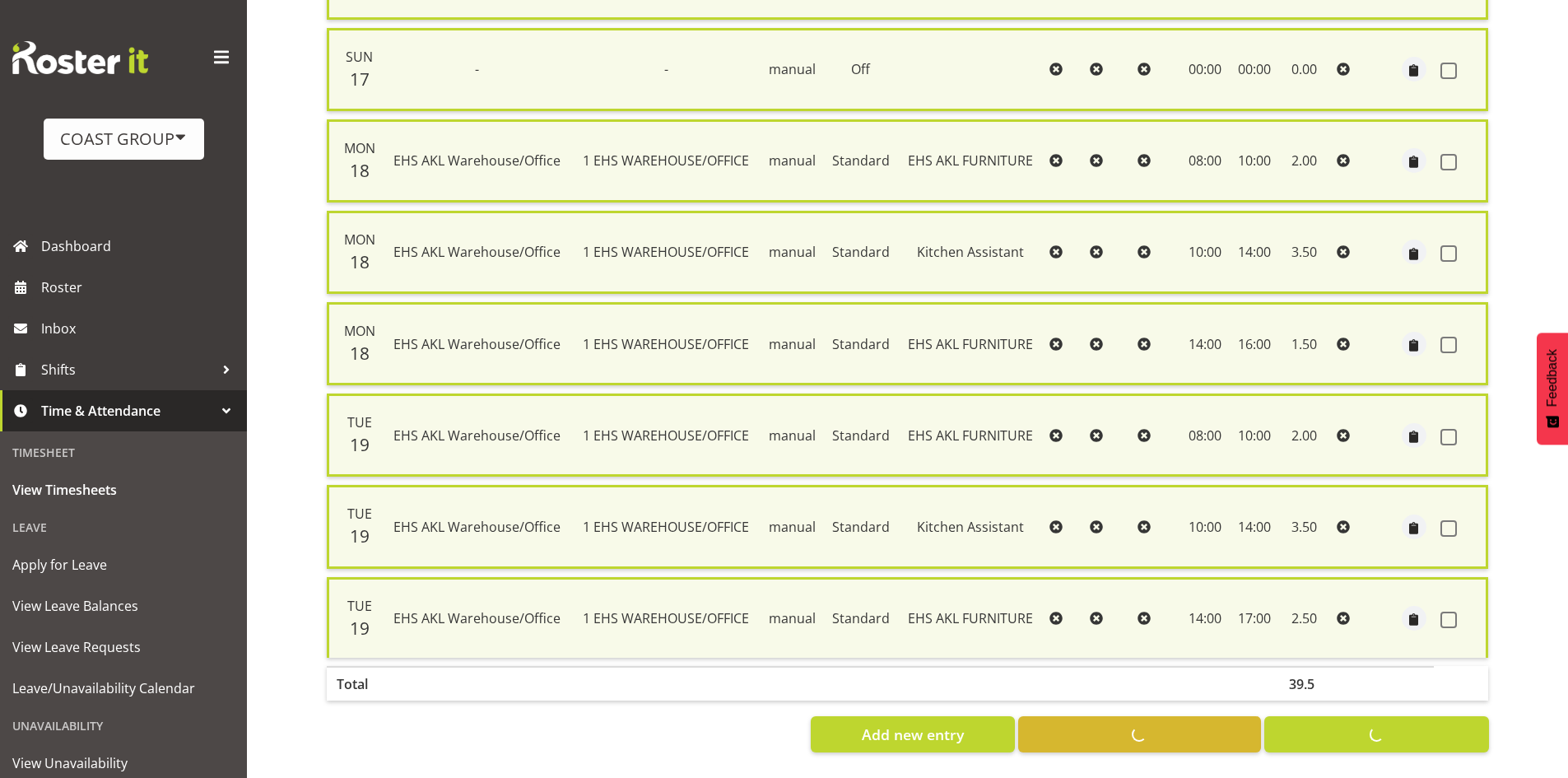
checkbox input "false"
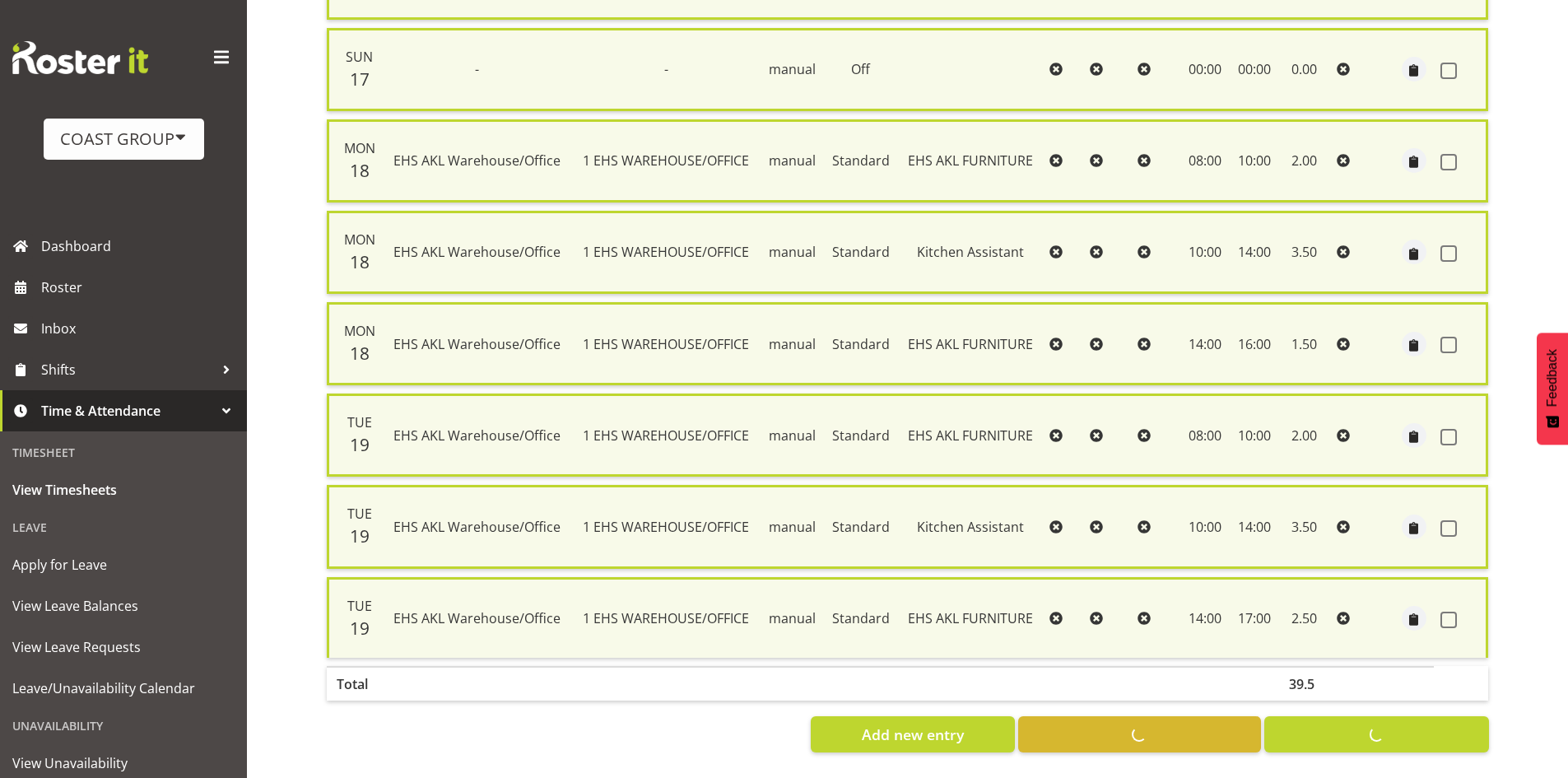
checkbox input "false"
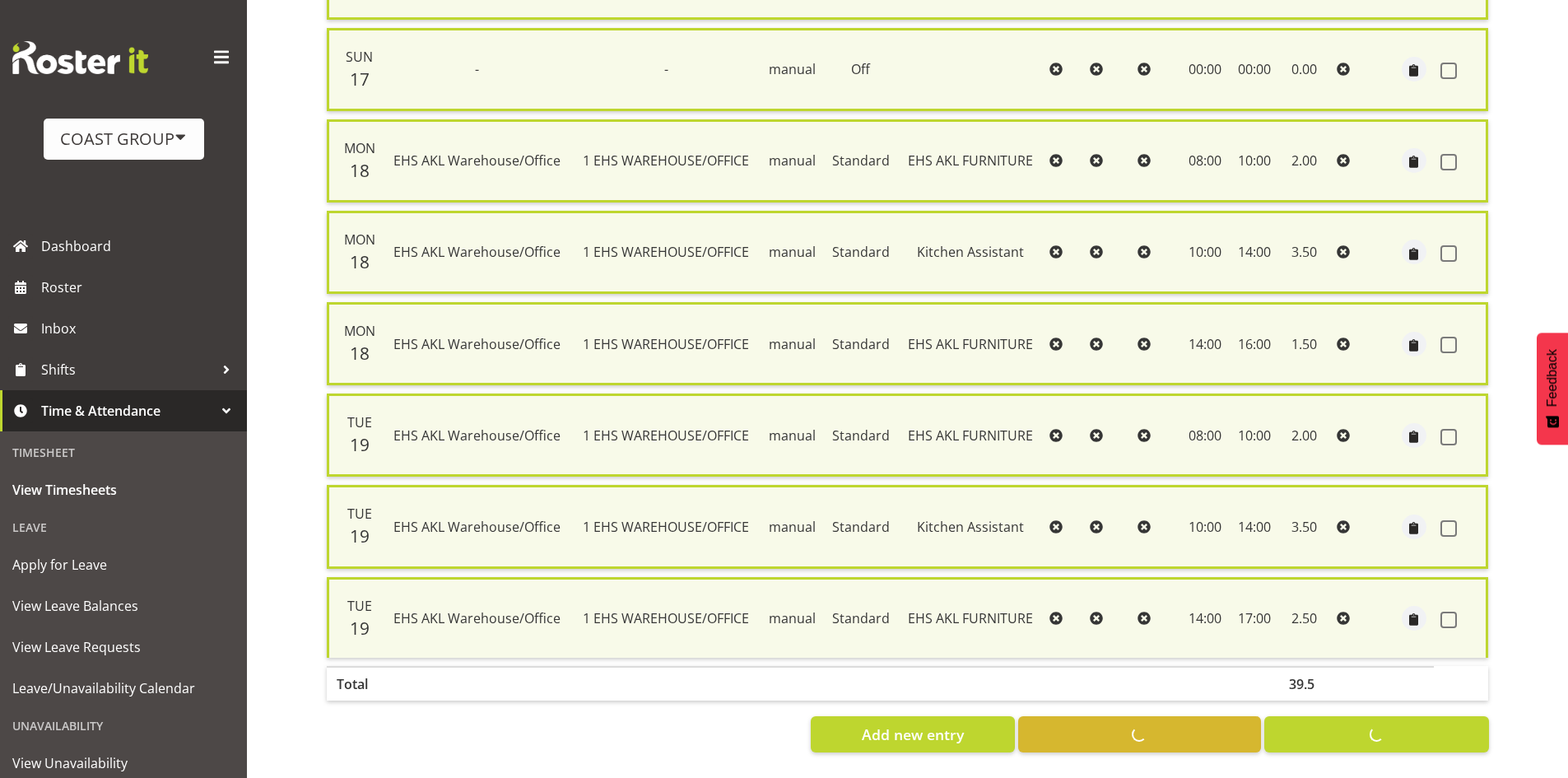
checkbox input "false"
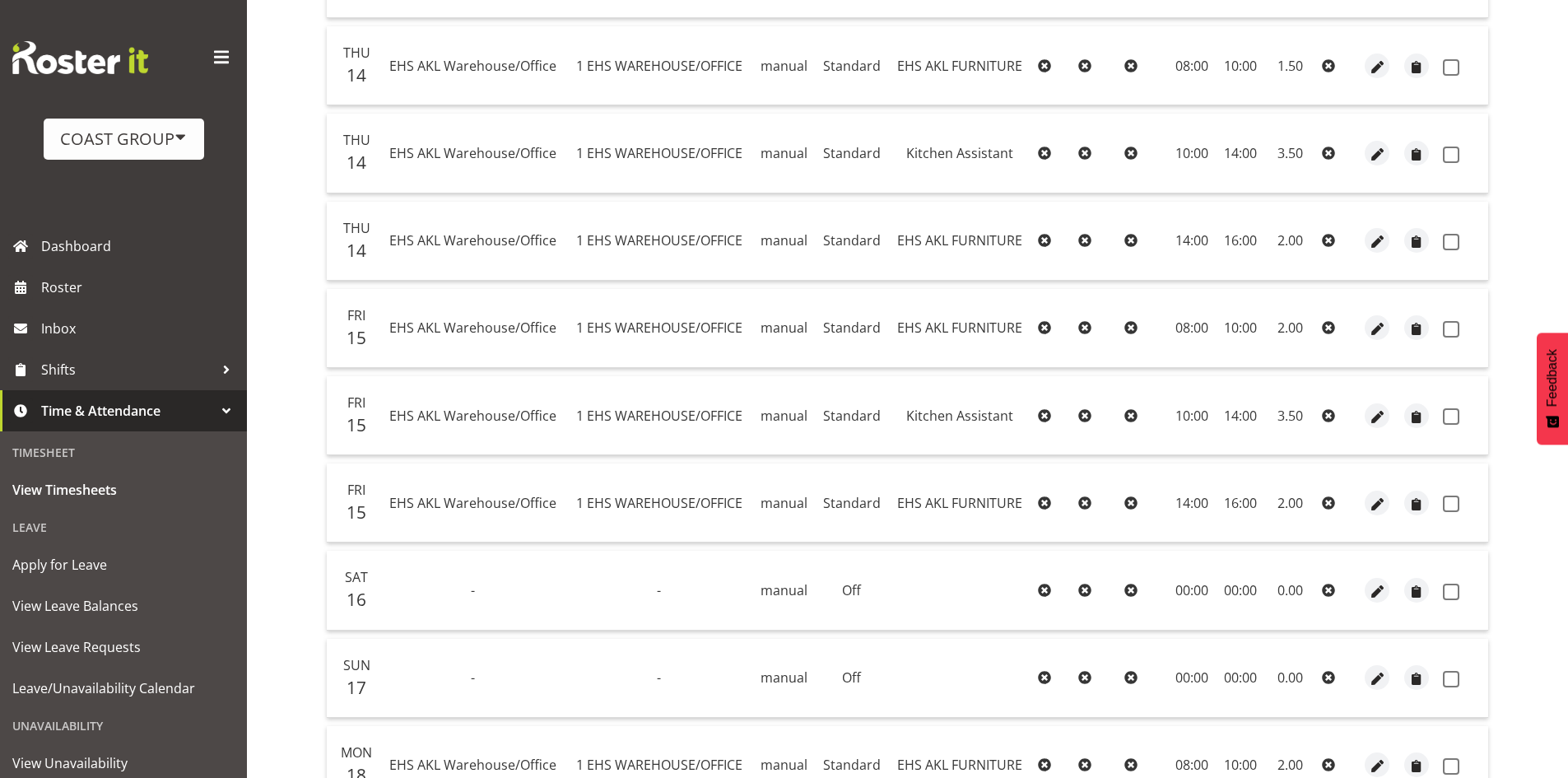
scroll to position [418, 0]
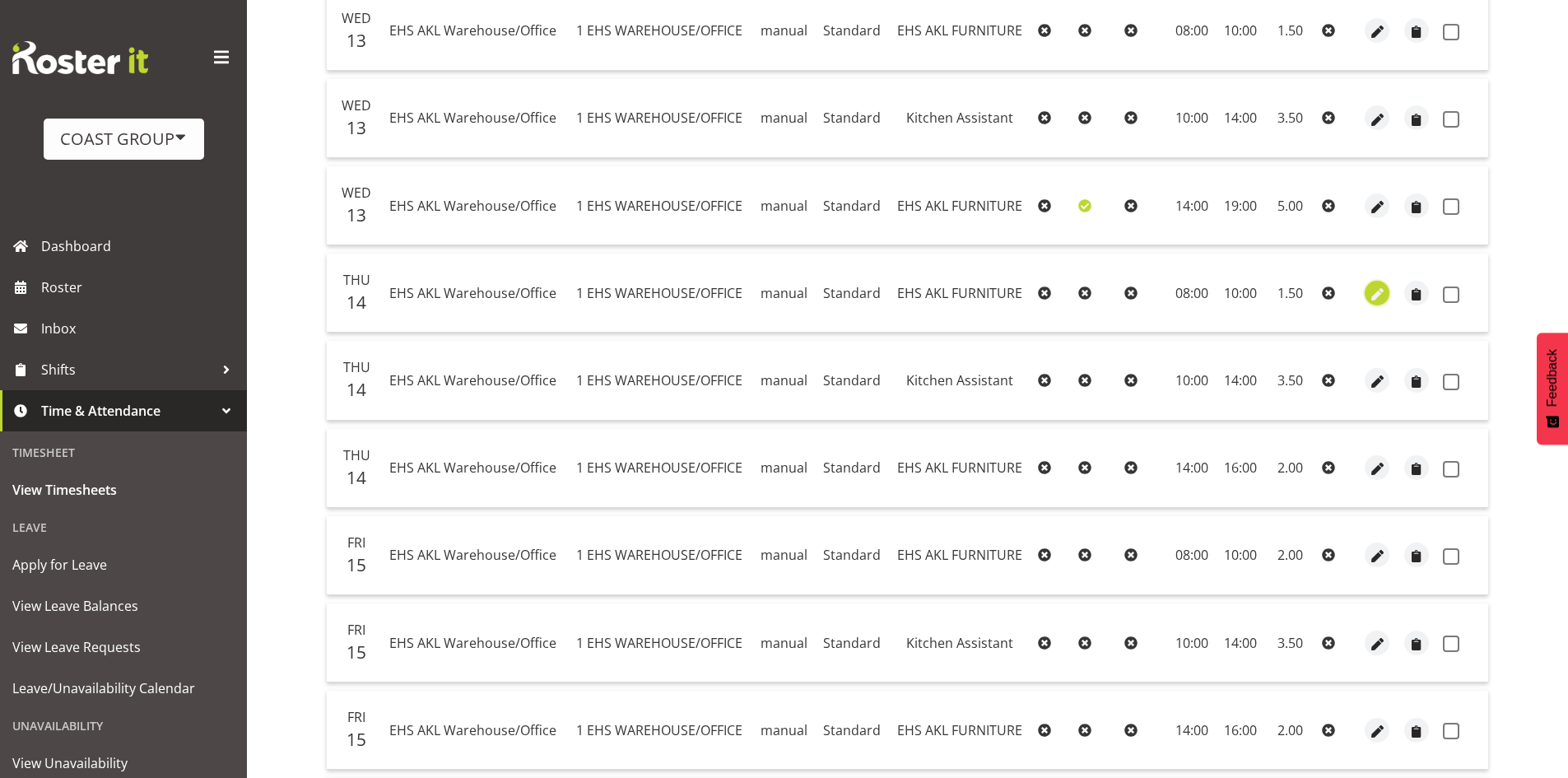
click at [1370, 295] on span "button" at bounding box center [1377, 294] width 19 height 19
select select "189"
select select "Standard"
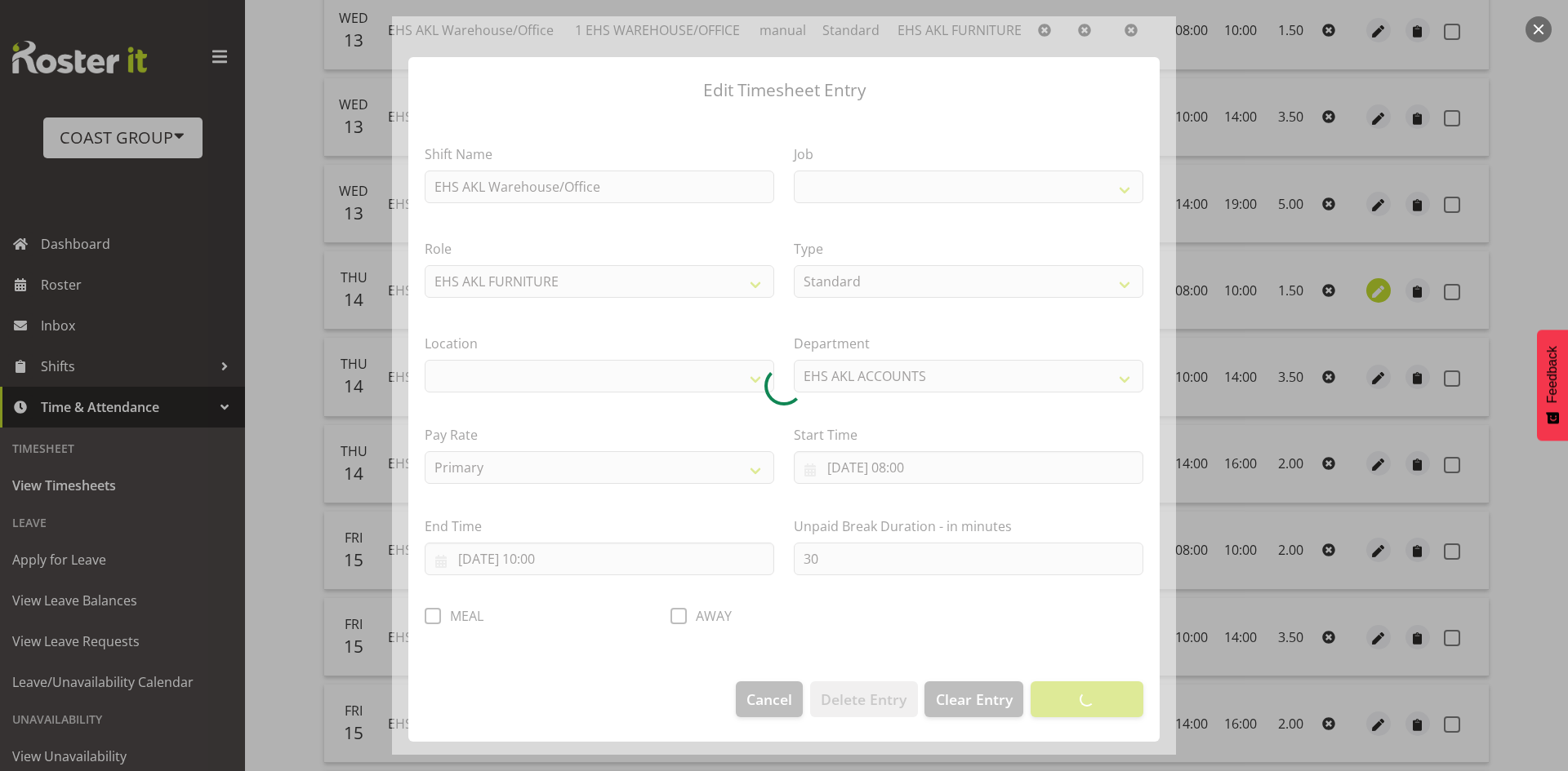
select select
select select "69"
select select "35"
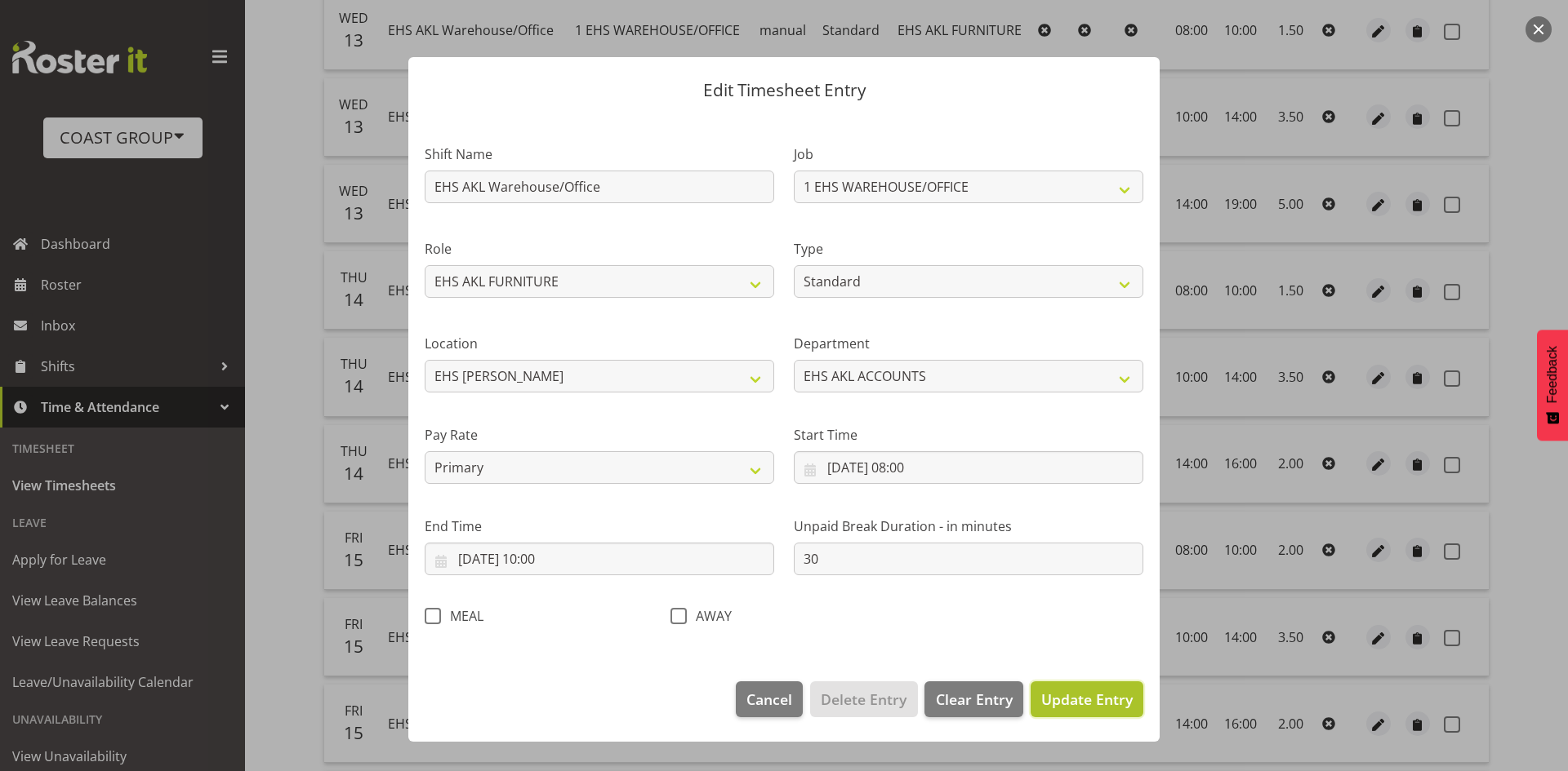
click at [1073, 700] on span "Update Entry" at bounding box center [1086, 700] width 91 height 20
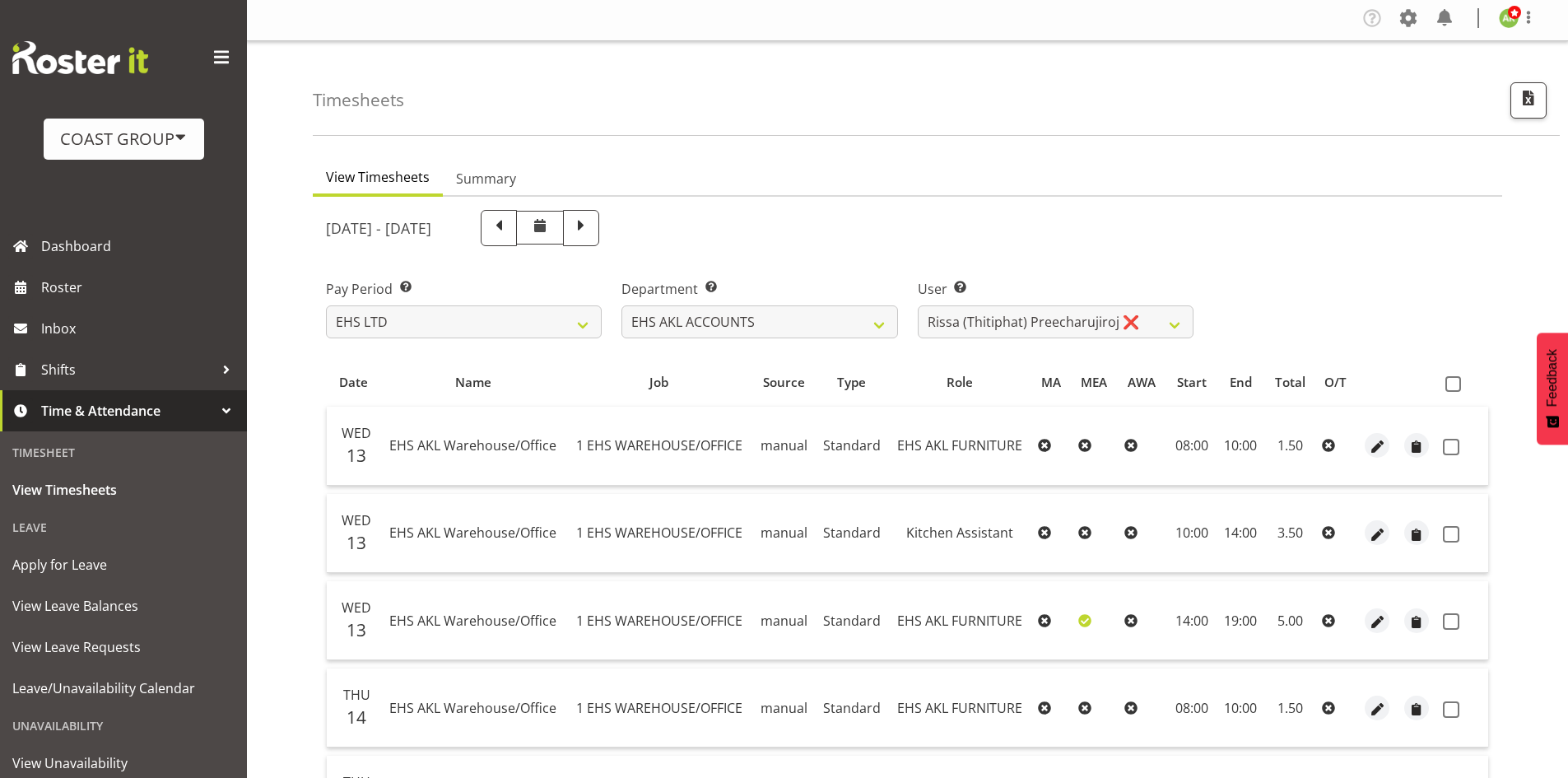
scroll to position [0, 0]
click at [1453, 384] on span at bounding box center [1453, 387] width 15 height 15
click at [1453, 384] on input "checkbox" at bounding box center [1451, 387] width 11 height 11
checkbox input "true"
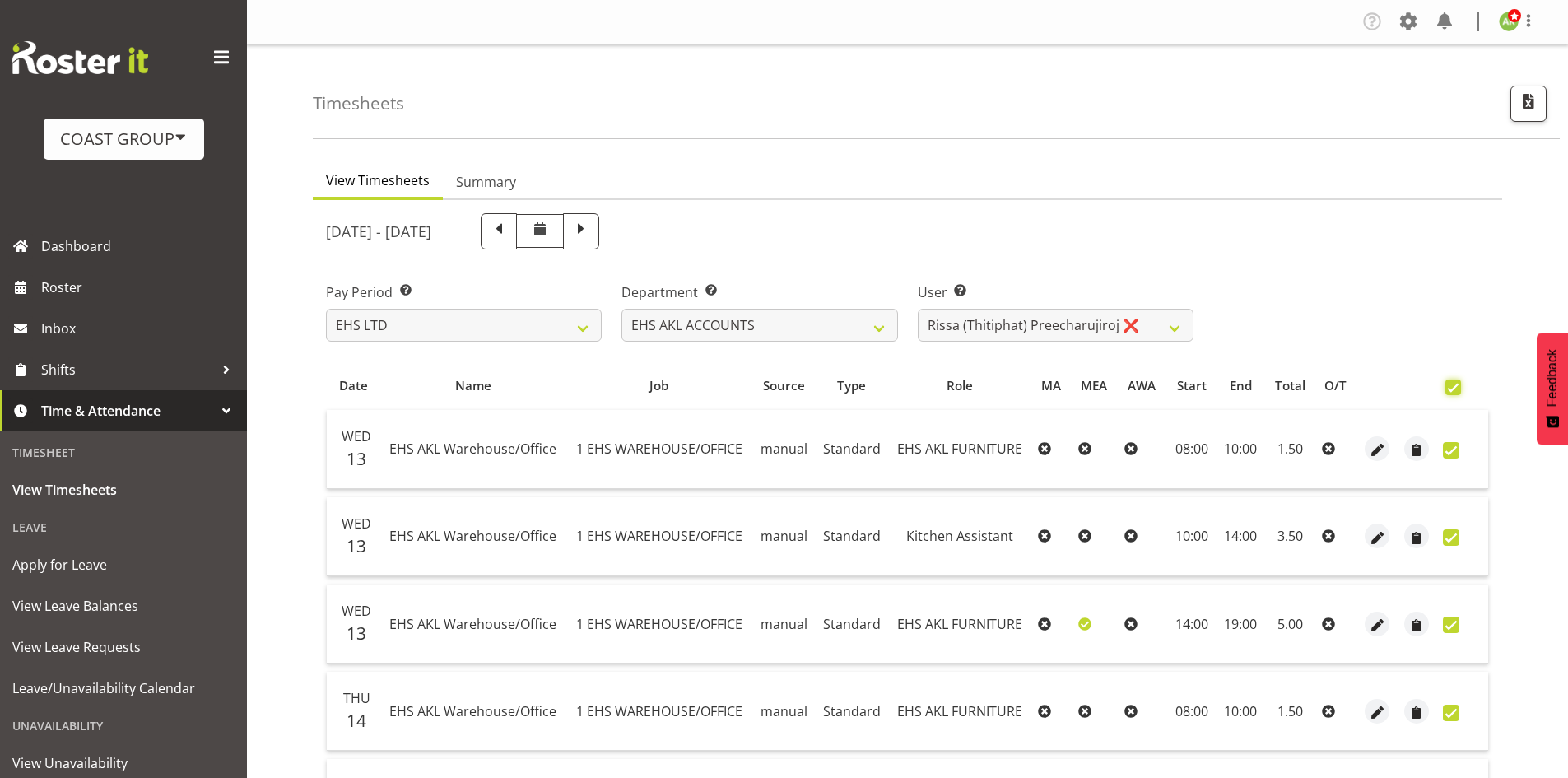
checkbox input "true"
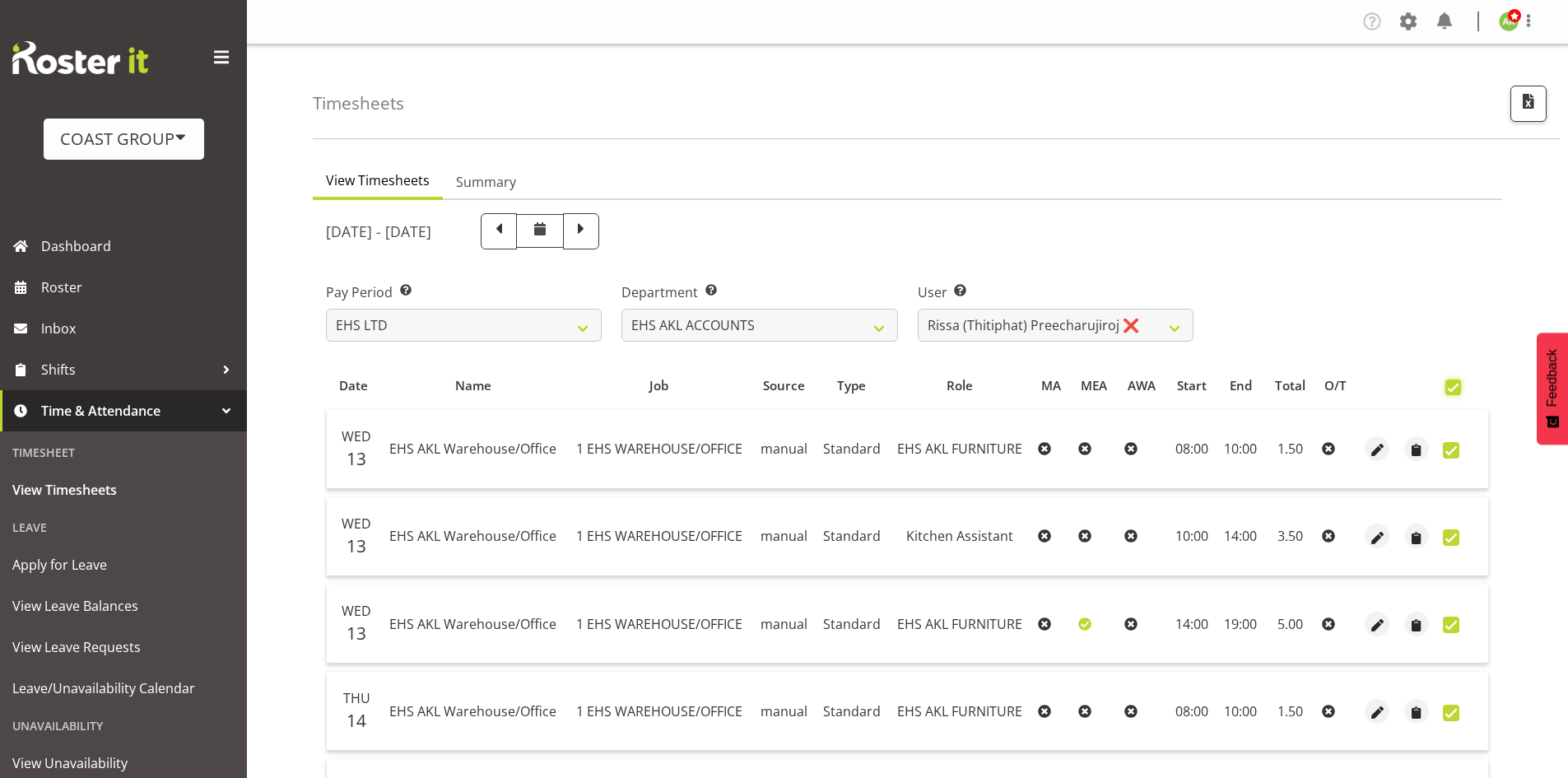
checkbox input "true"
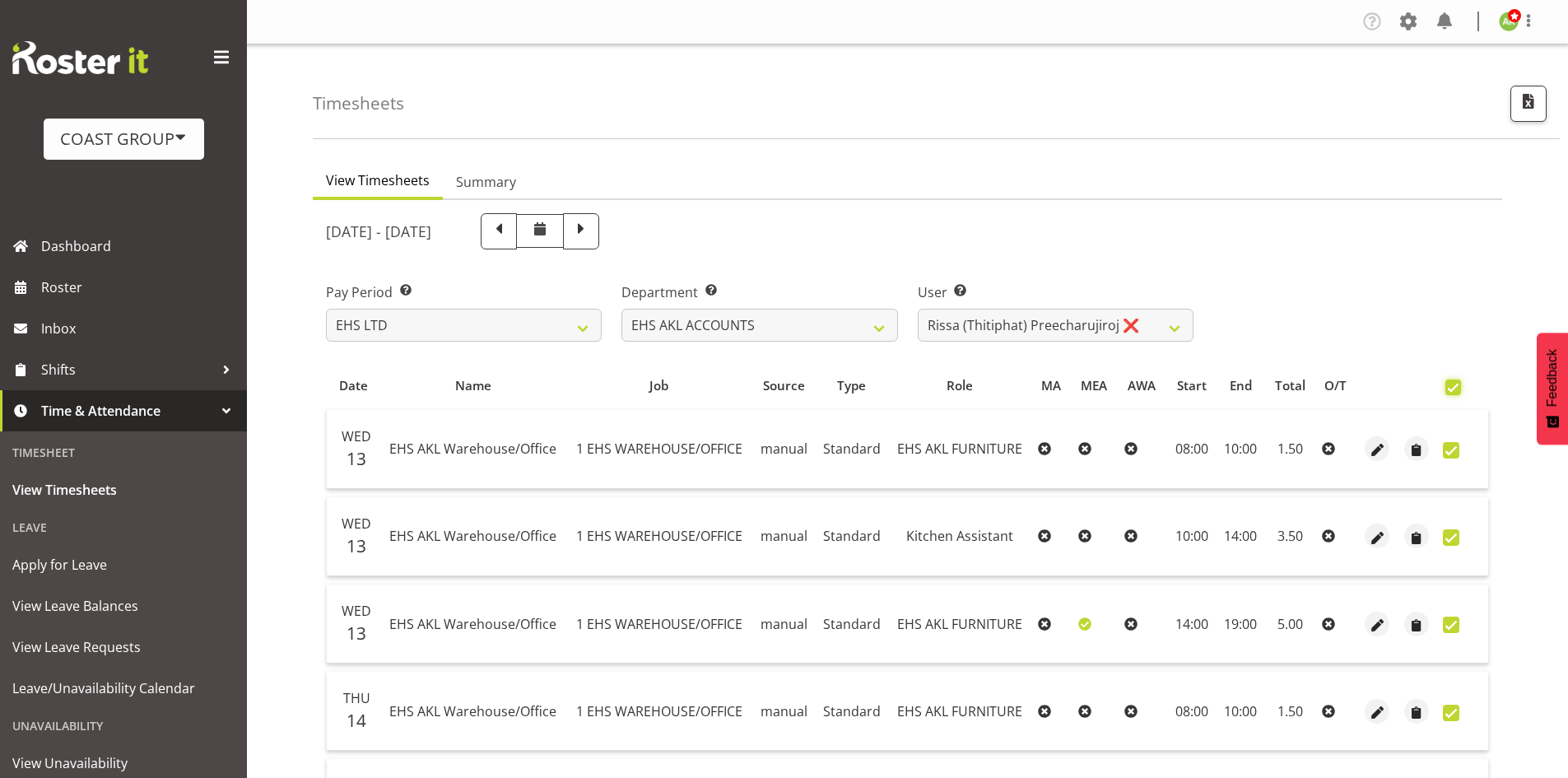
checkbox input "true"
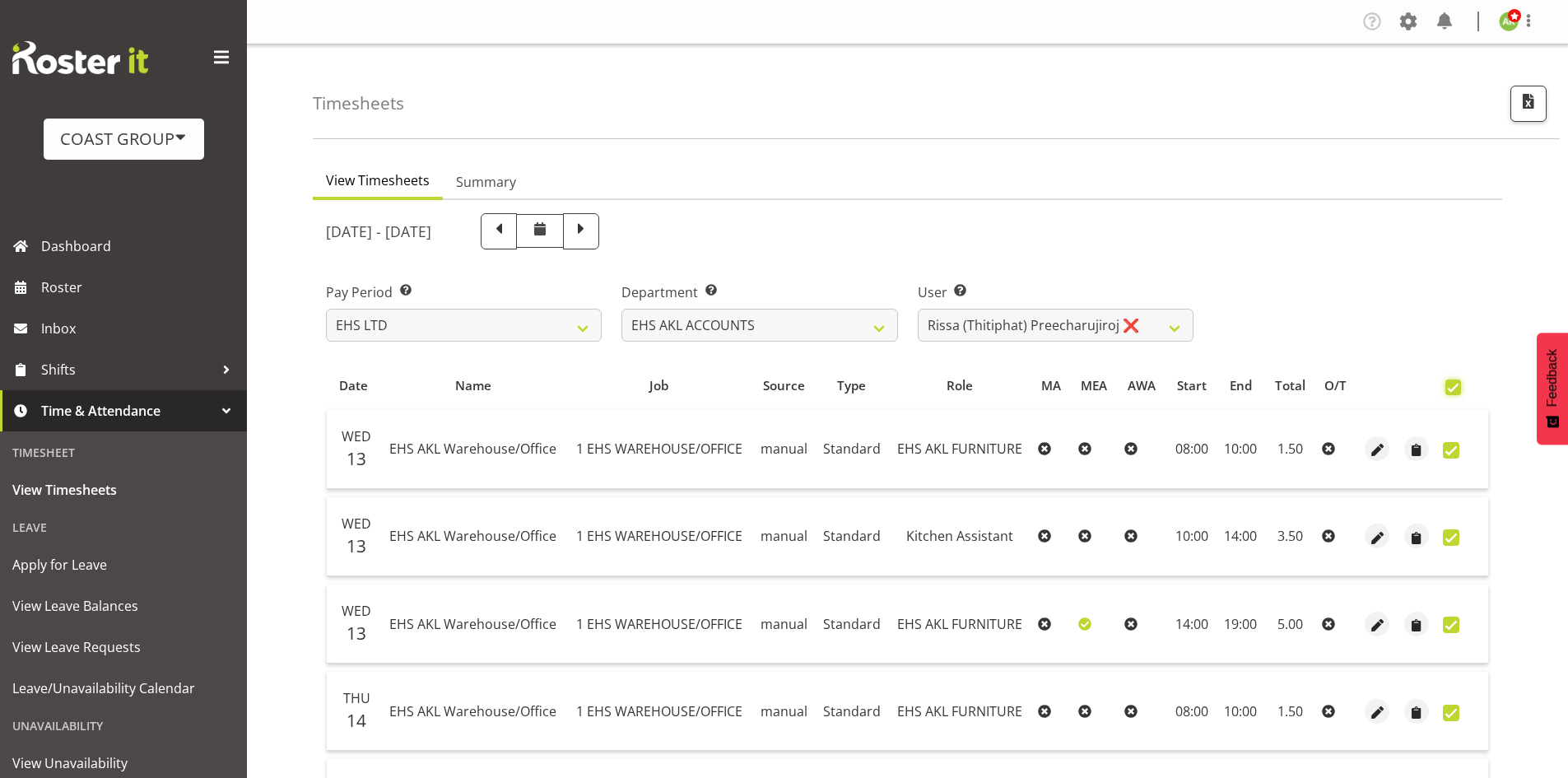
checkbox input "true"
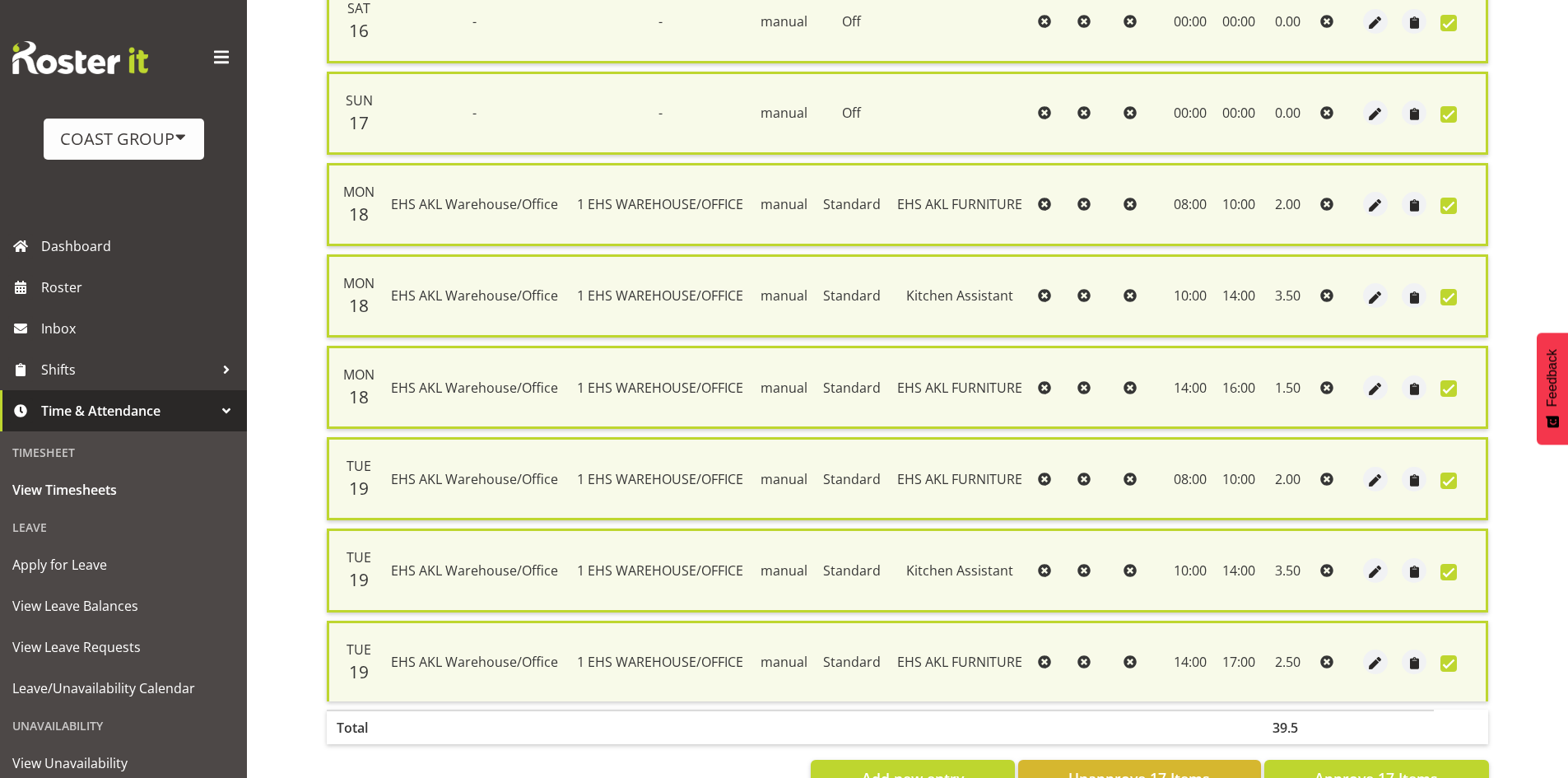
scroll to position [1311, 0]
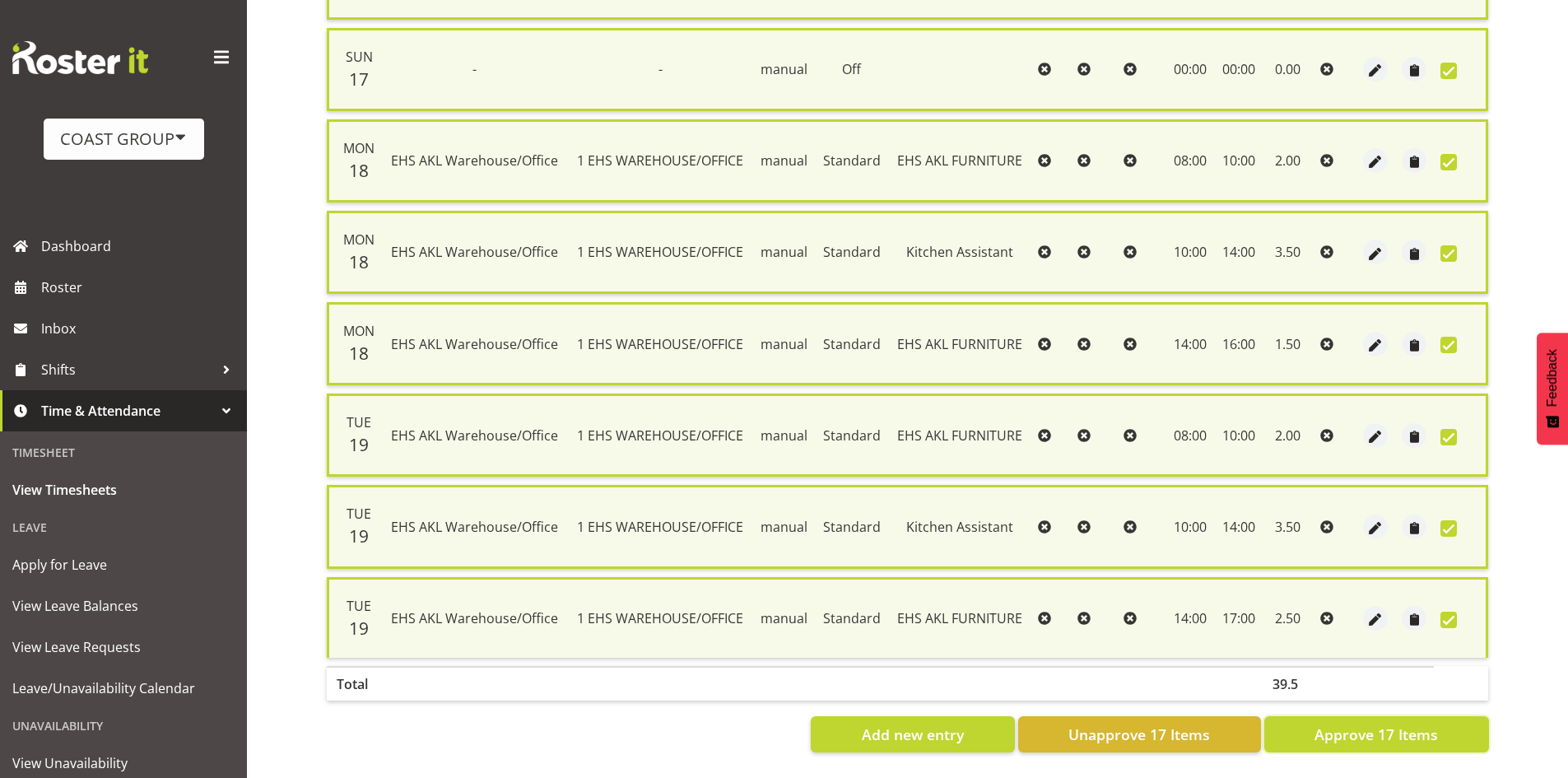
click at [1426, 733] on button "Approve 17 Items" at bounding box center [1376, 734] width 224 height 36
checkbox input "false"
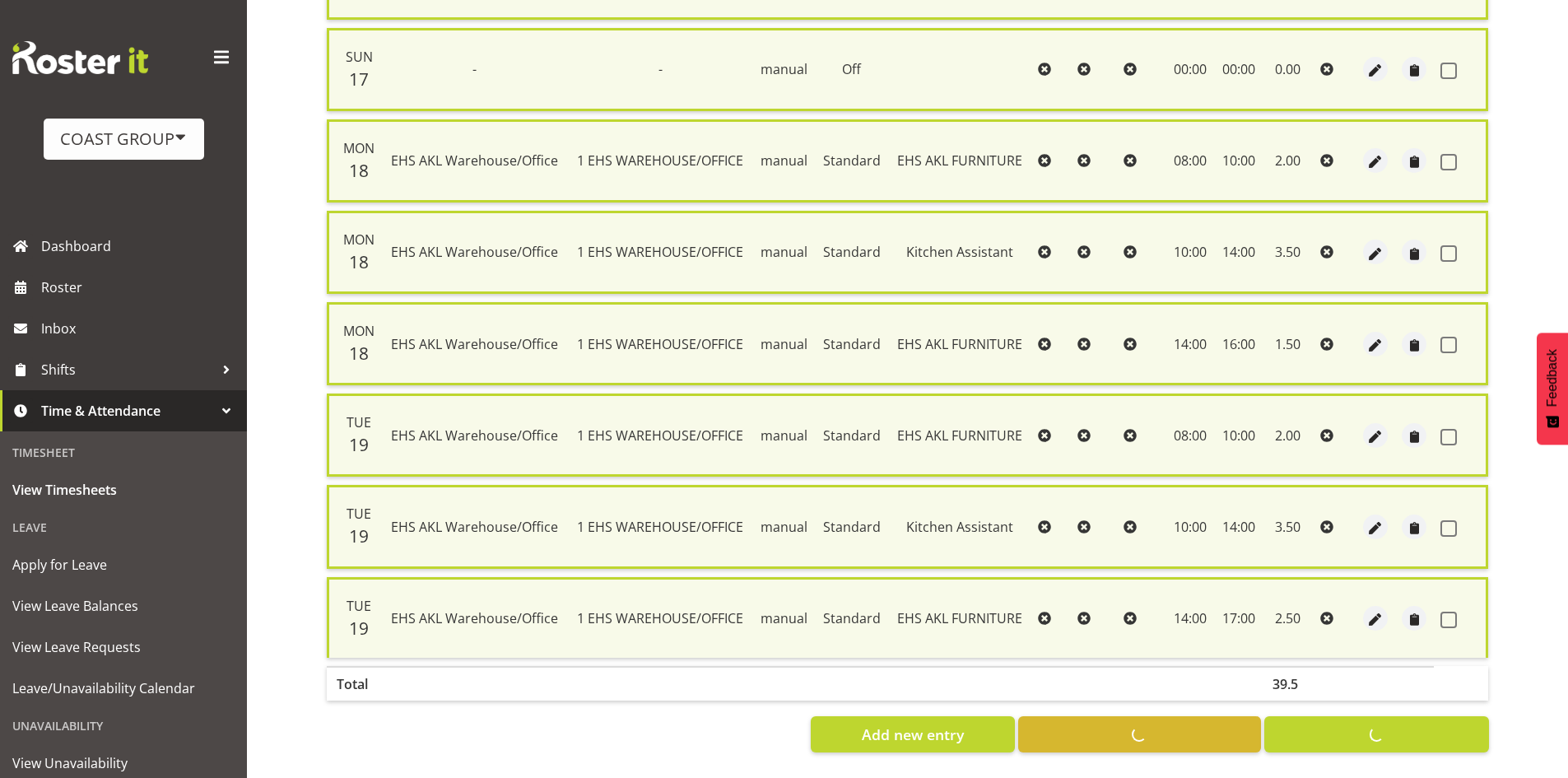
checkbox input "false"
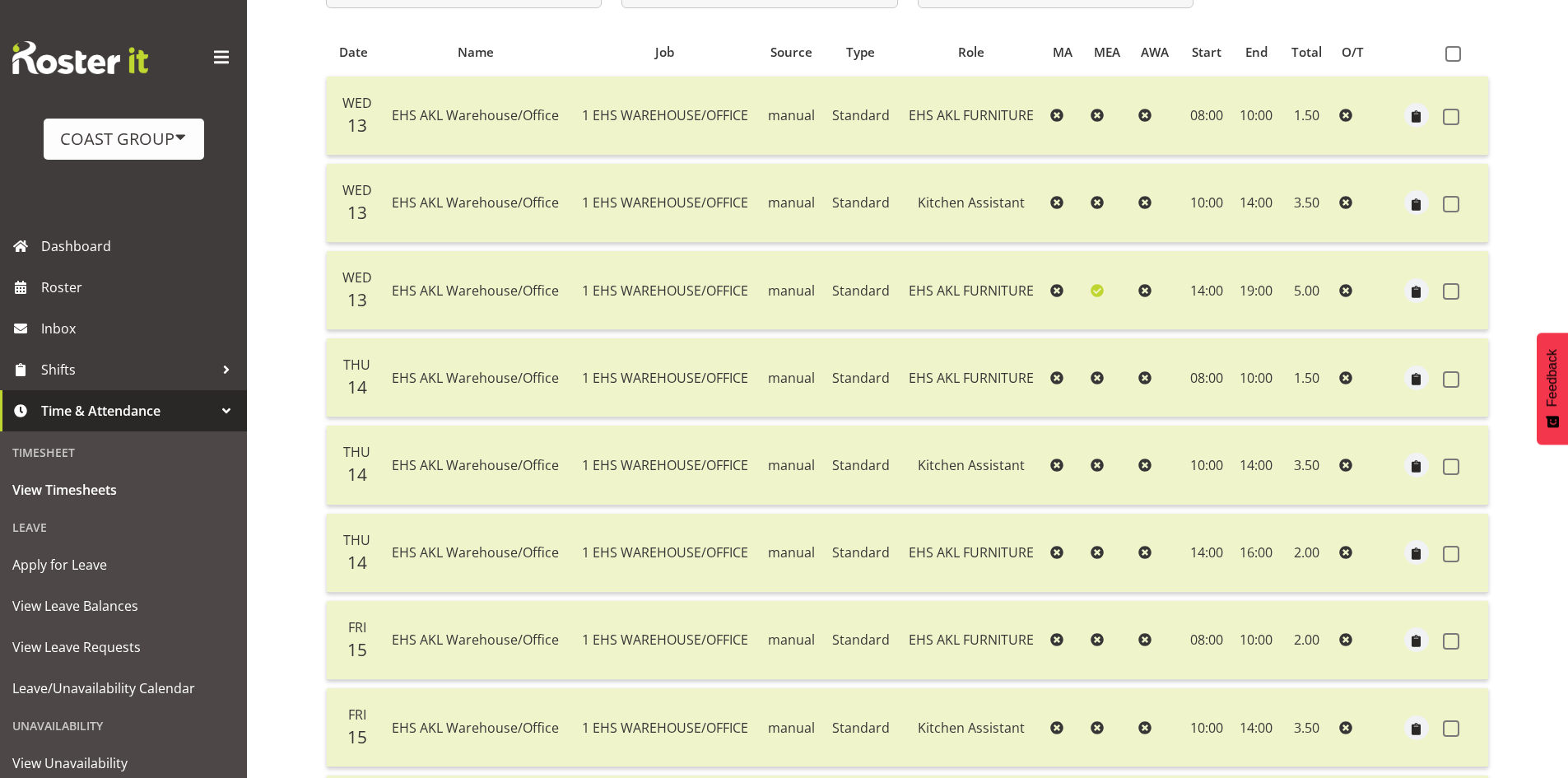
scroll to position [254, 0]
